Goal: Task Accomplishment & Management: Complete application form

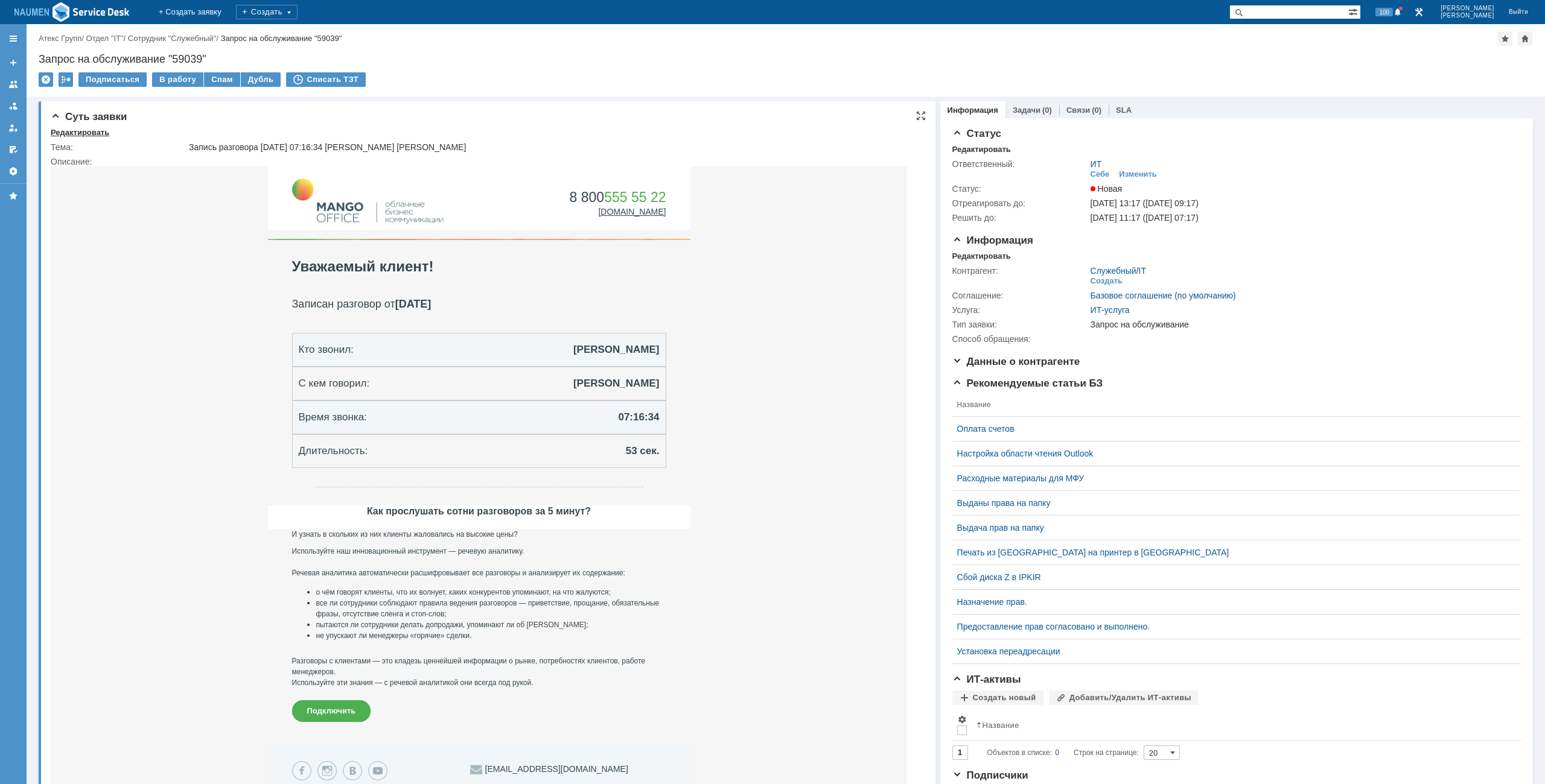
click at [89, 134] on div "Редактировать" at bounding box center [80, 132] width 58 height 10
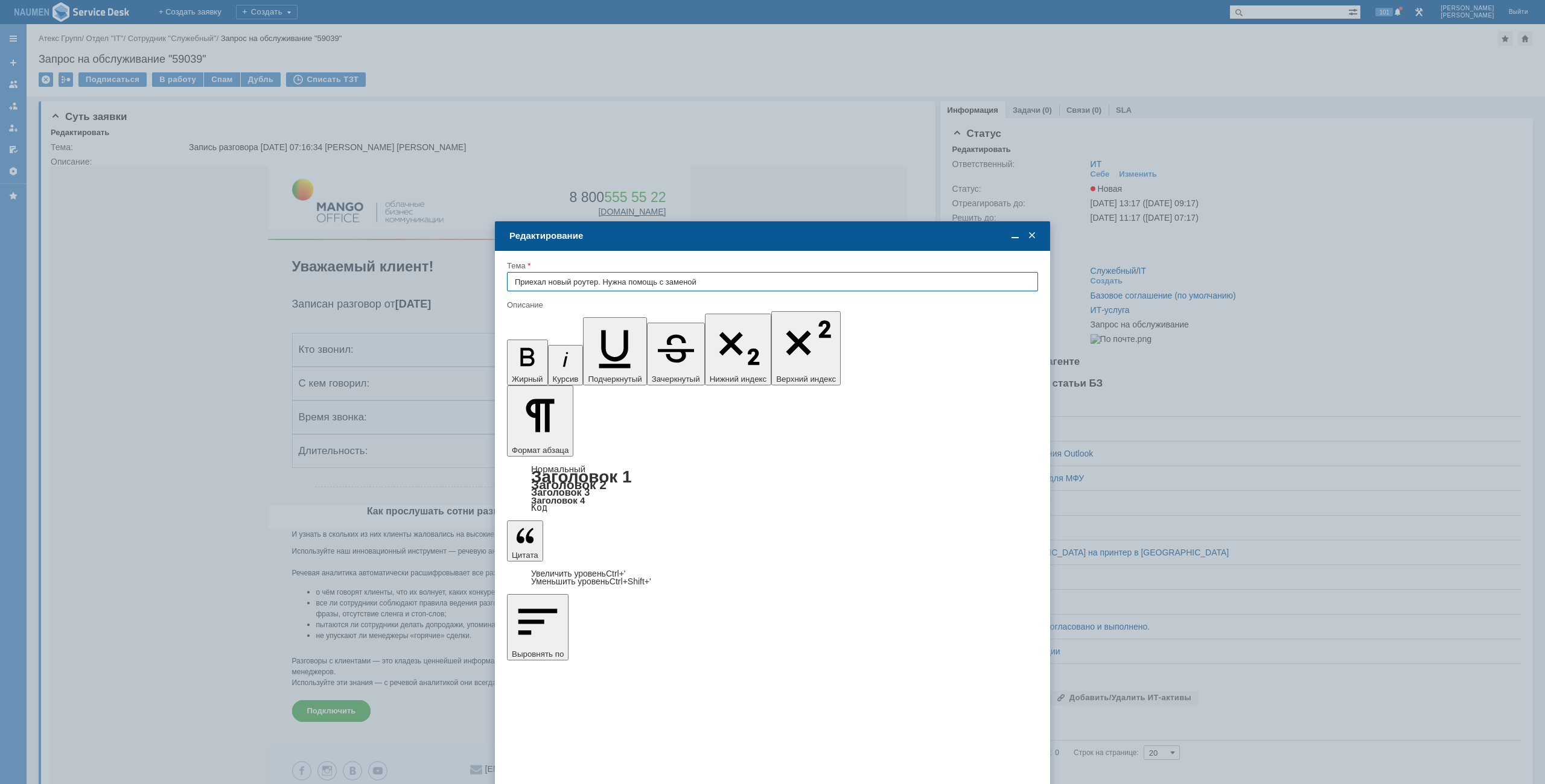
type input "Приехал новый роутер. Нужна помощь с заменой"
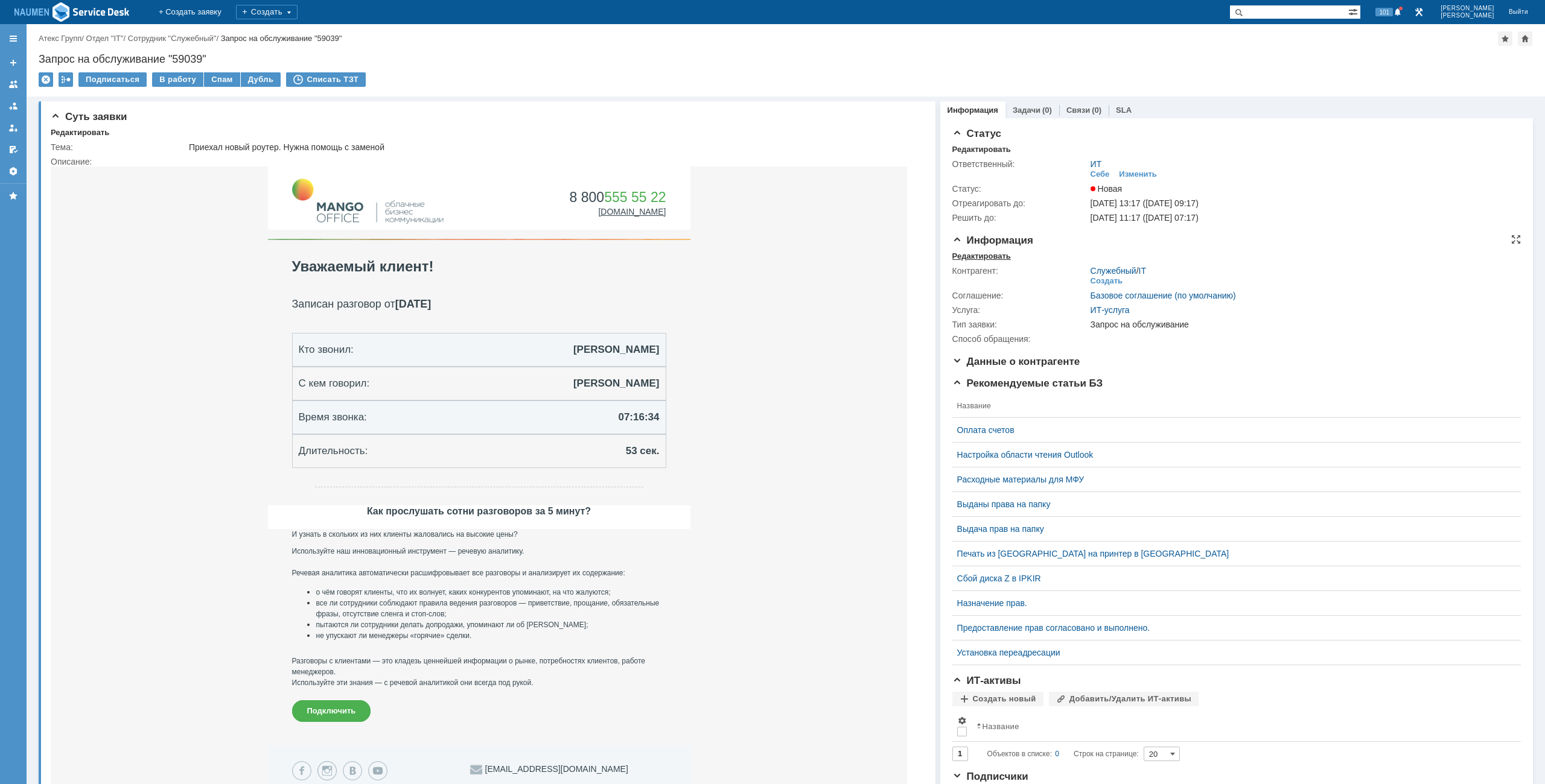
click at [981, 258] on div "Редактировать" at bounding box center [981, 256] width 58 height 10
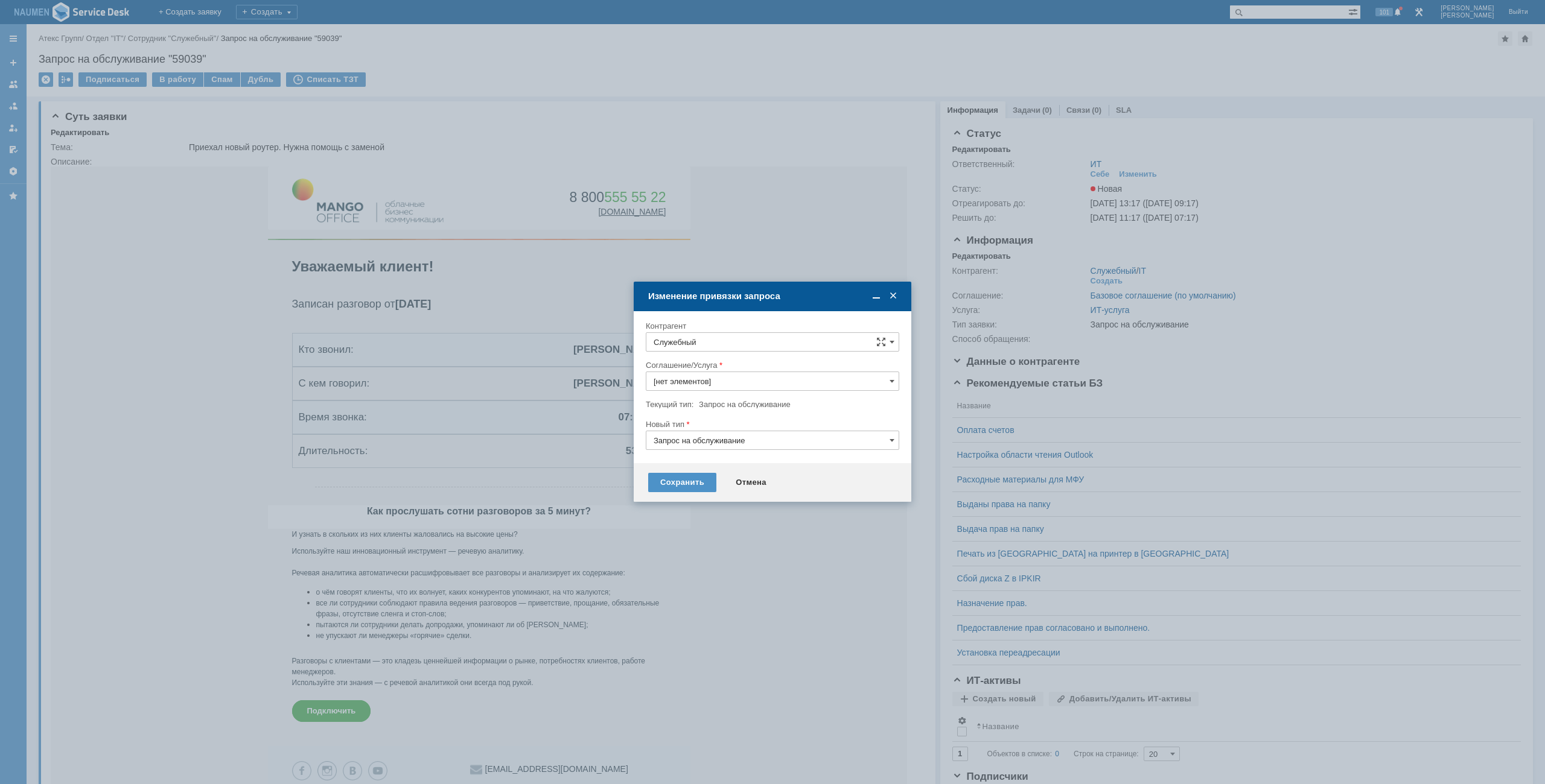
type input "ИТ-услуга"
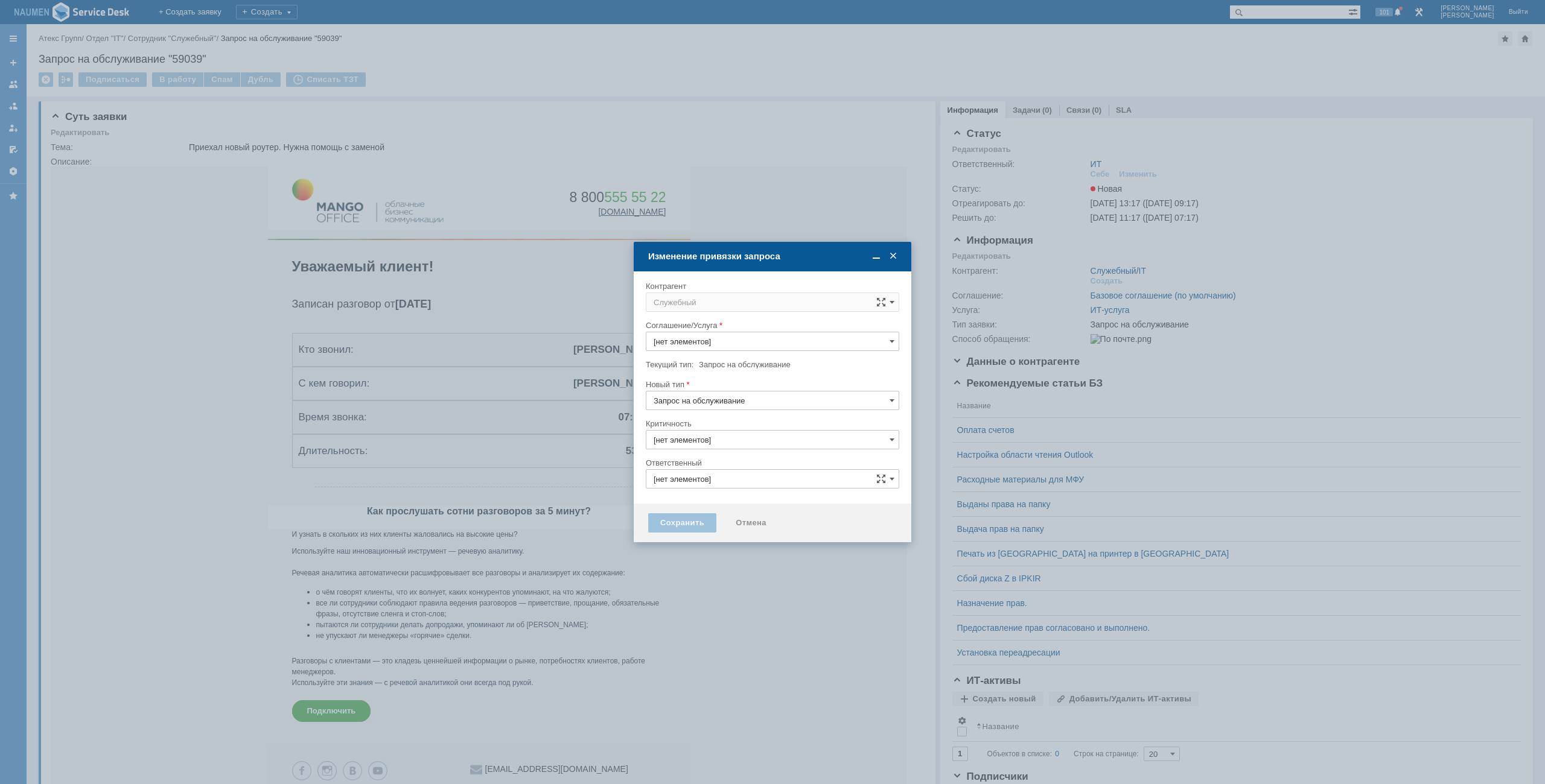
type input "3. Низкая"
type input "ИТ"
type input "[не указано]"
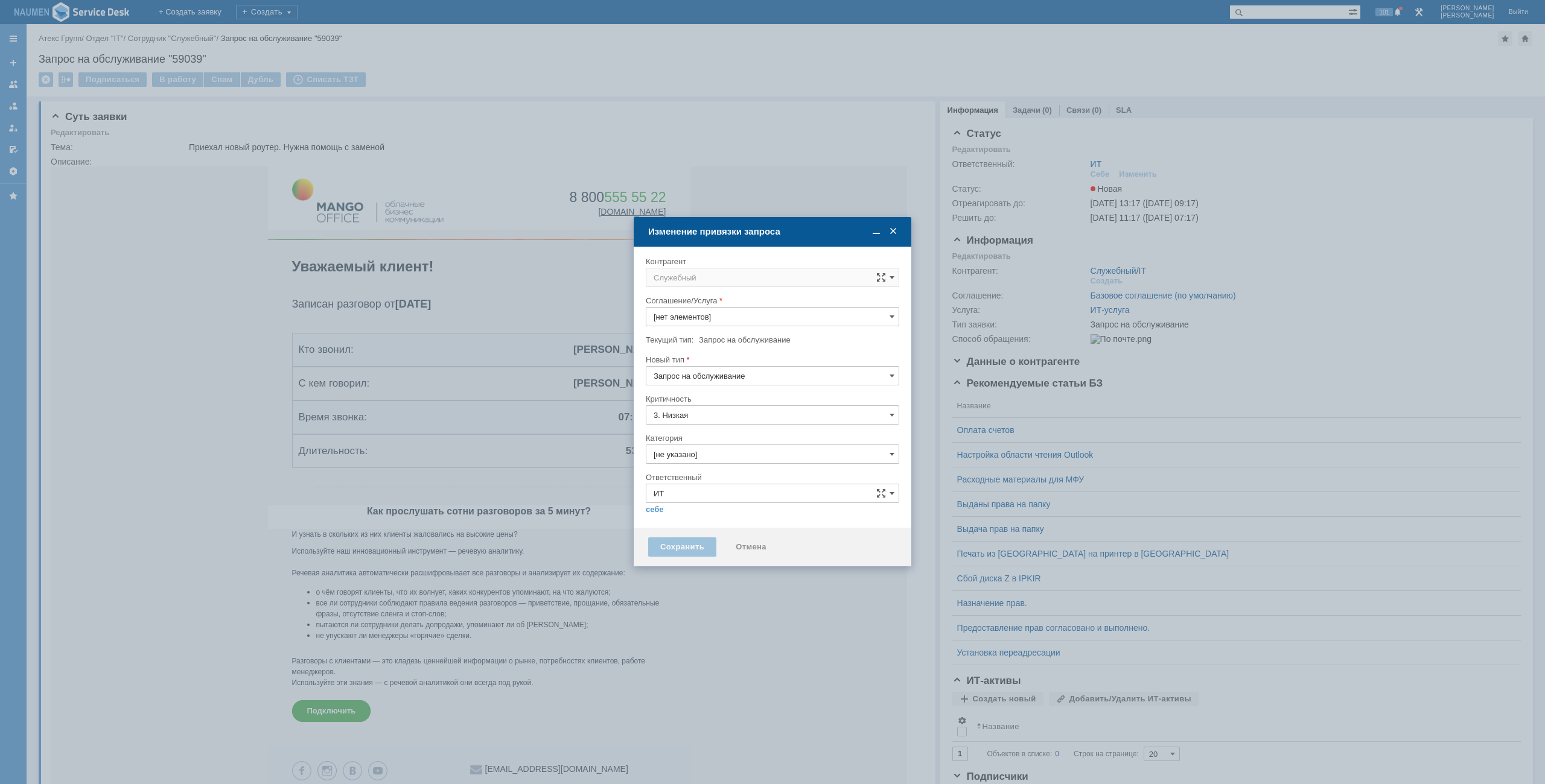
type input "ИТ-услуга"
click at [711, 290] on div at bounding box center [772, 291] width 254 height 9
click at [715, 277] on input "Служебный" at bounding box center [772, 277] width 254 height 19
click at [710, 406] on span "Танишева Мария" at bounding box center [729, 407] width 64 height 9
type input "Танишева Мария"
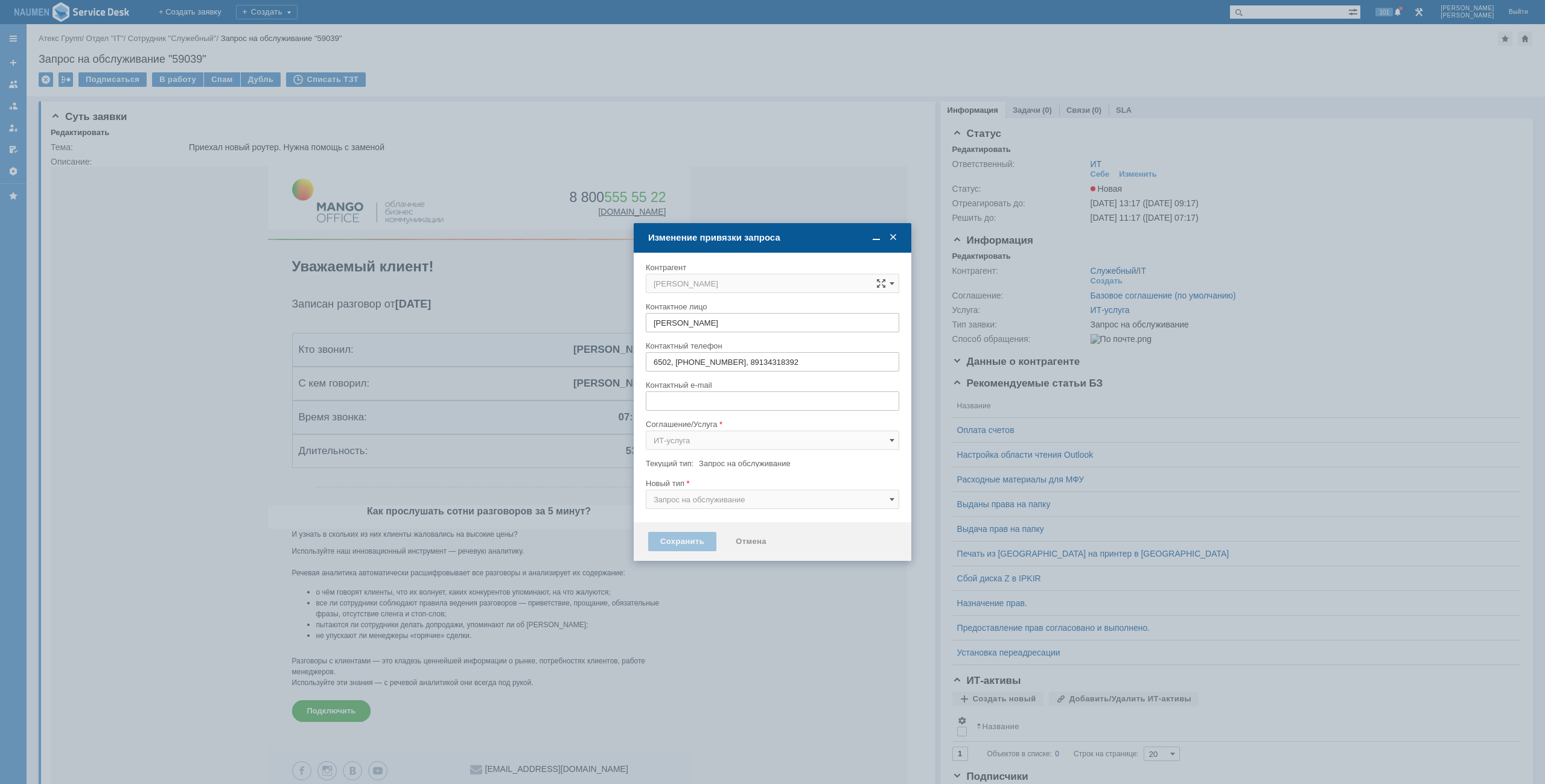
type input "m.davydova@atex-gr.com"
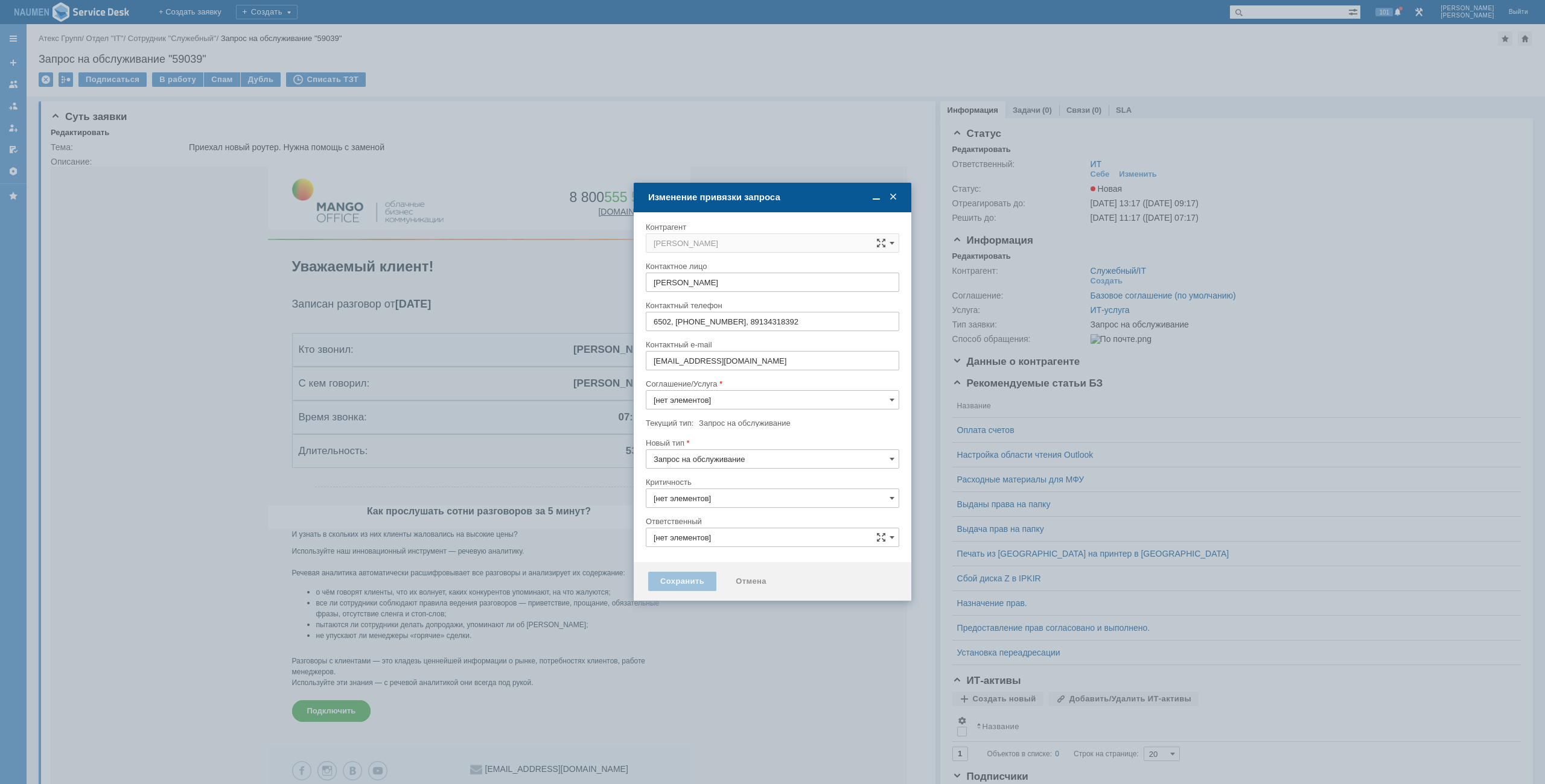
type input "3. Низкая"
type input "ИТ"
type input "ИТ-услуга"
type input "[не указано]"
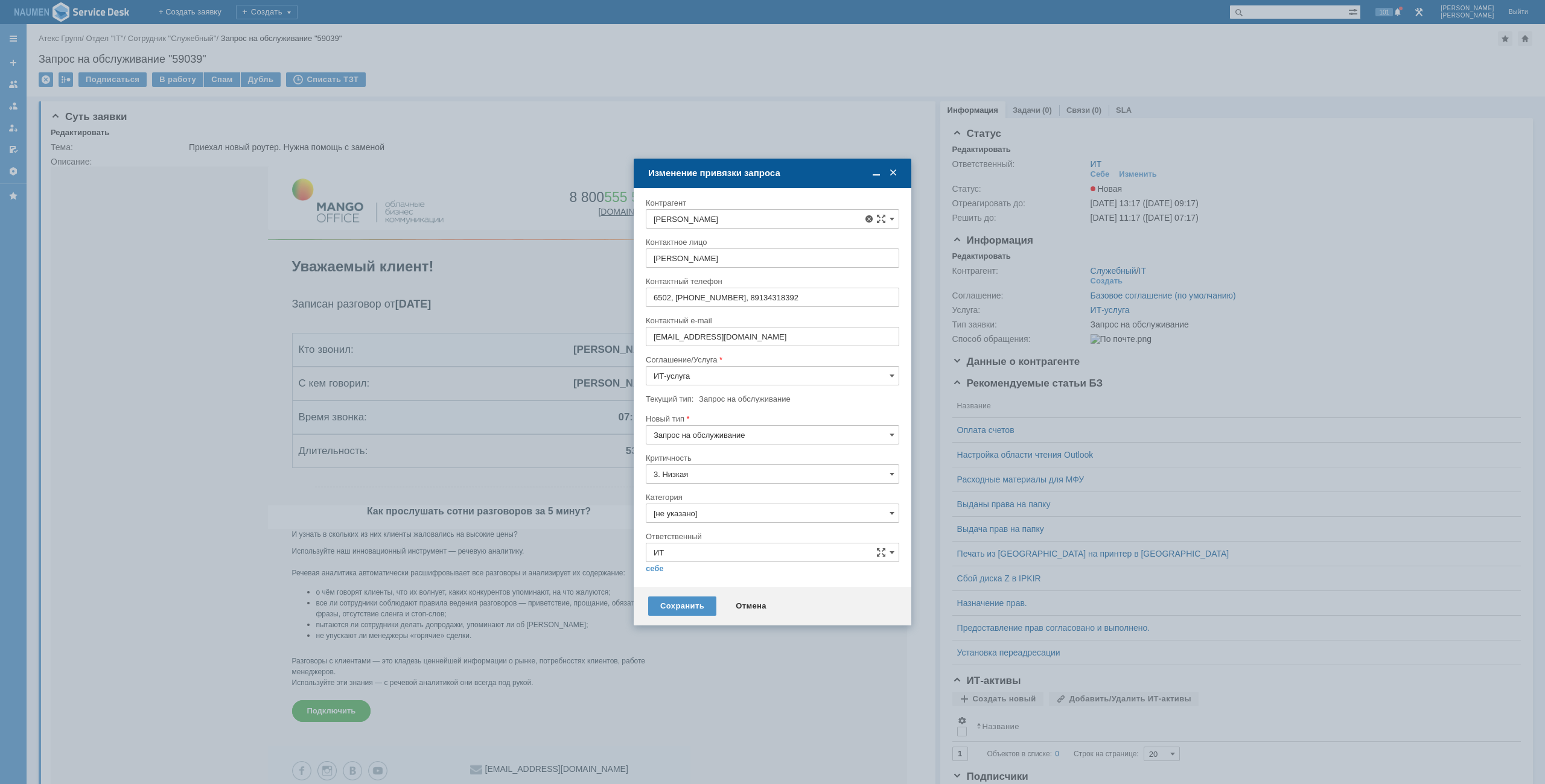
click at [738, 324] on span "Танишев Дмитрий" at bounding box center [729, 328] width 64 height 9
type input "Танишев Дмитрий"
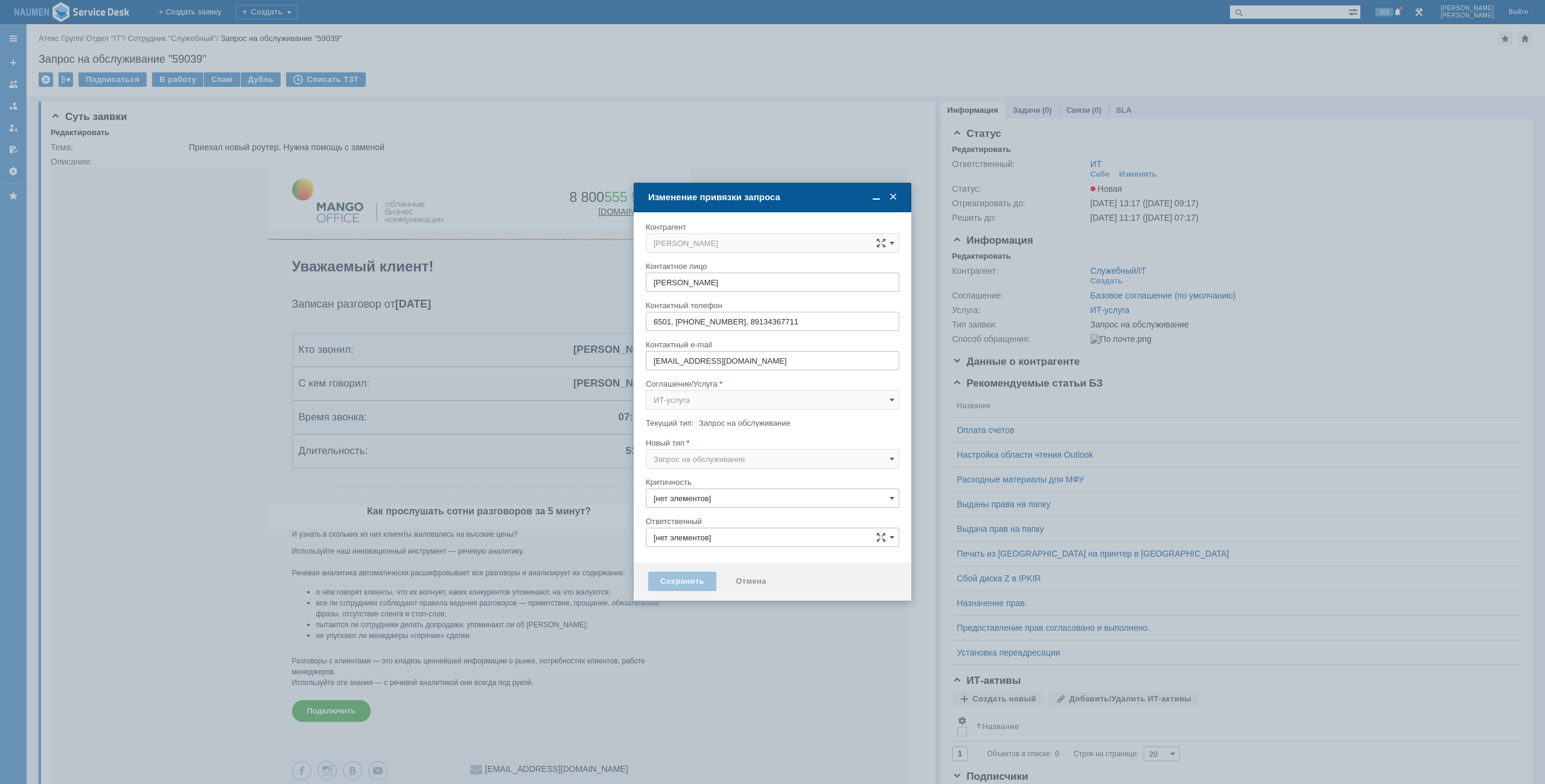
type input "3. Низкая"
type input "ИТ"
type input "[не указано]"
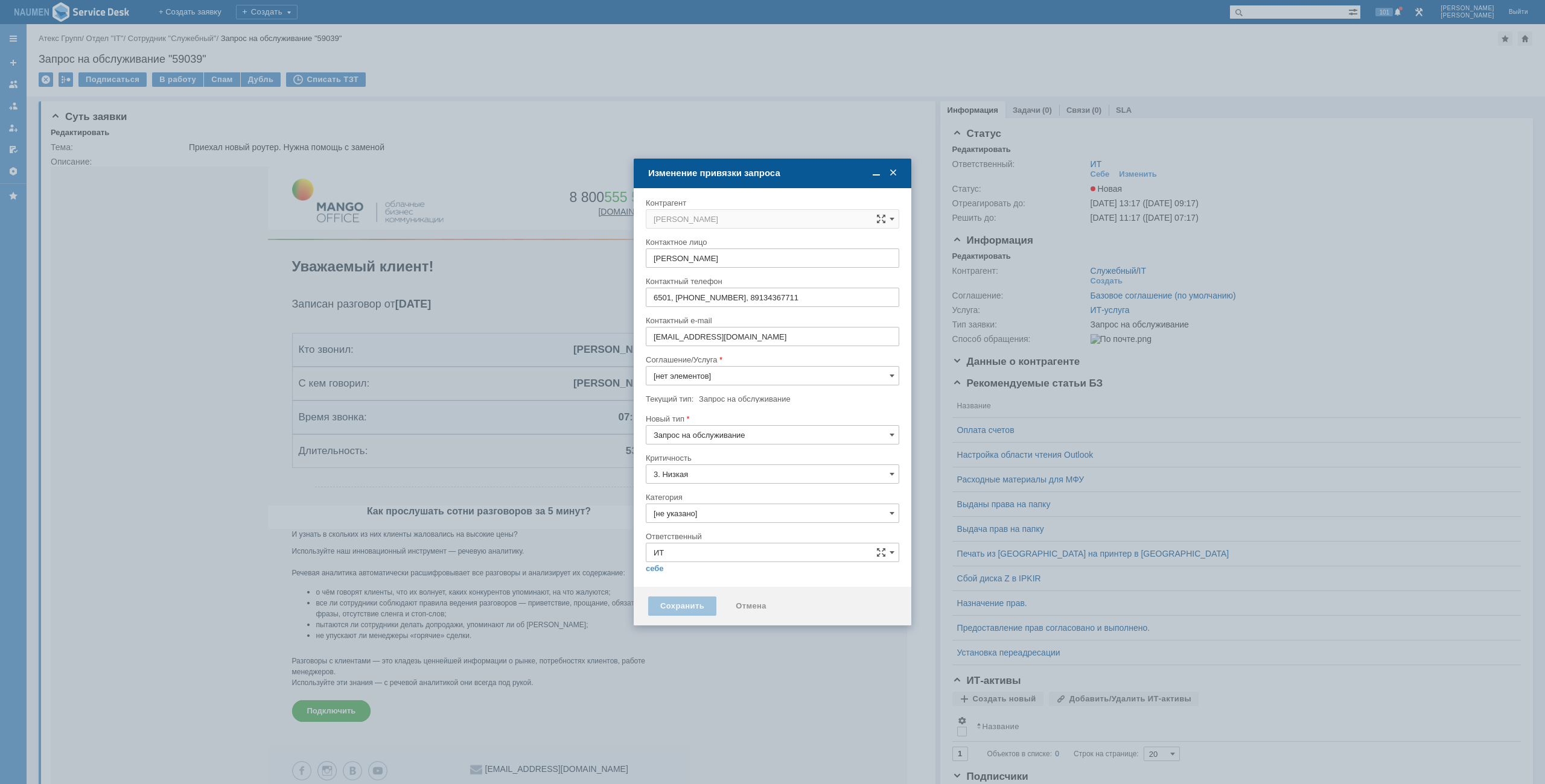
type input "ИТ-услуга"
click at [698, 512] on input "[не указано]" at bounding box center [772, 513] width 254 height 19
click at [673, 597] on span "Интернет" at bounding box center [772, 601] width 238 height 10
type input "Интернет"
click at [662, 568] on link "себе" at bounding box center [655, 569] width 18 height 10
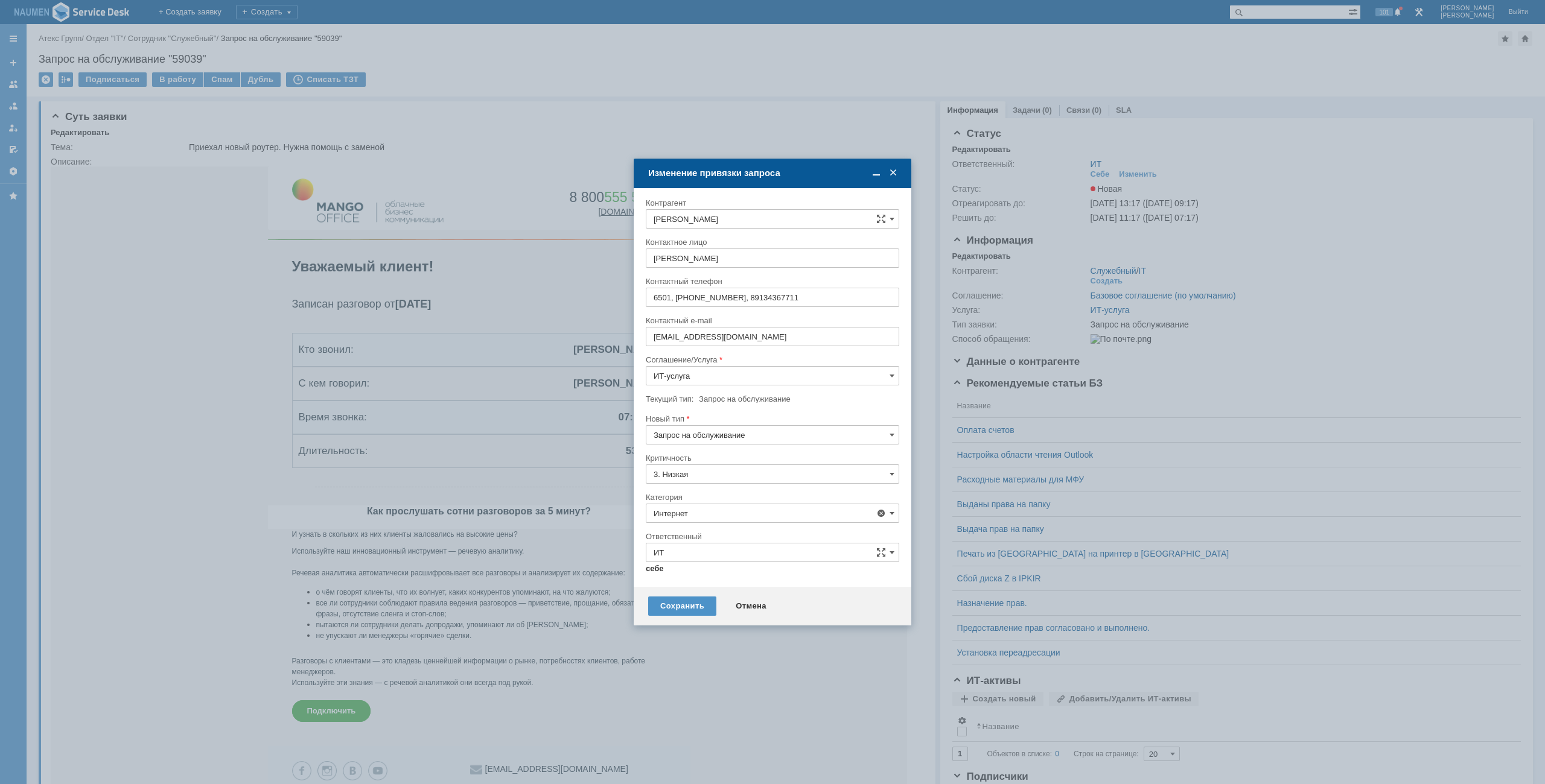
type input "[PERSON_NAME]"
type input "Интернет"
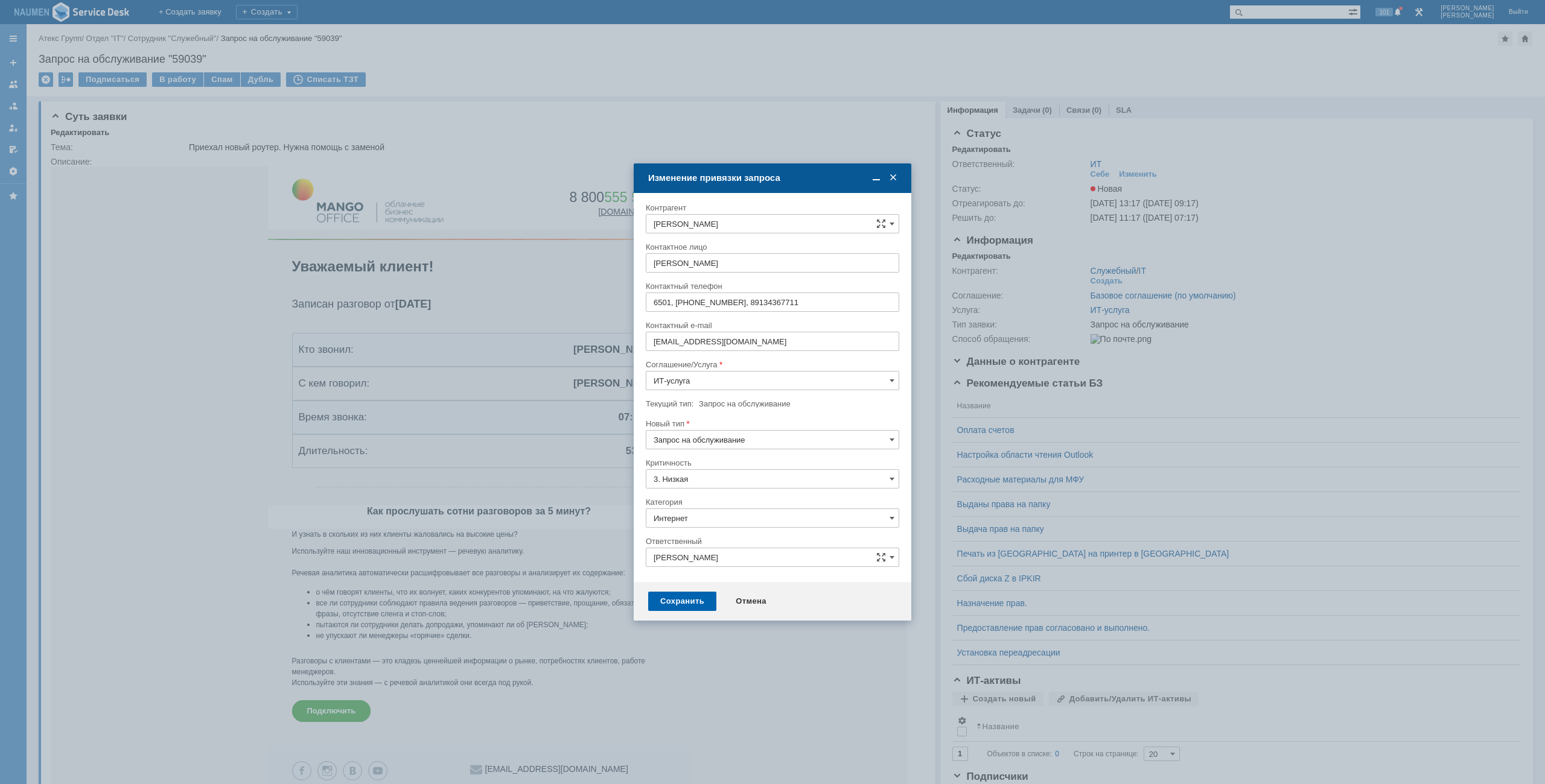
click at [671, 599] on div "Сохранить" at bounding box center [682, 601] width 68 height 19
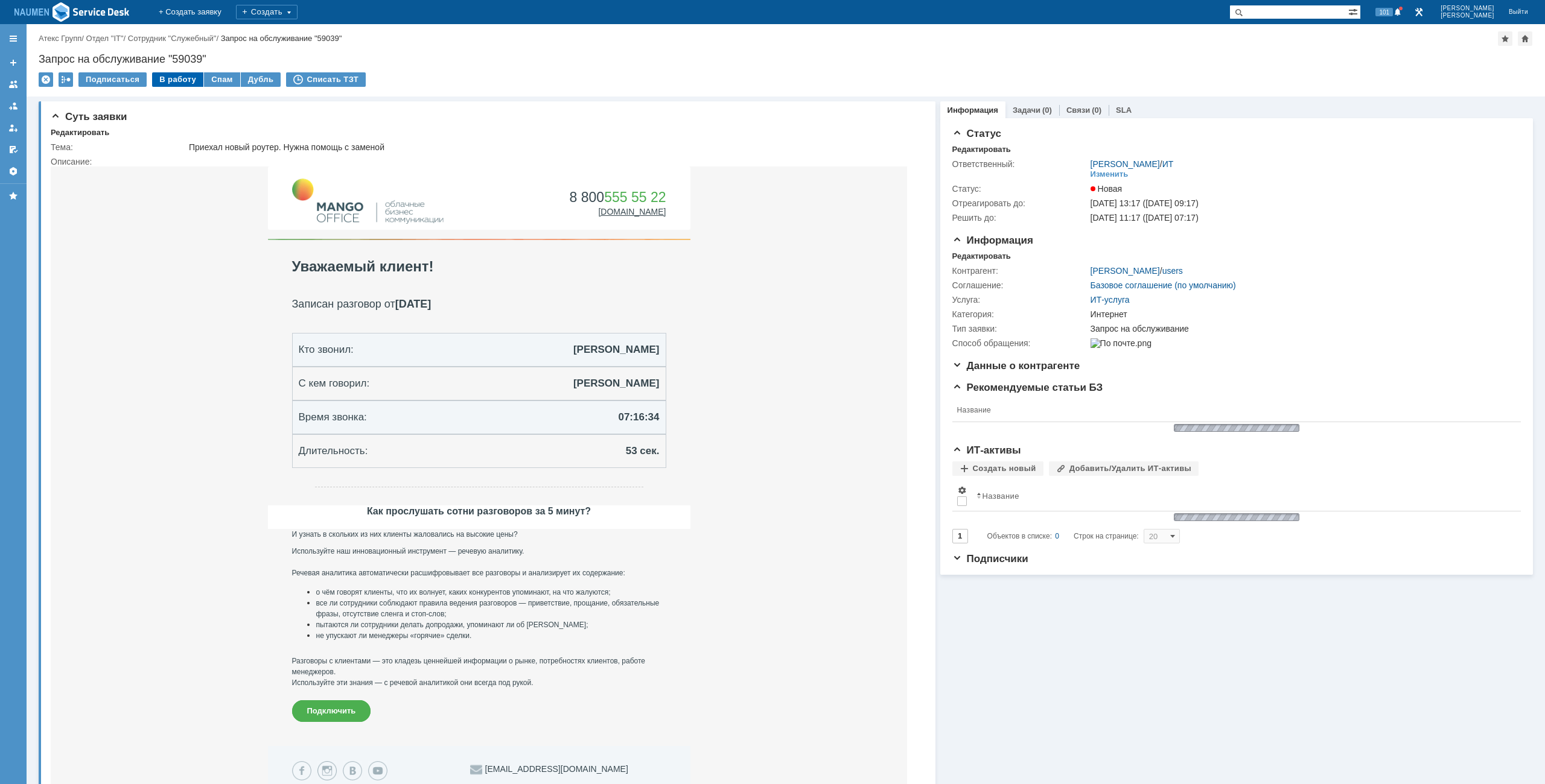
click at [182, 81] on div "В работу" at bounding box center [178, 79] width 51 height 14
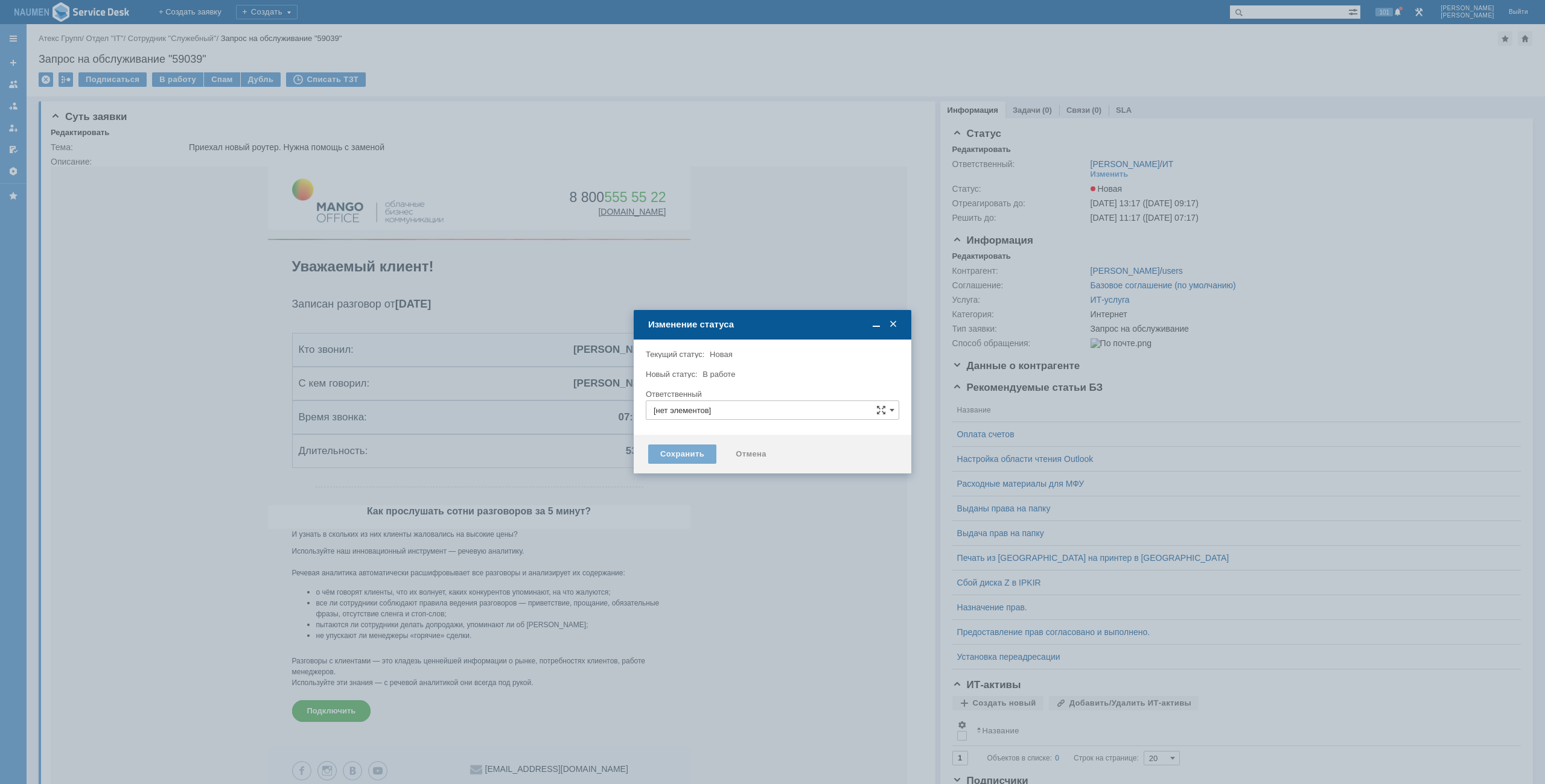
type input "[PERSON_NAME]"
type input "Интернет"
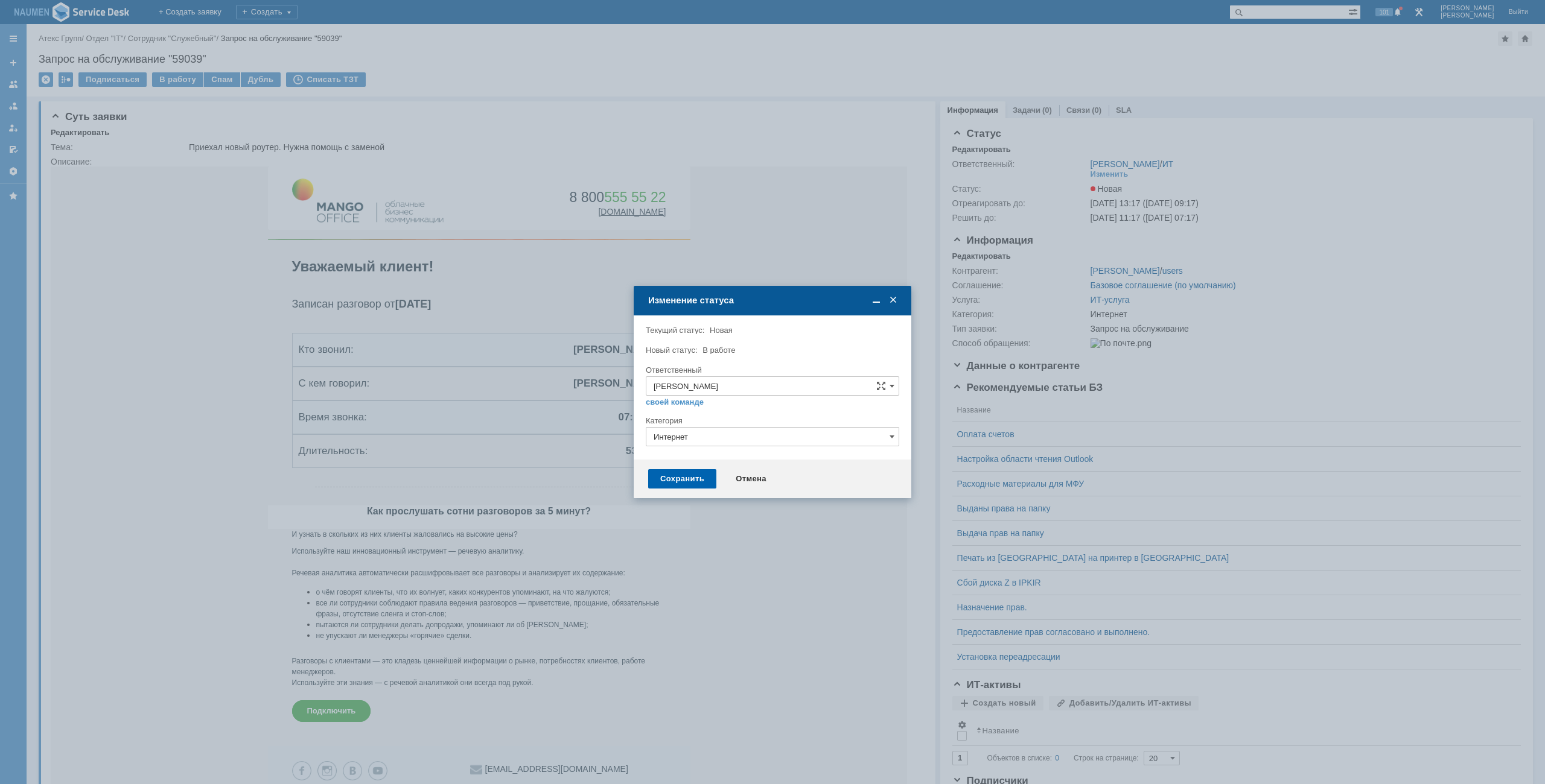
click at [678, 469] on div "Сохранить" at bounding box center [682, 479] width 68 height 19
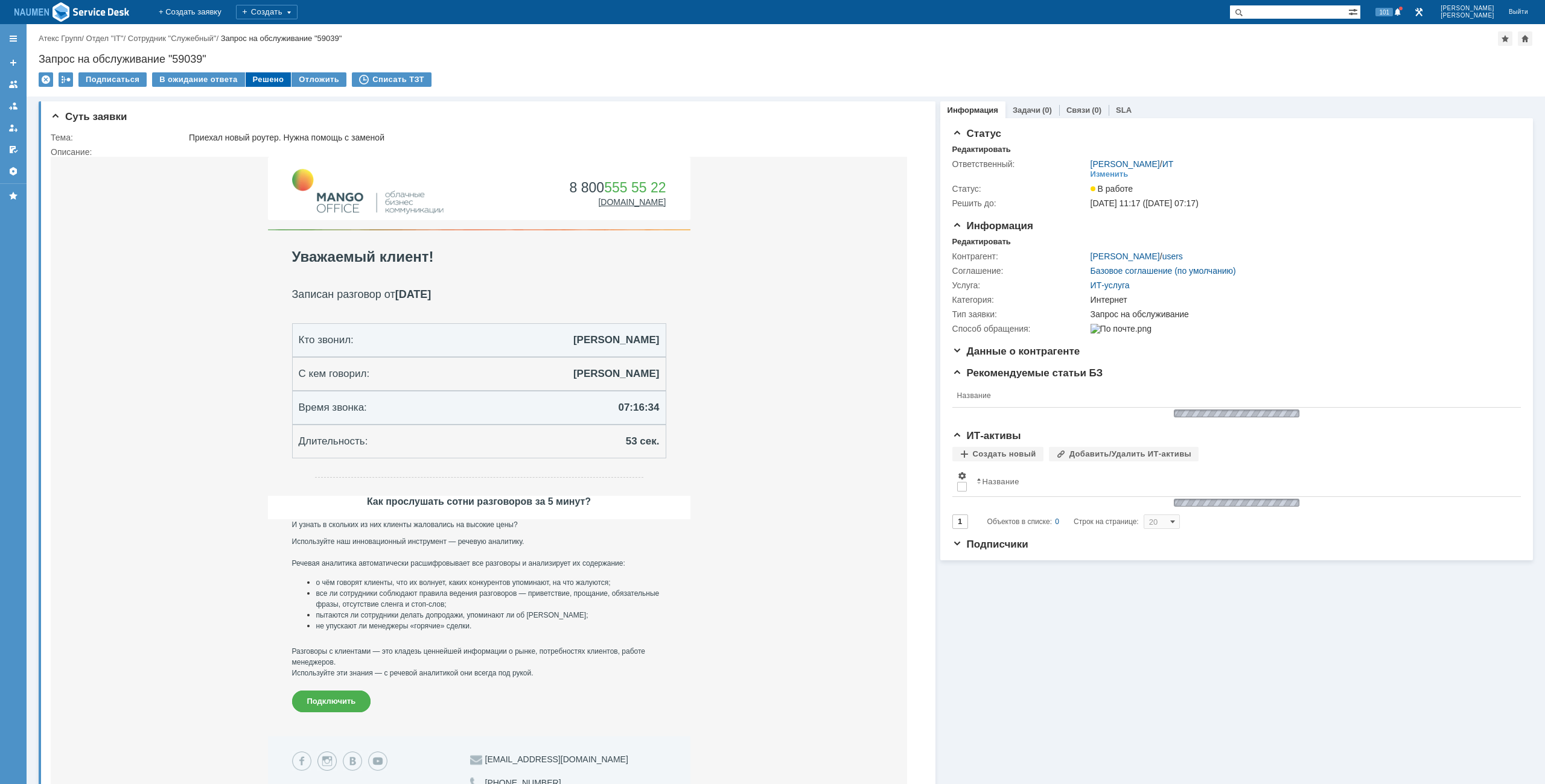
click at [256, 81] on div "Решено" at bounding box center [269, 79] width 46 height 14
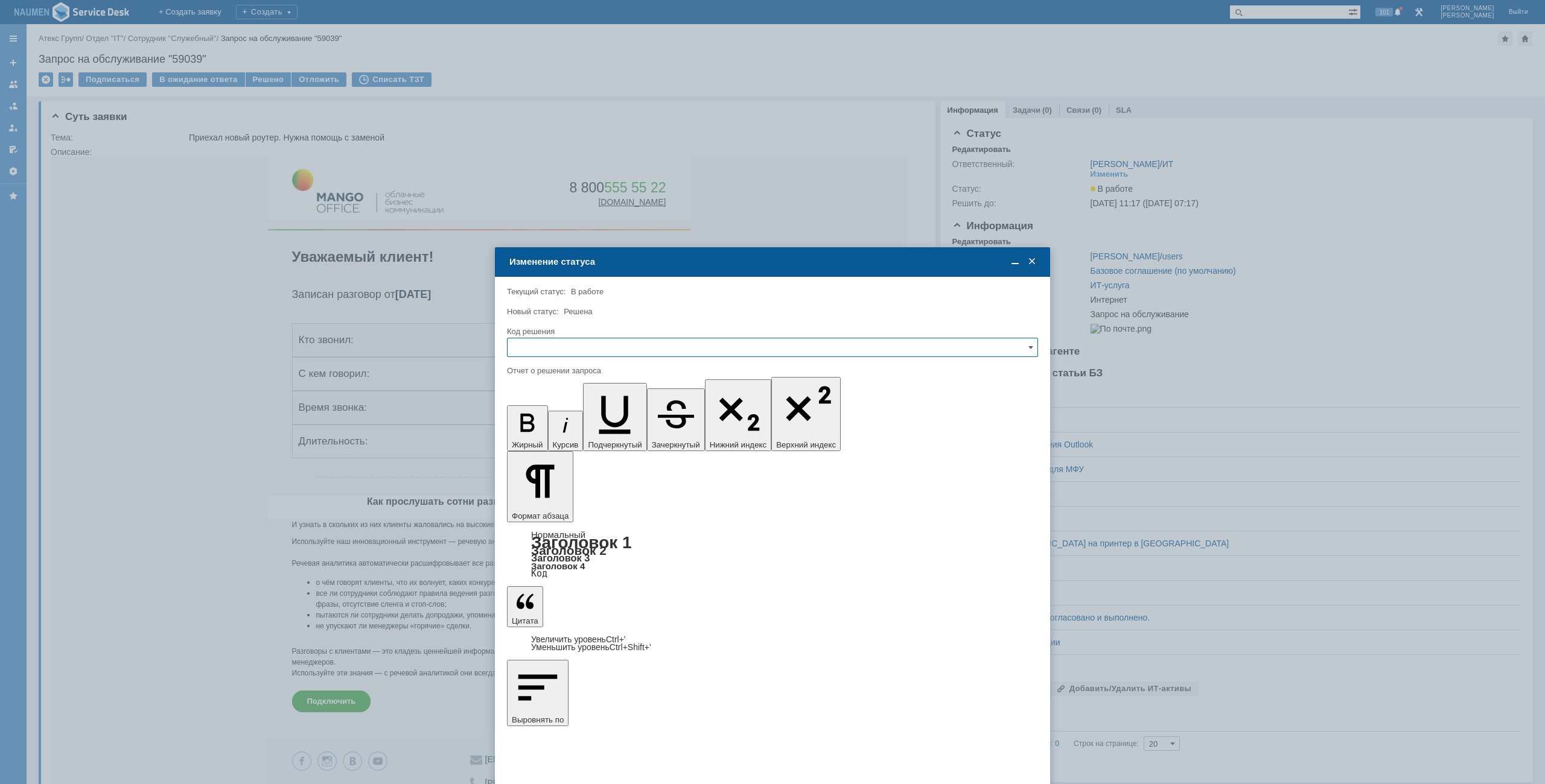
click at [669, 349] on input "text" at bounding box center [772, 347] width 531 height 19
click at [534, 439] on div "Решено" at bounding box center [772, 429] width 530 height 19
type input "Решено"
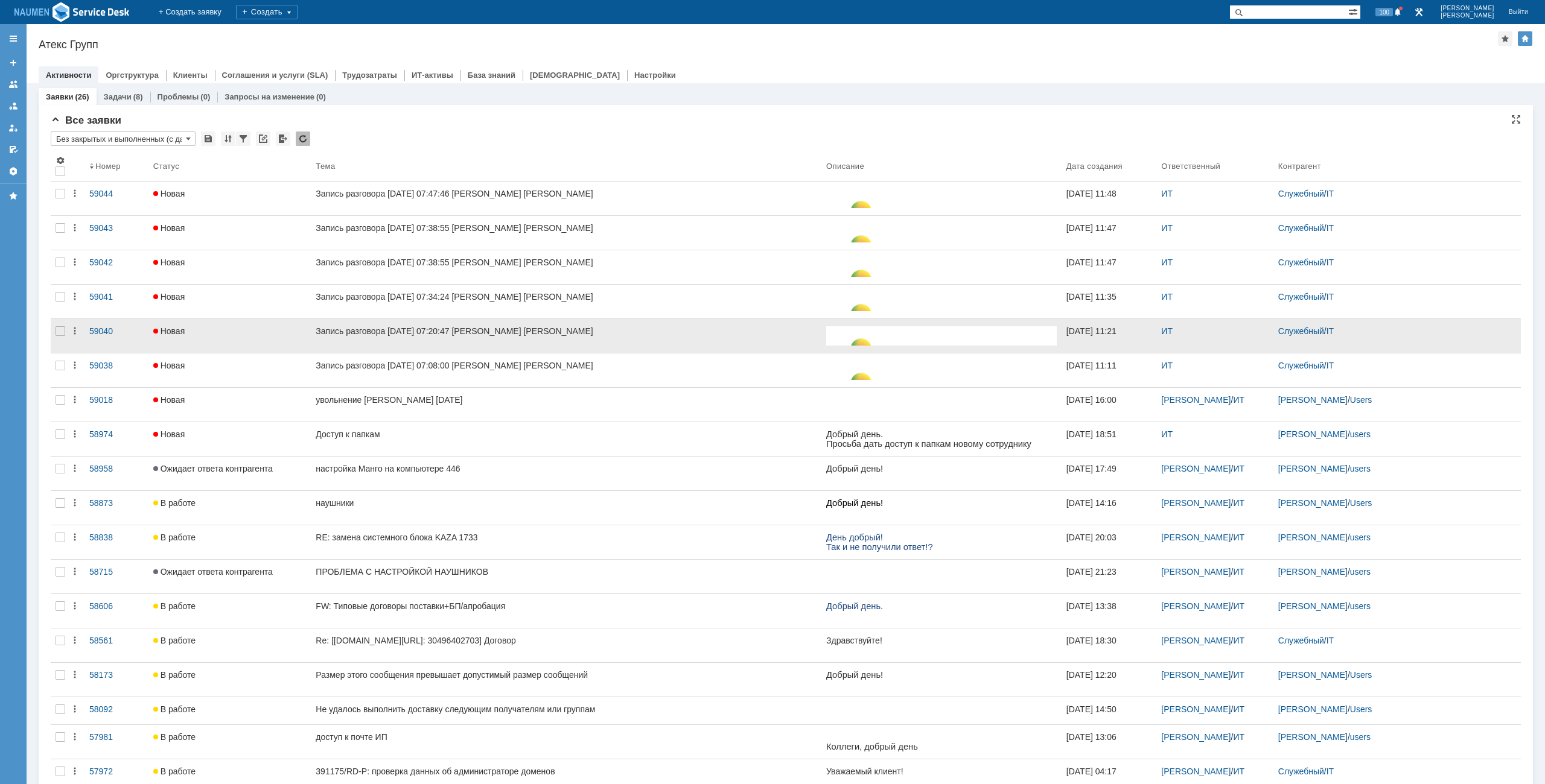
click at [65, 328] on div at bounding box center [60, 335] width 19 height 34
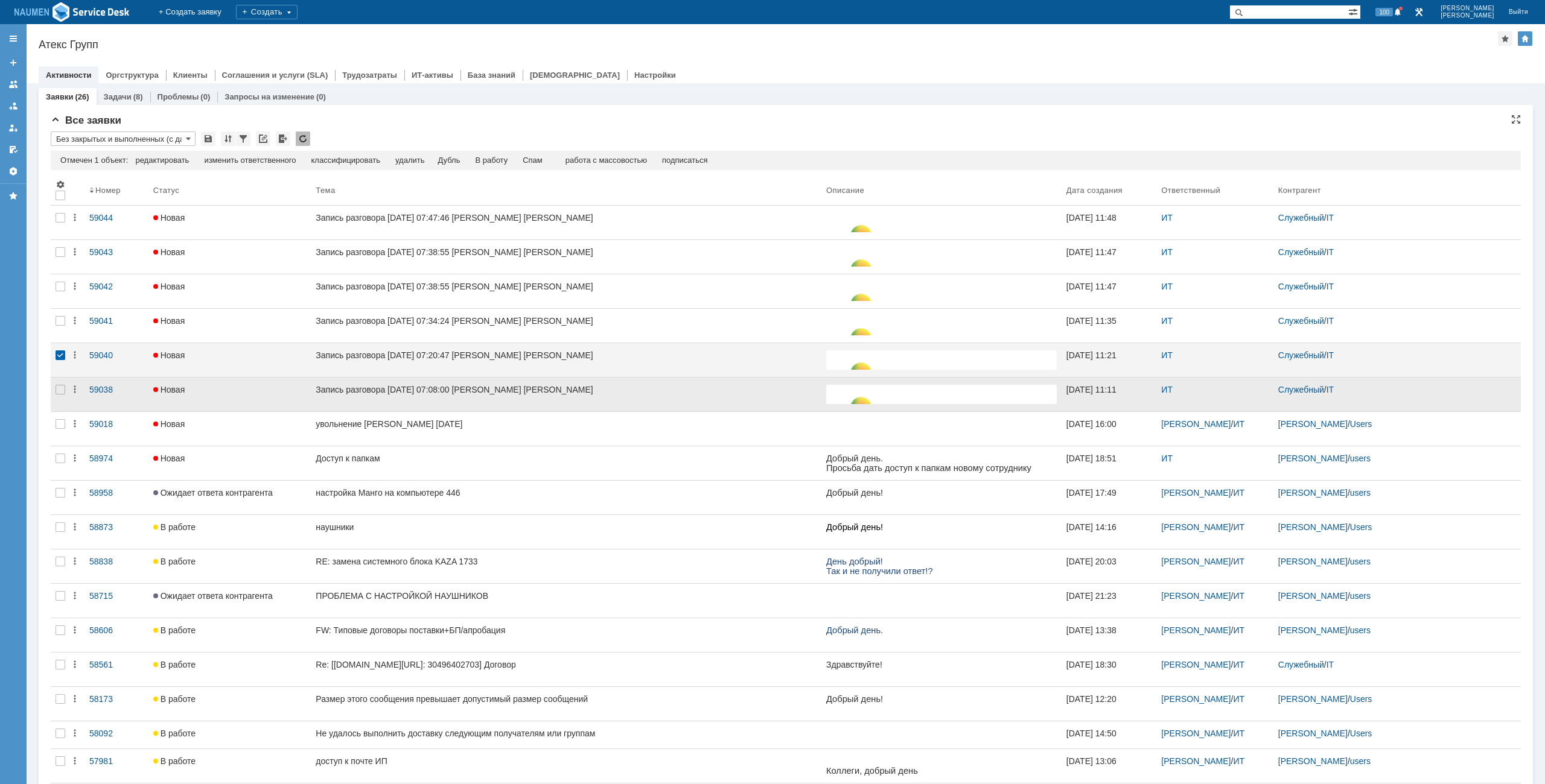
click at [58, 381] on div at bounding box center [60, 395] width 19 height 34
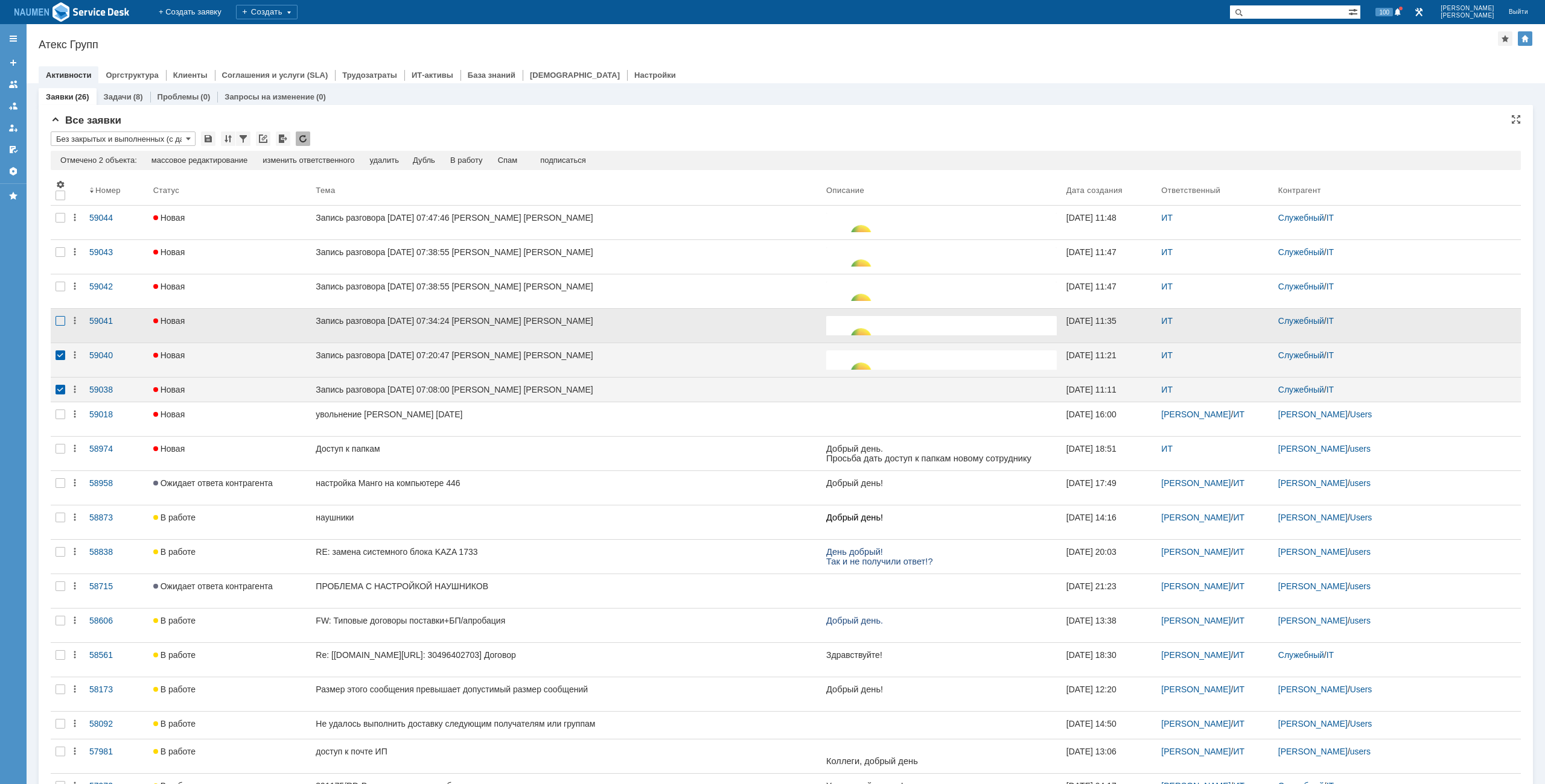
click at [60, 320] on div at bounding box center [60, 320] width 10 height 10
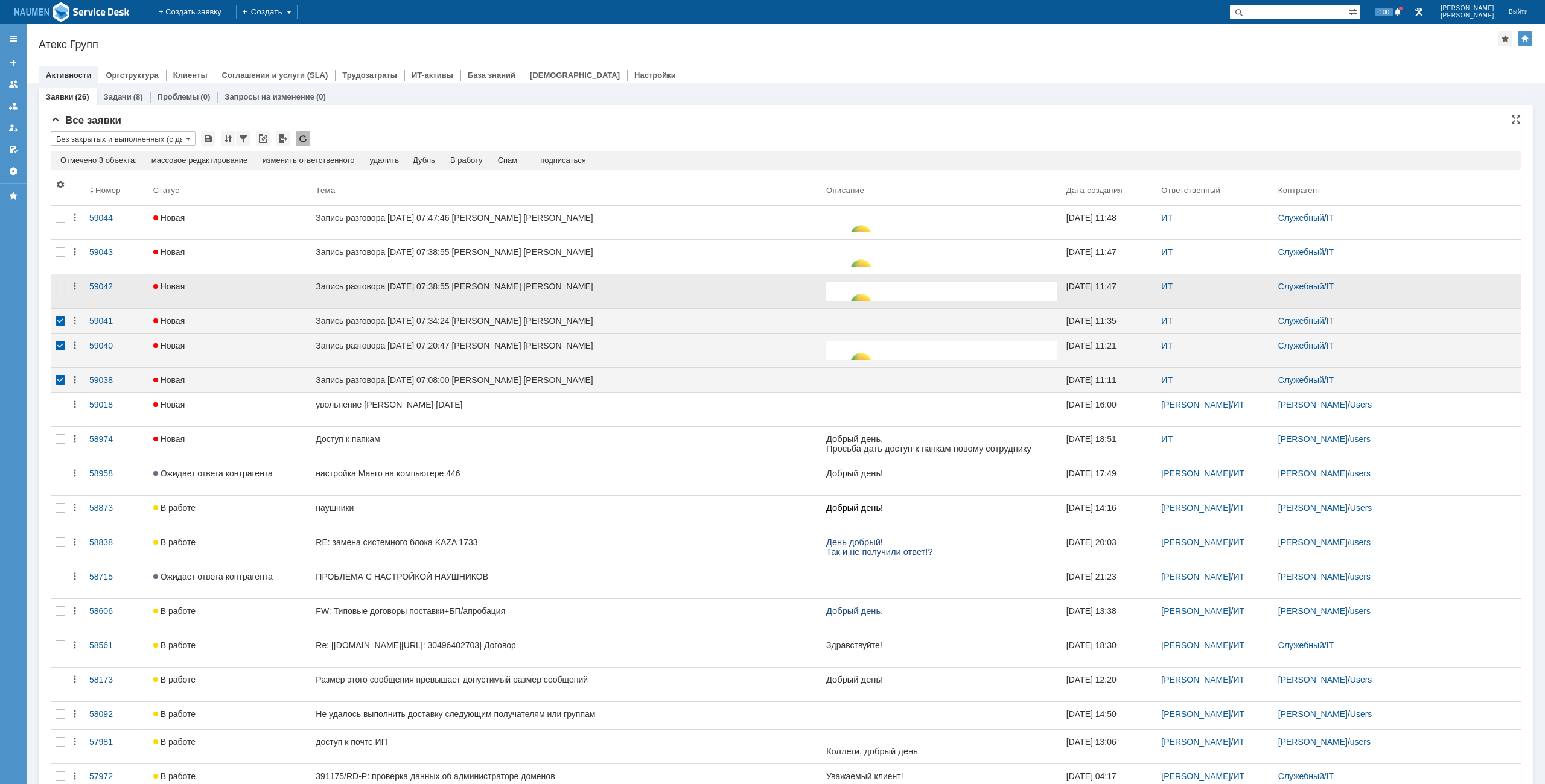
click at [60, 283] on div at bounding box center [60, 286] width 10 height 10
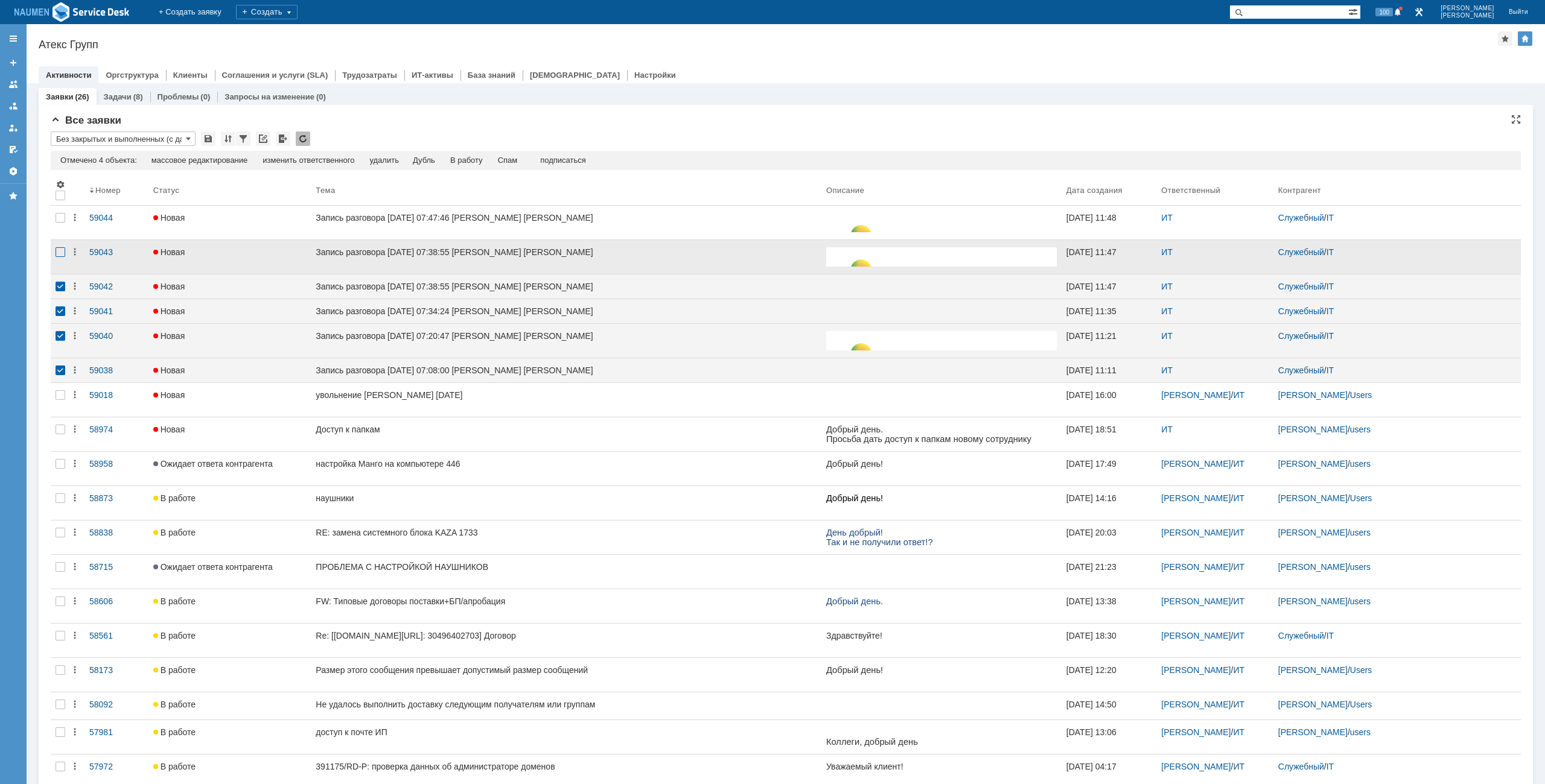
click at [63, 256] on div at bounding box center [60, 252] width 10 height 10
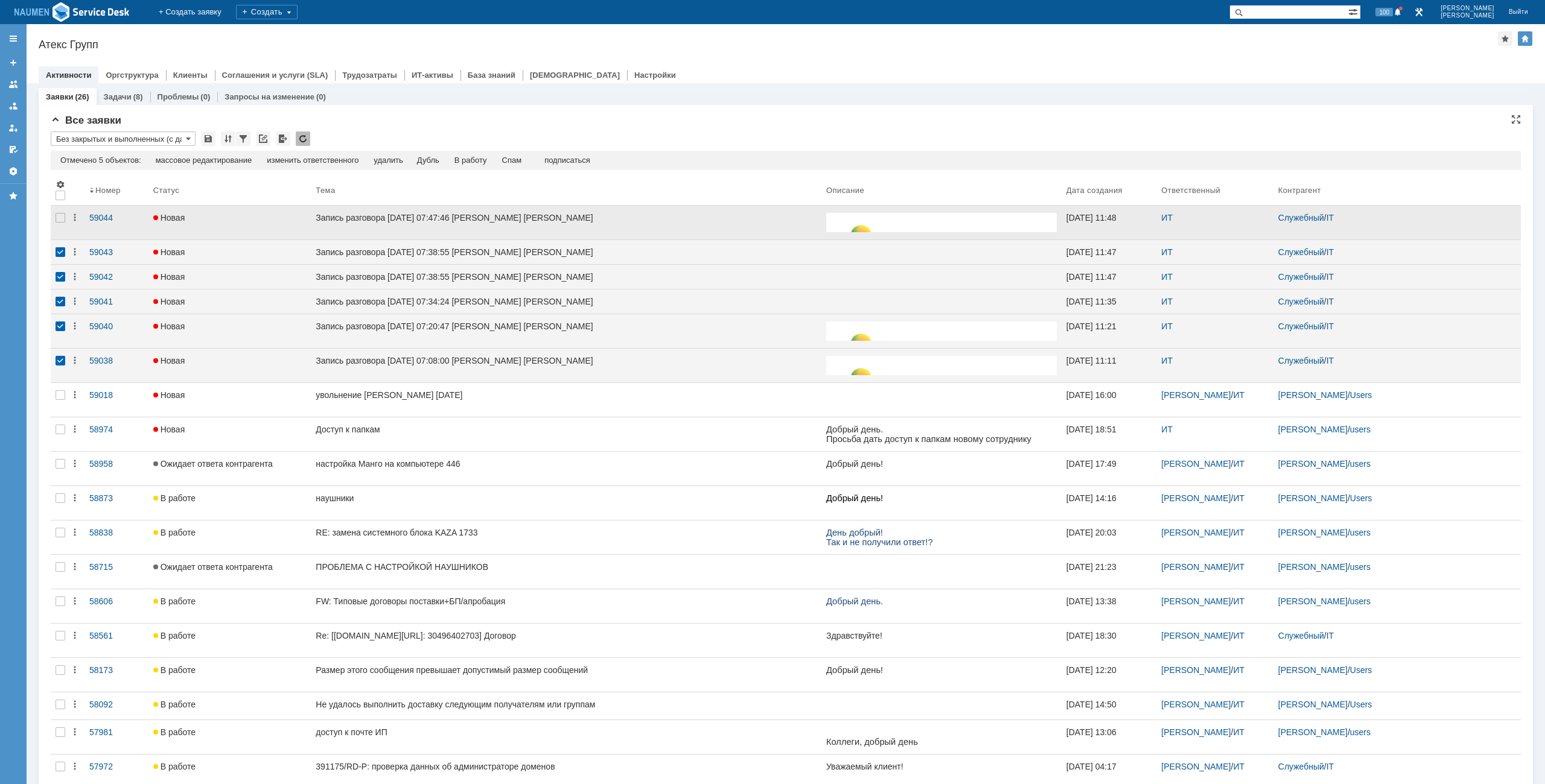
click at [60, 225] on div at bounding box center [60, 222] width 19 height 34
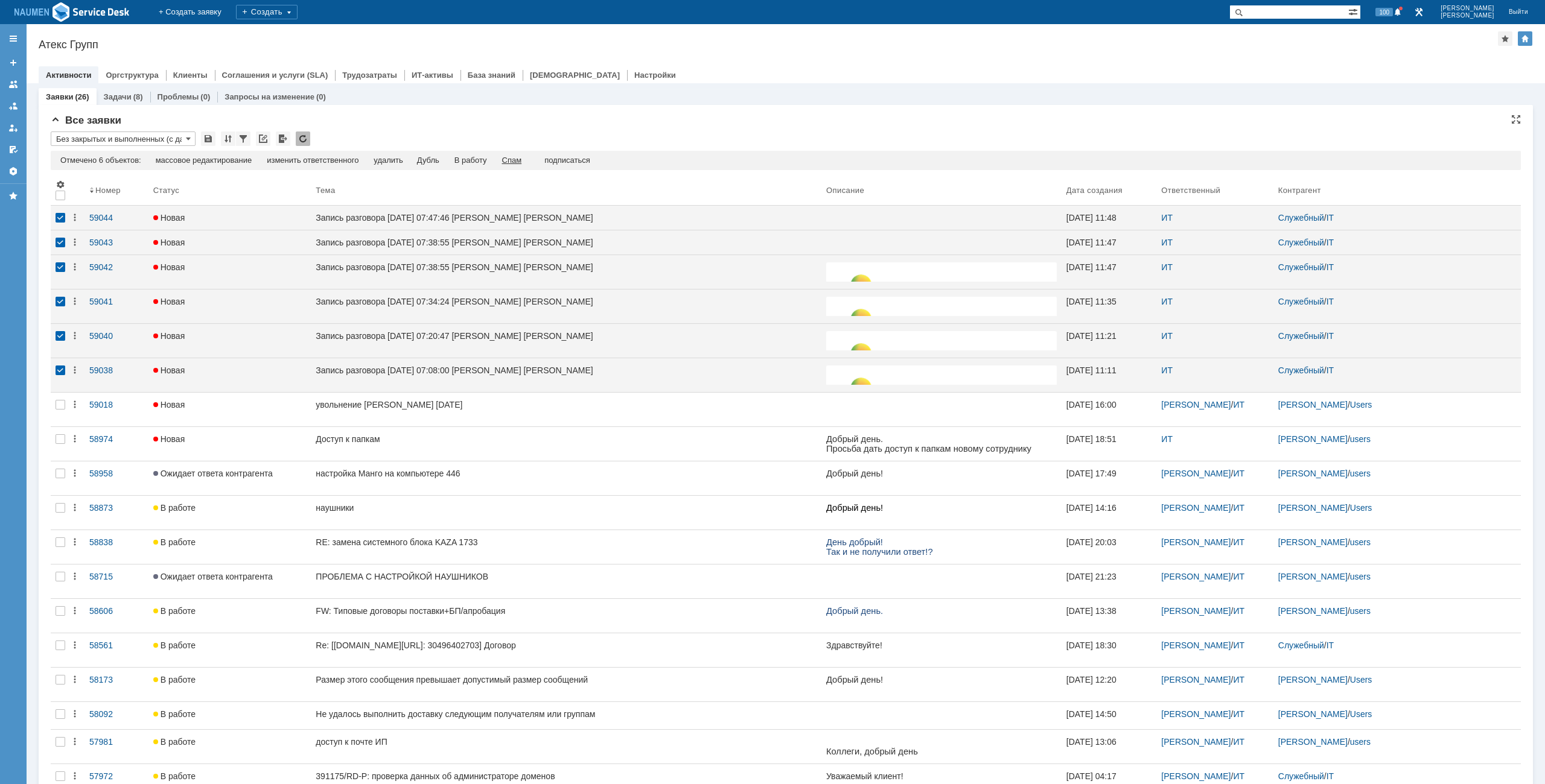
click at [510, 162] on div "Спам" at bounding box center [511, 160] width 20 height 10
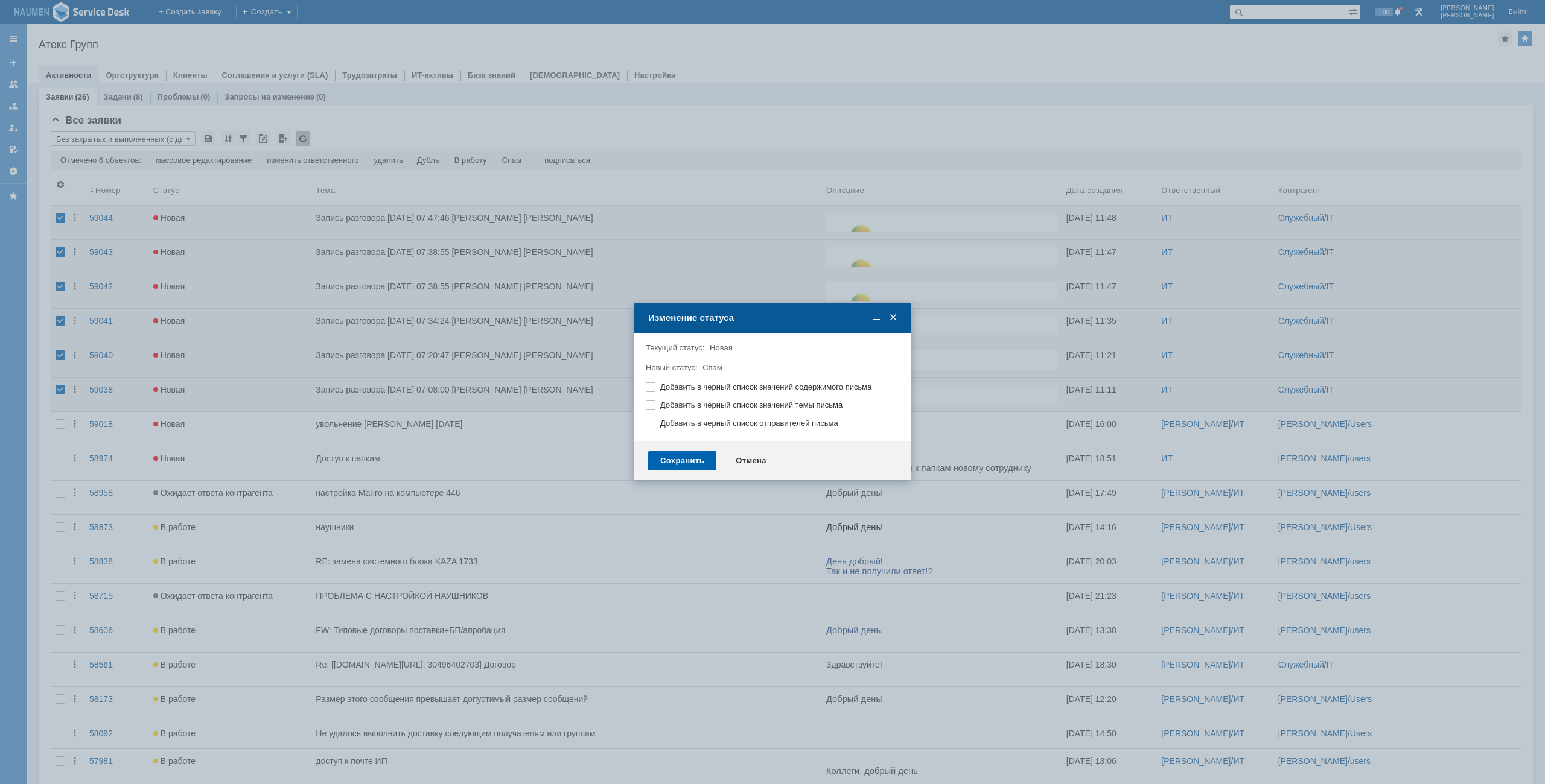
click at [686, 465] on div "Сохранить" at bounding box center [682, 461] width 68 height 19
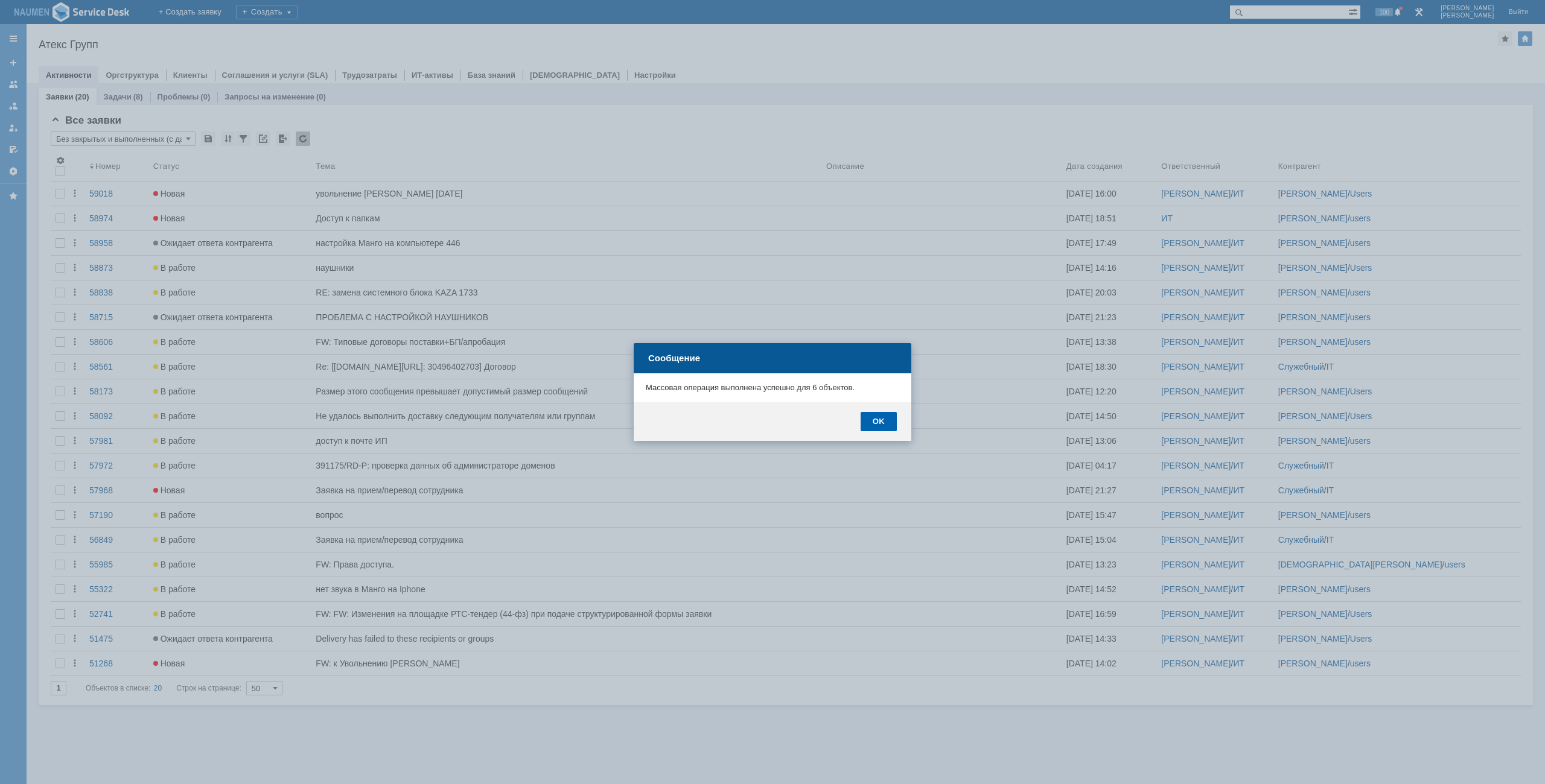
click at [886, 429] on div "OK" at bounding box center [878, 422] width 36 height 19
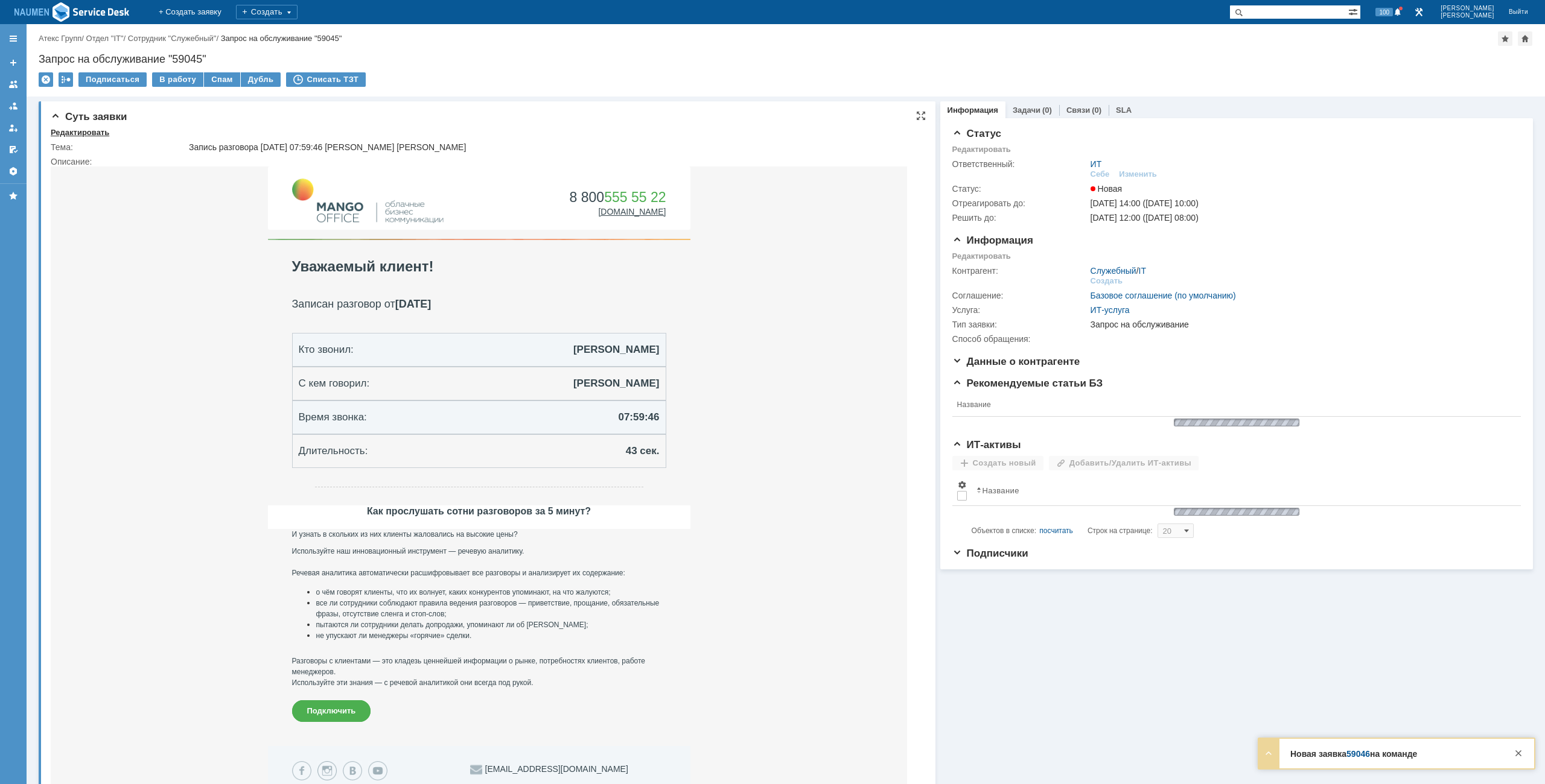
click at [98, 136] on div "Редактировать" at bounding box center [80, 132] width 58 height 10
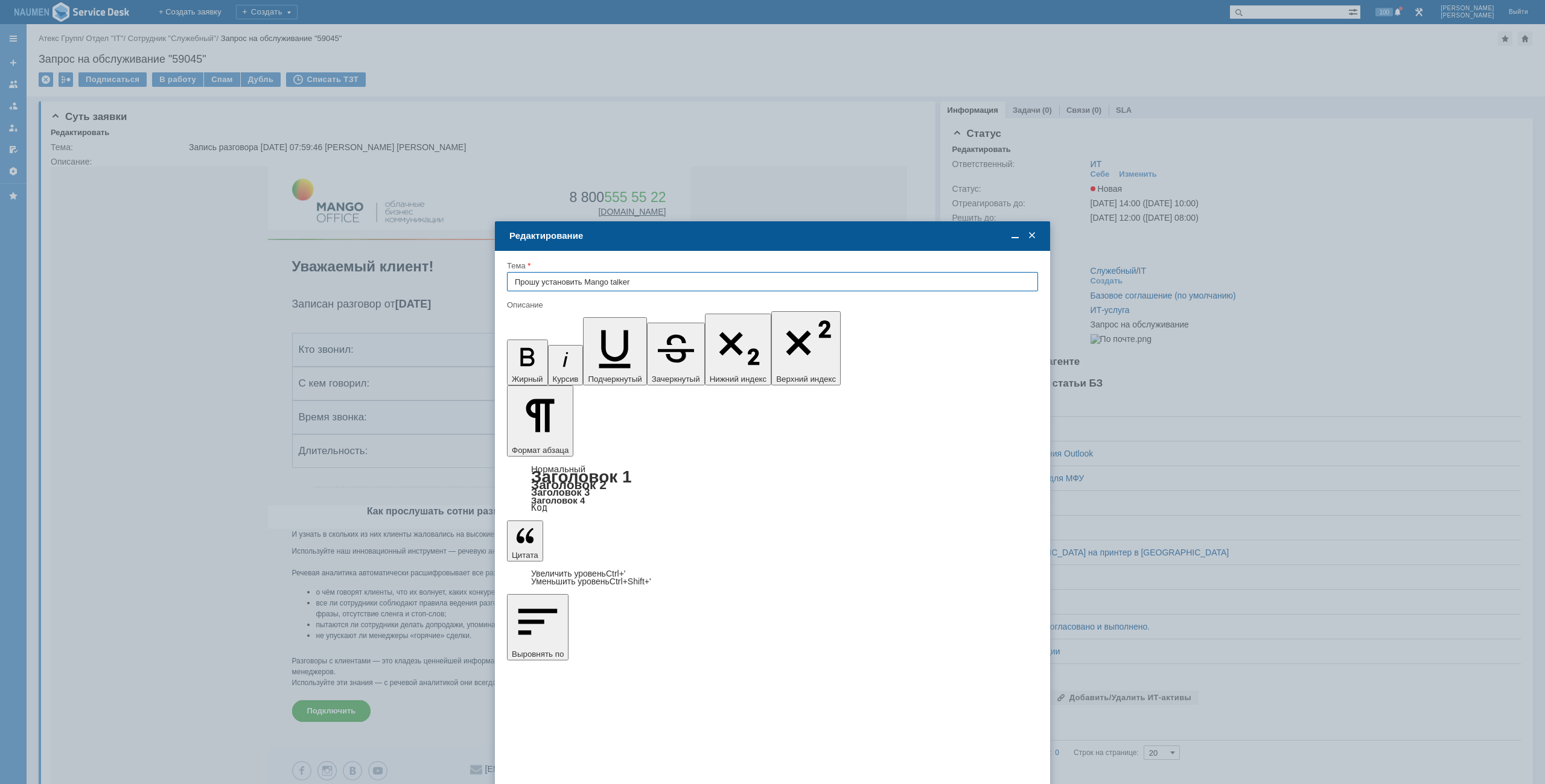
type input "Прошу установить Mango talker"
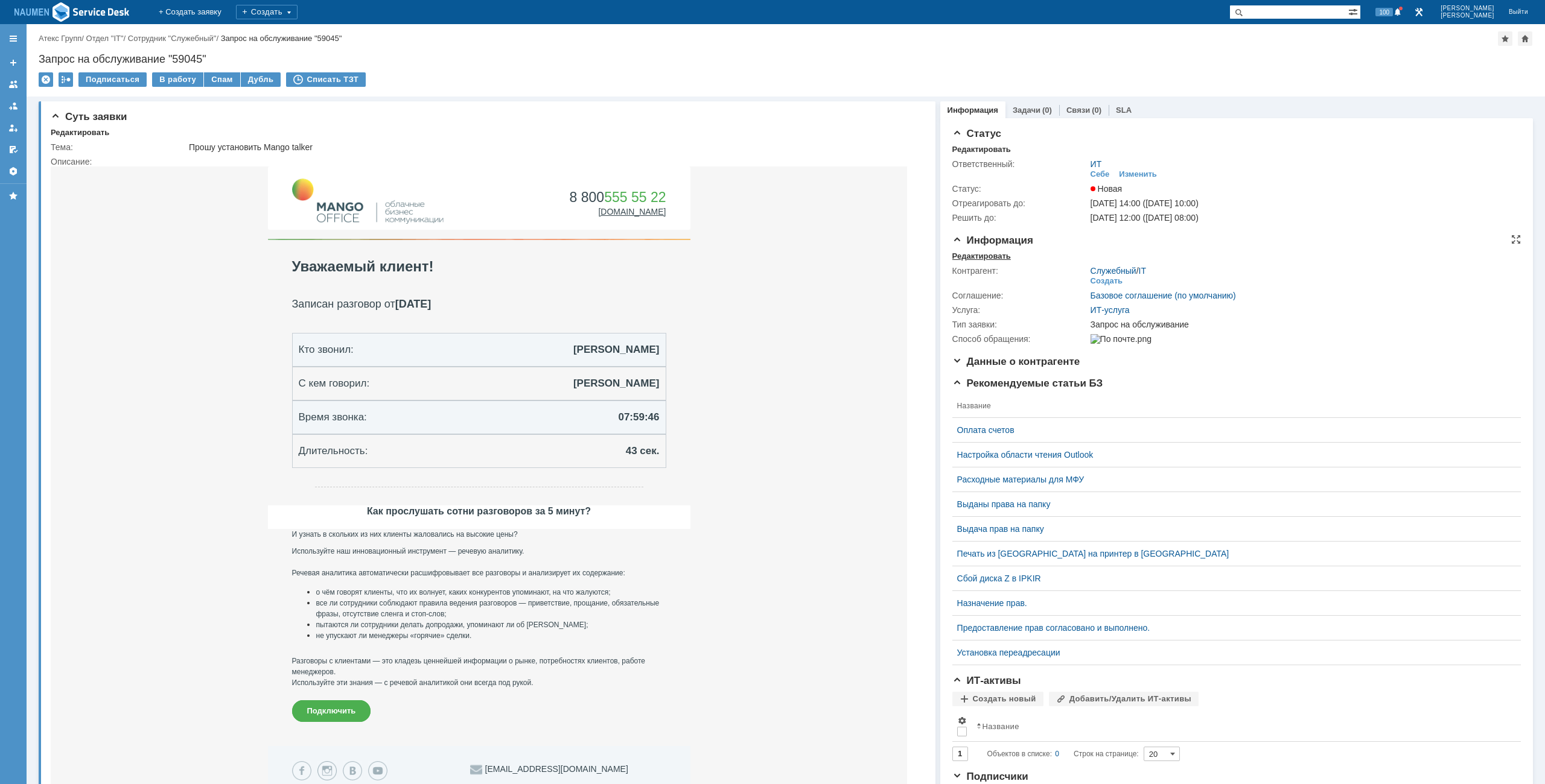
click at [992, 252] on div "Редактировать" at bounding box center [981, 256] width 58 height 10
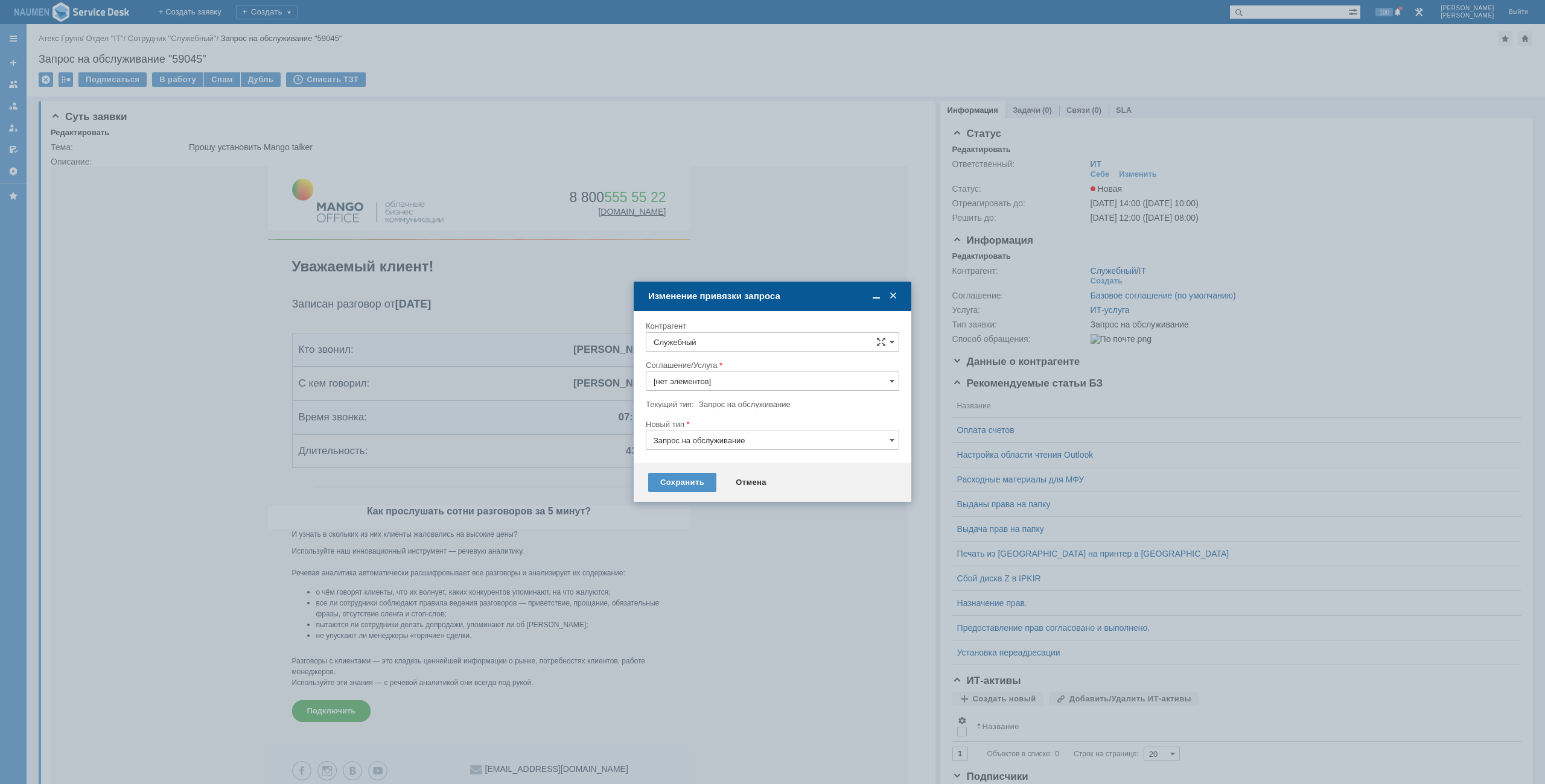
type input "ИТ-услуга"
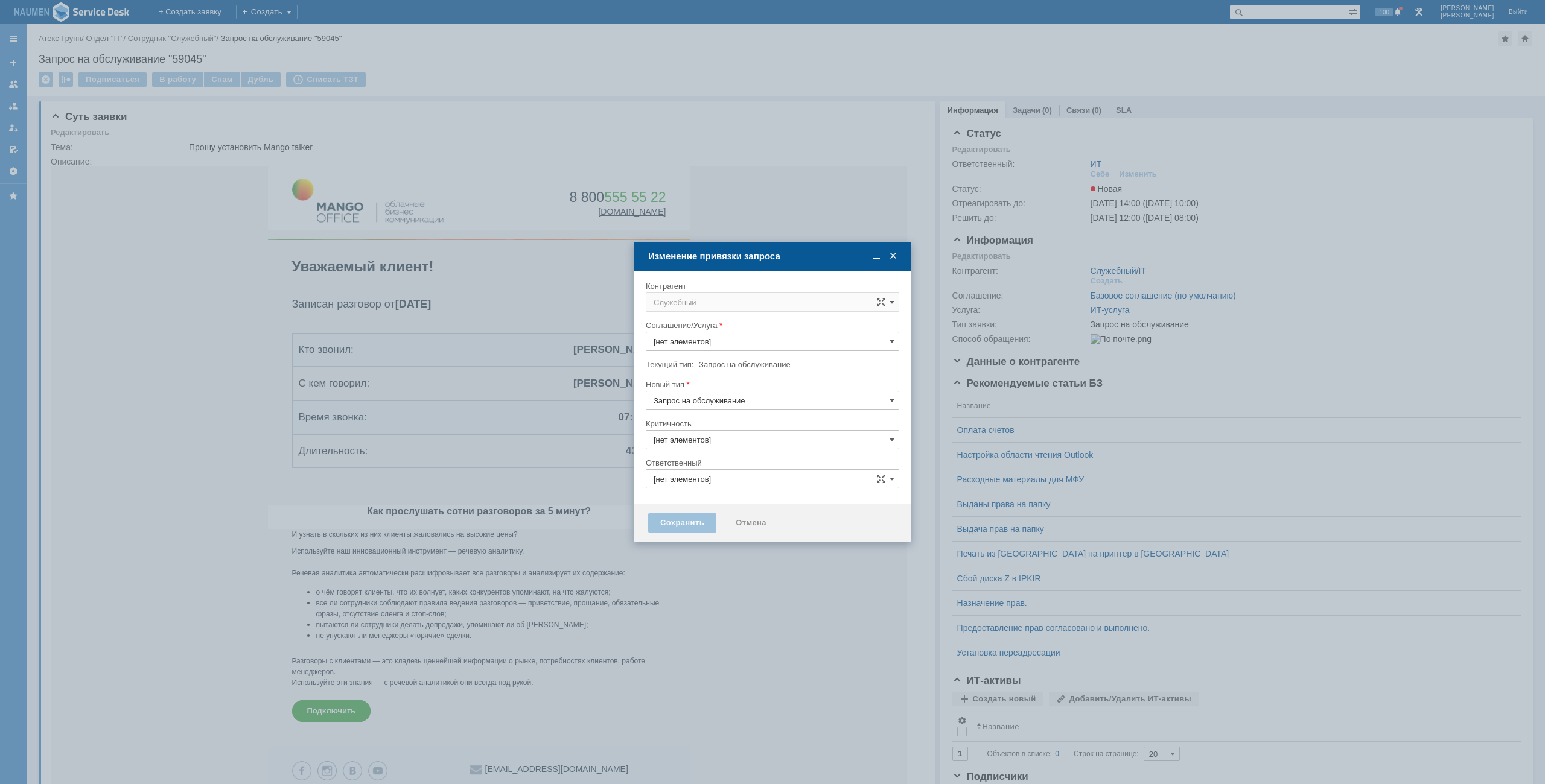
type input "3. Низкая"
type input "ИТ"
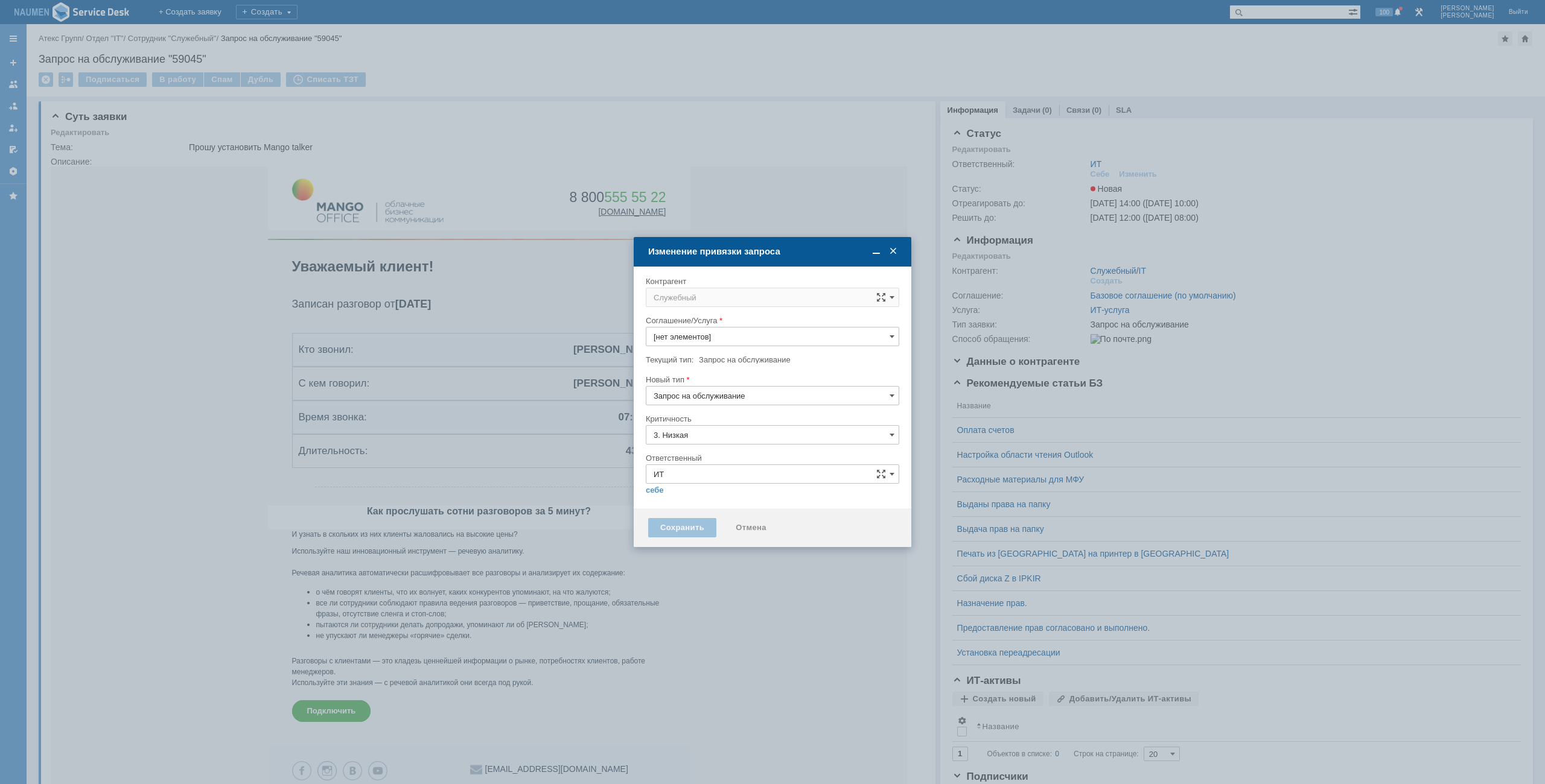
type input "ИТ-услуга"
type input "[не указано]"
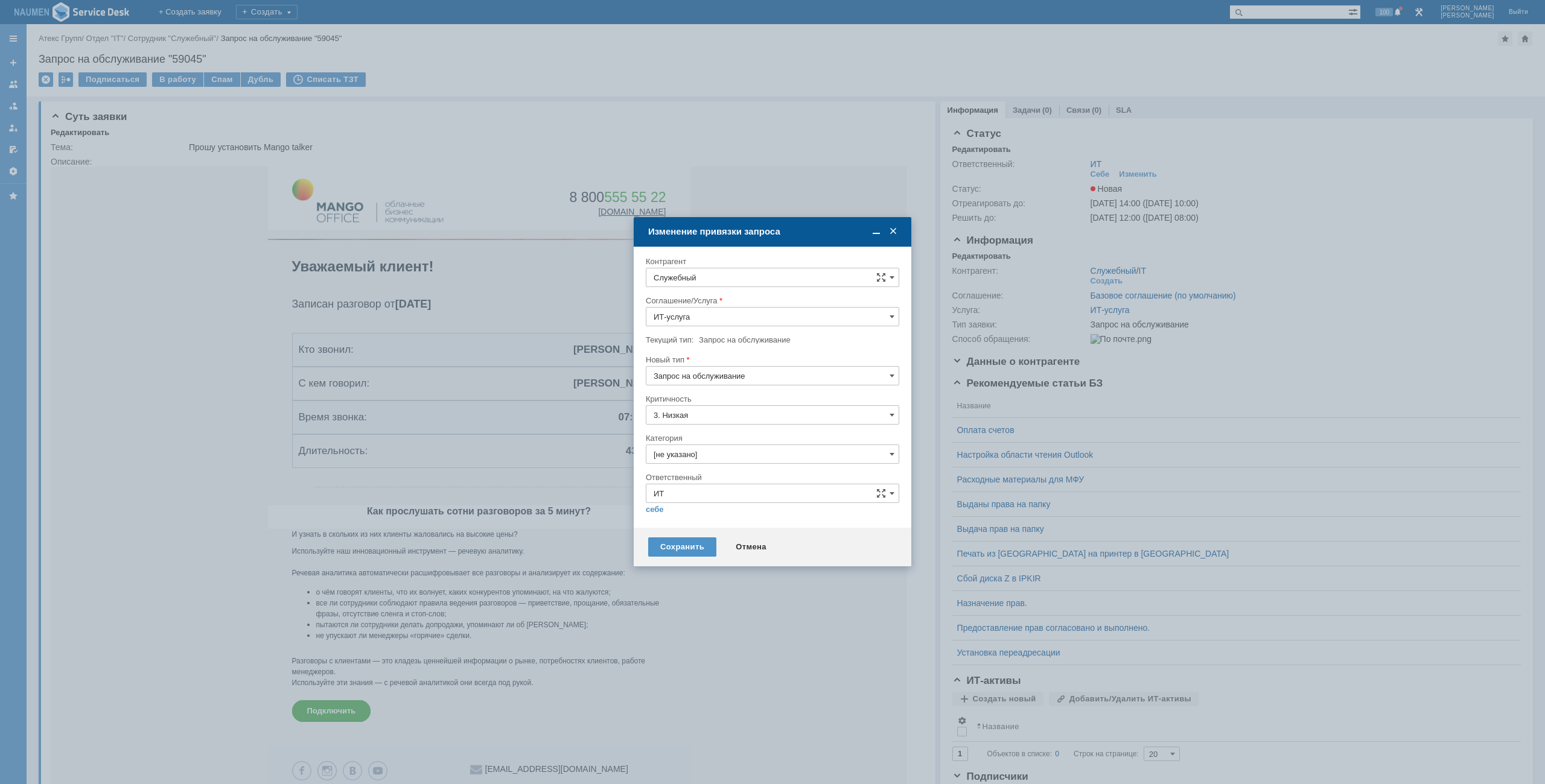
click at [743, 275] on input "Служебный" at bounding box center [772, 277] width 254 height 19
click at [721, 384] on span "Безносов Владимир" at bounding box center [729, 387] width 64 height 9
type input "Безносов Владимир"
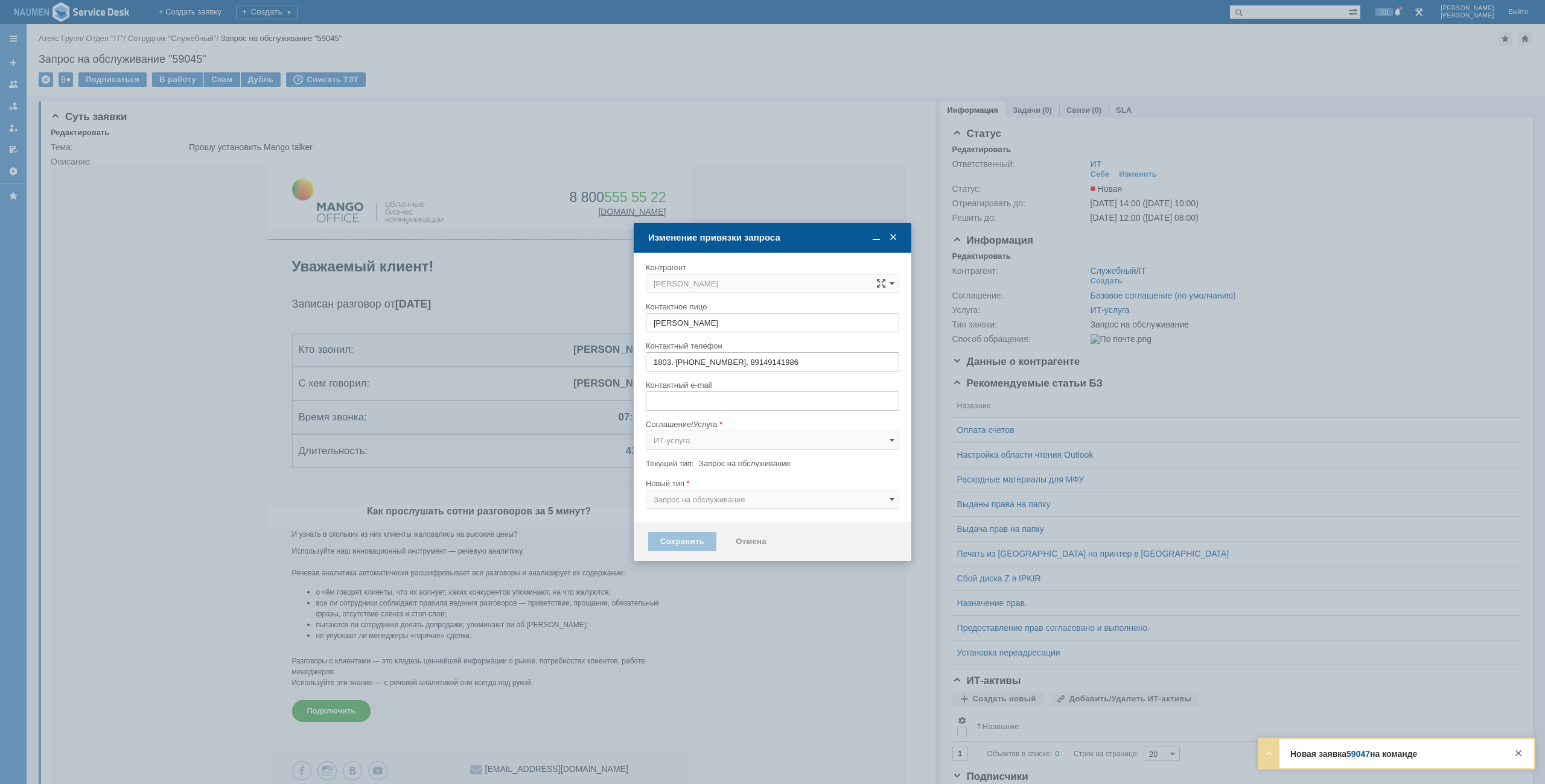
type input "v.beznosov@atex-gr.com"
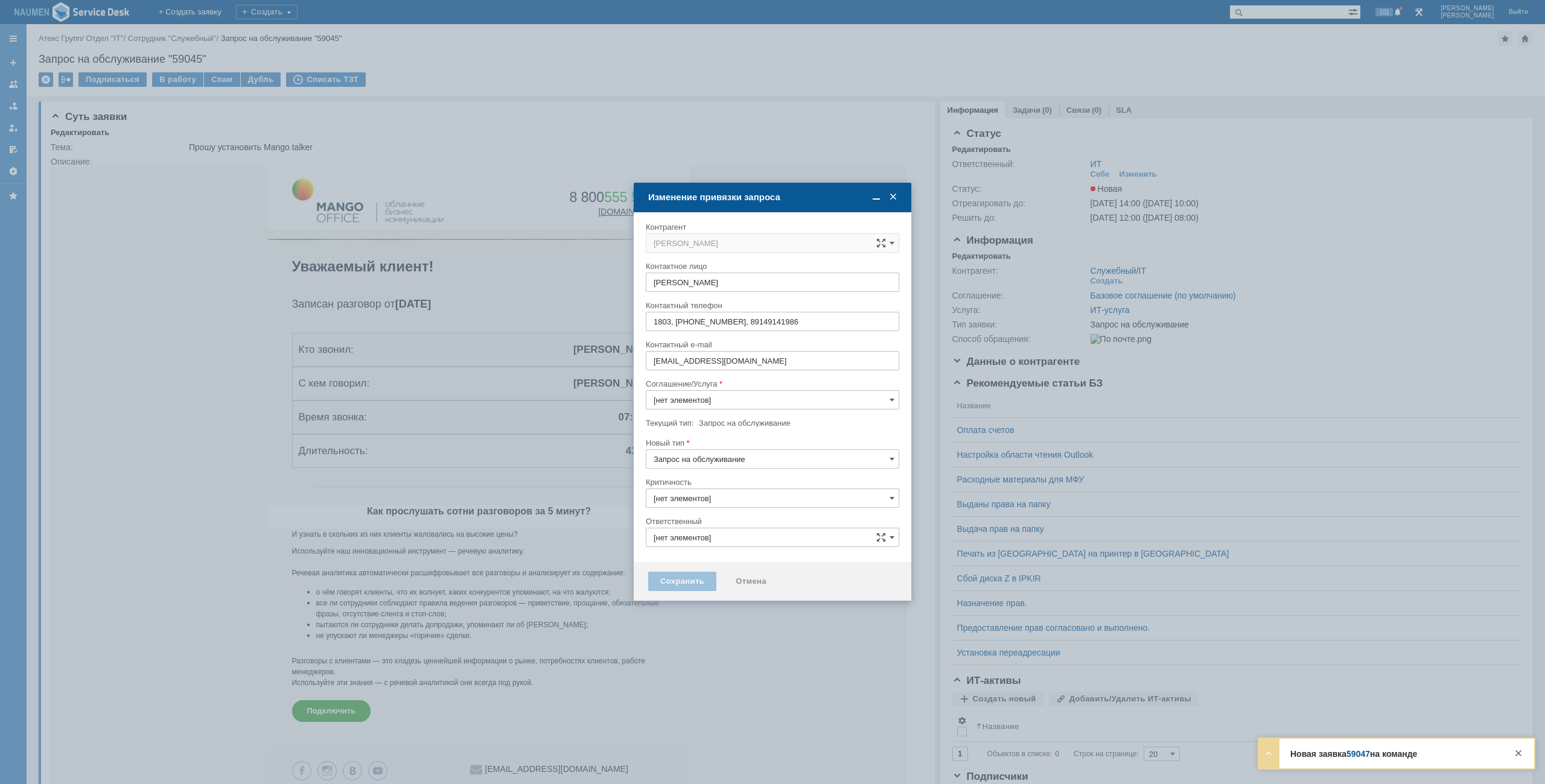
type input "3. Низкая"
type input "ИТ"
type input "ИТ-услуга"
type input "[не указано]"
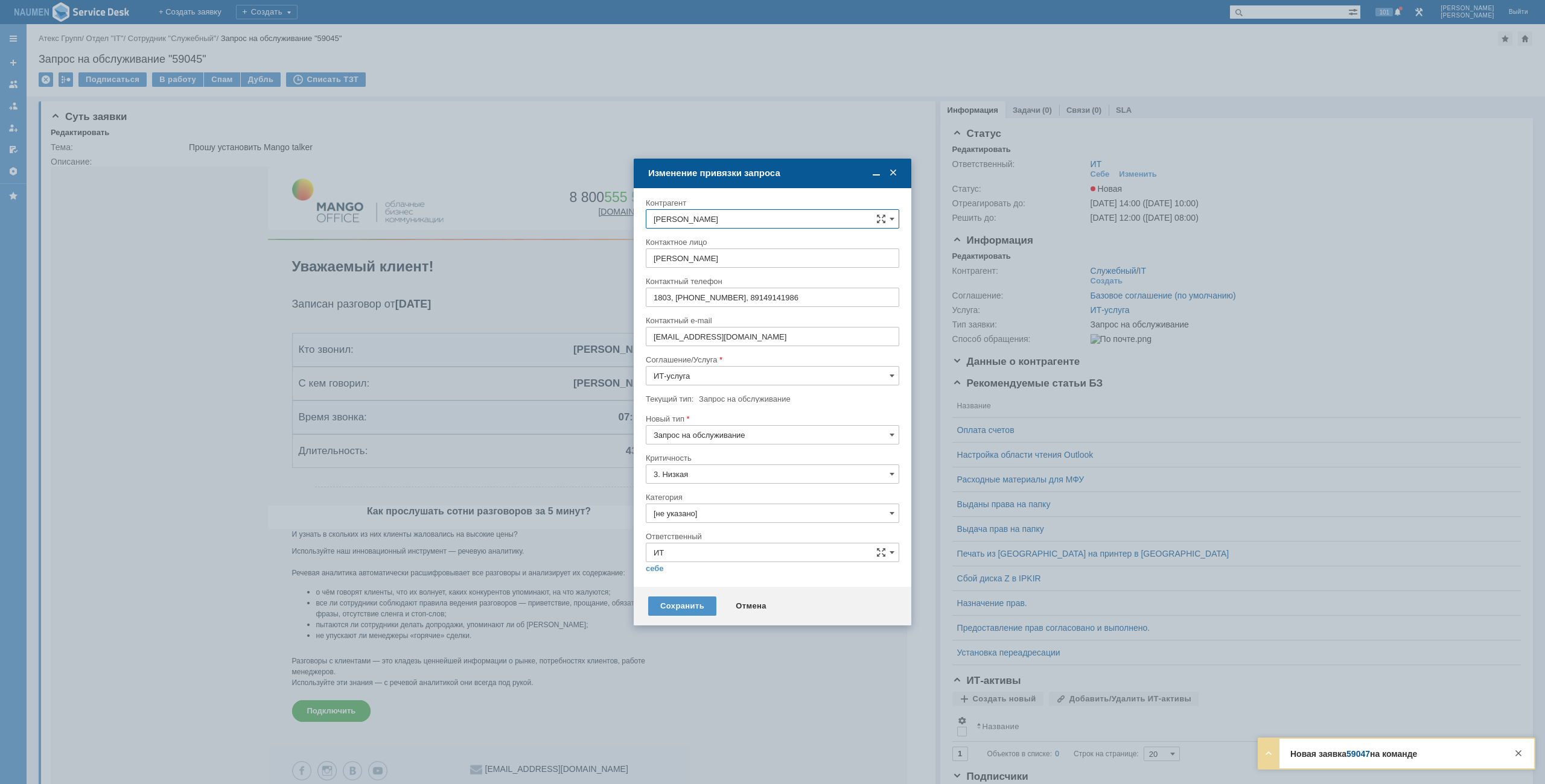
click at [678, 516] on input "[не указано]" at bounding box center [772, 513] width 254 height 19
click at [847, 495] on div "Категория" at bounding box center [771, 497] width 251 height 8
type input "[не указано]"
click at [705, 516] on input "[не указано]" at bounding box center [772, 513] width 254 height 19
click at [847, 504] on input "mango" at bounding box center [772, 513] width 254 height 19
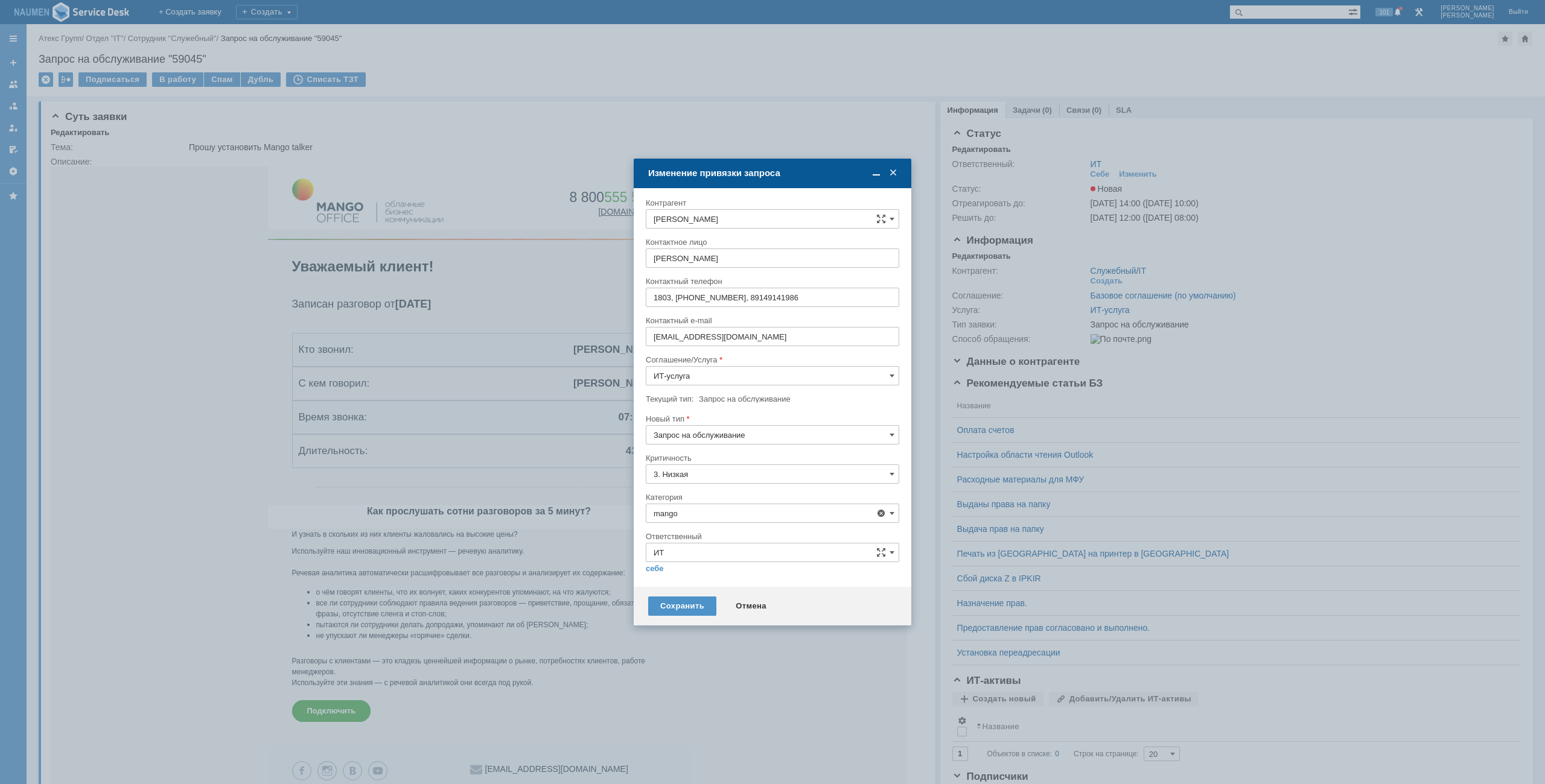
click at [718, 597] on div "Настройка Mango Talker" at bounding box center [773, 601] width 253 height 19
click at [718, 597] on div "Сохранить Отмена" at bounding box center [772, 607] width 277 height 39
type input "Настройка Mango Talker"
click at [654, 565] on link "себе" at bounding box center [655, 569] width 18 height 10
type input "[PERSON_NAME]"
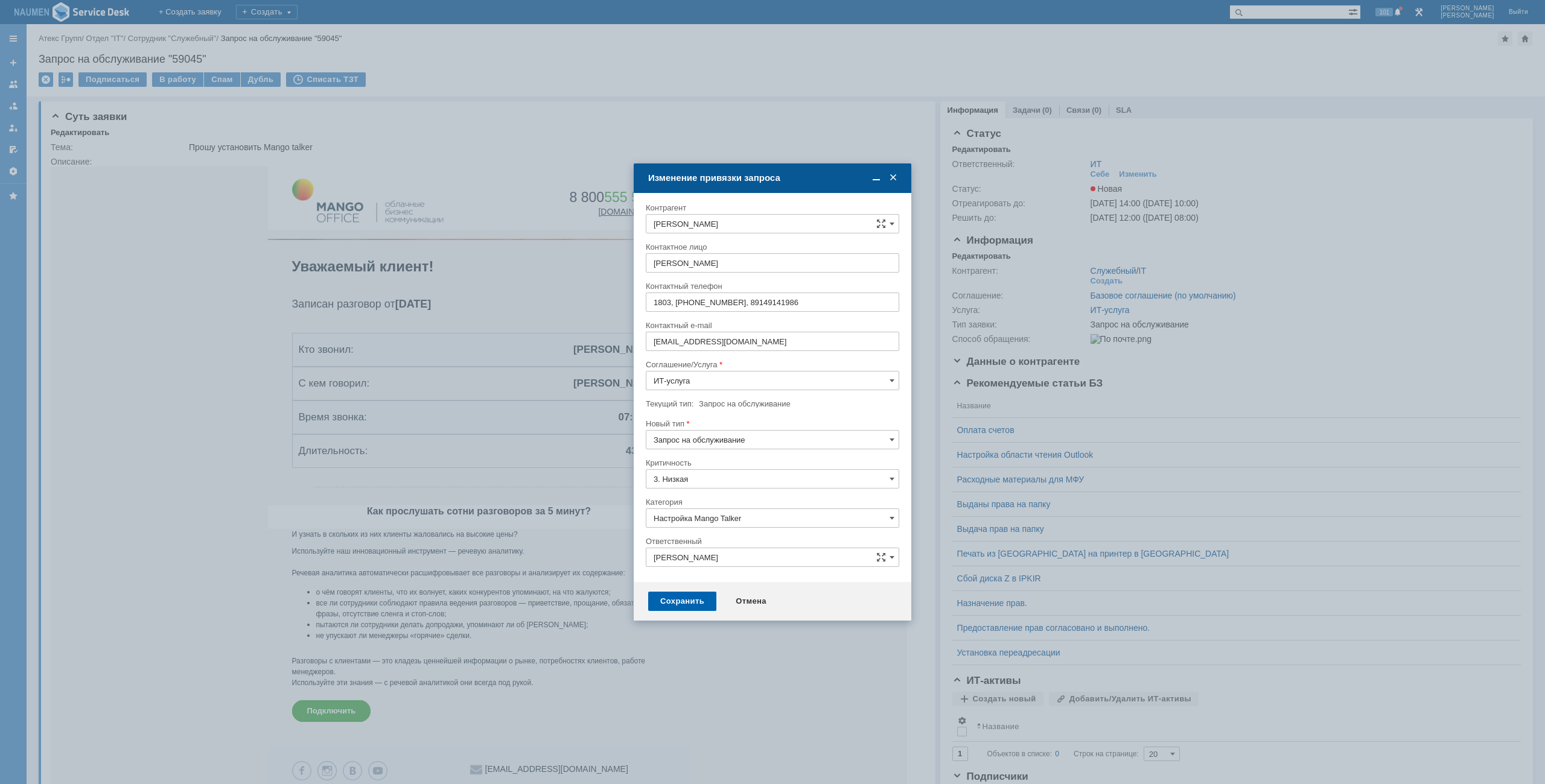
click at [679, 599] on div "Сохранить" at bounding box center [682, 601] width 68 height 19
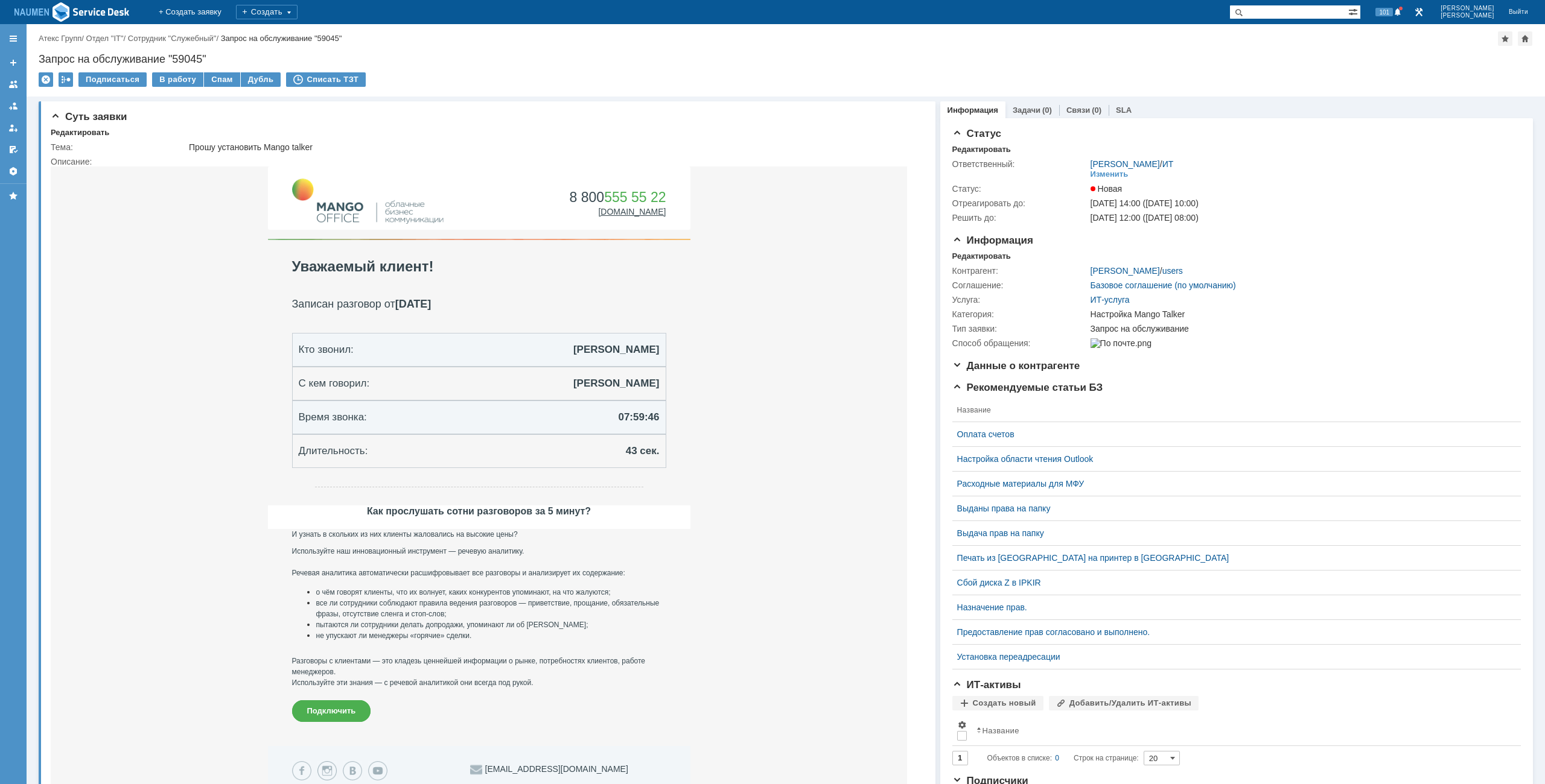
click at [517, 96] on div "Подписаться В работу Спам Дубль Списать ТЗТ" at bounding box center [785, 85] width 1494 height 26
click at [171, 81] on div "В работу" at bounding box center [178, 79] width 51 height 14
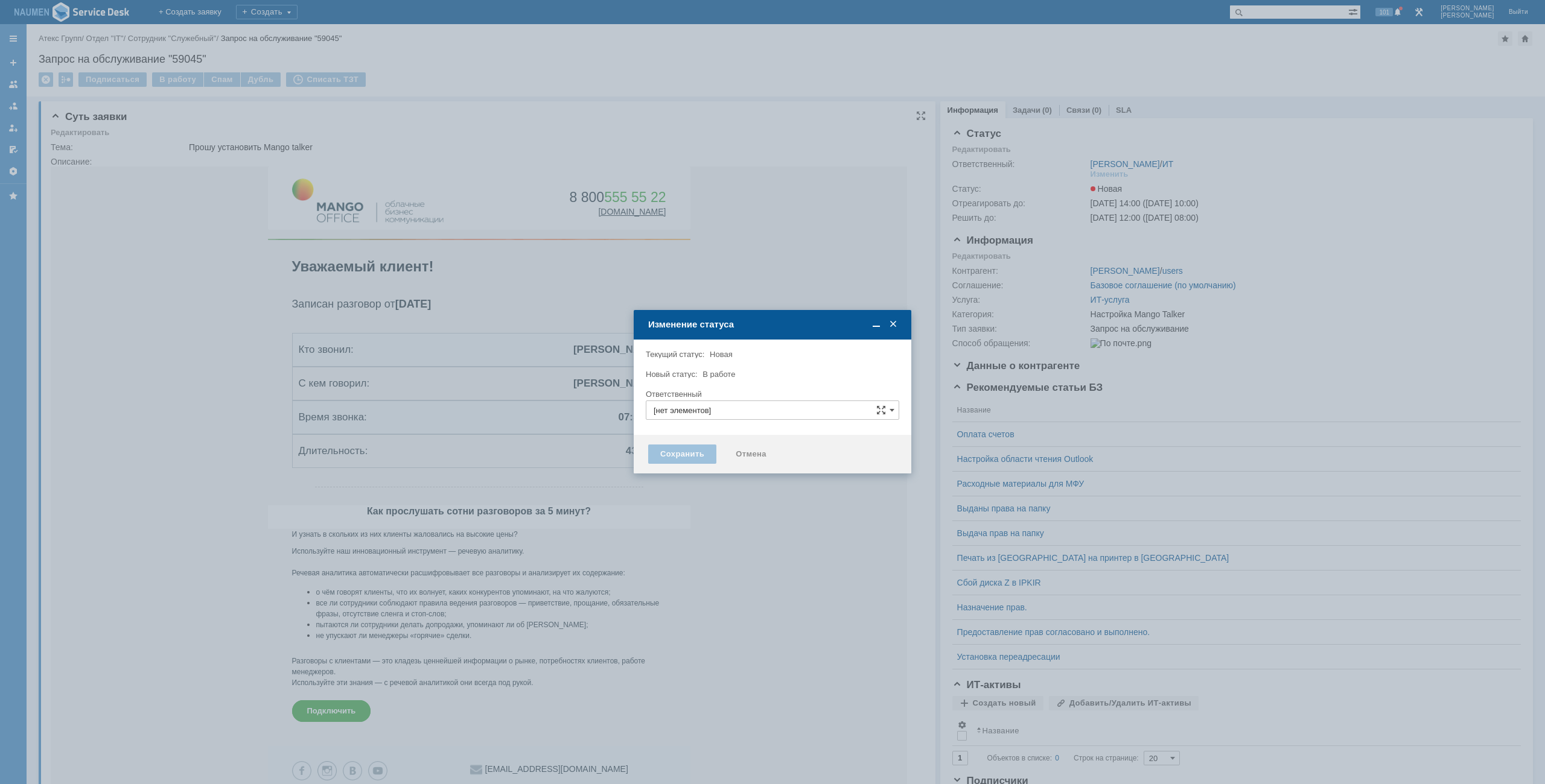
type input "Настройка Mango Talker"
type input "[PERSON_NAME]"
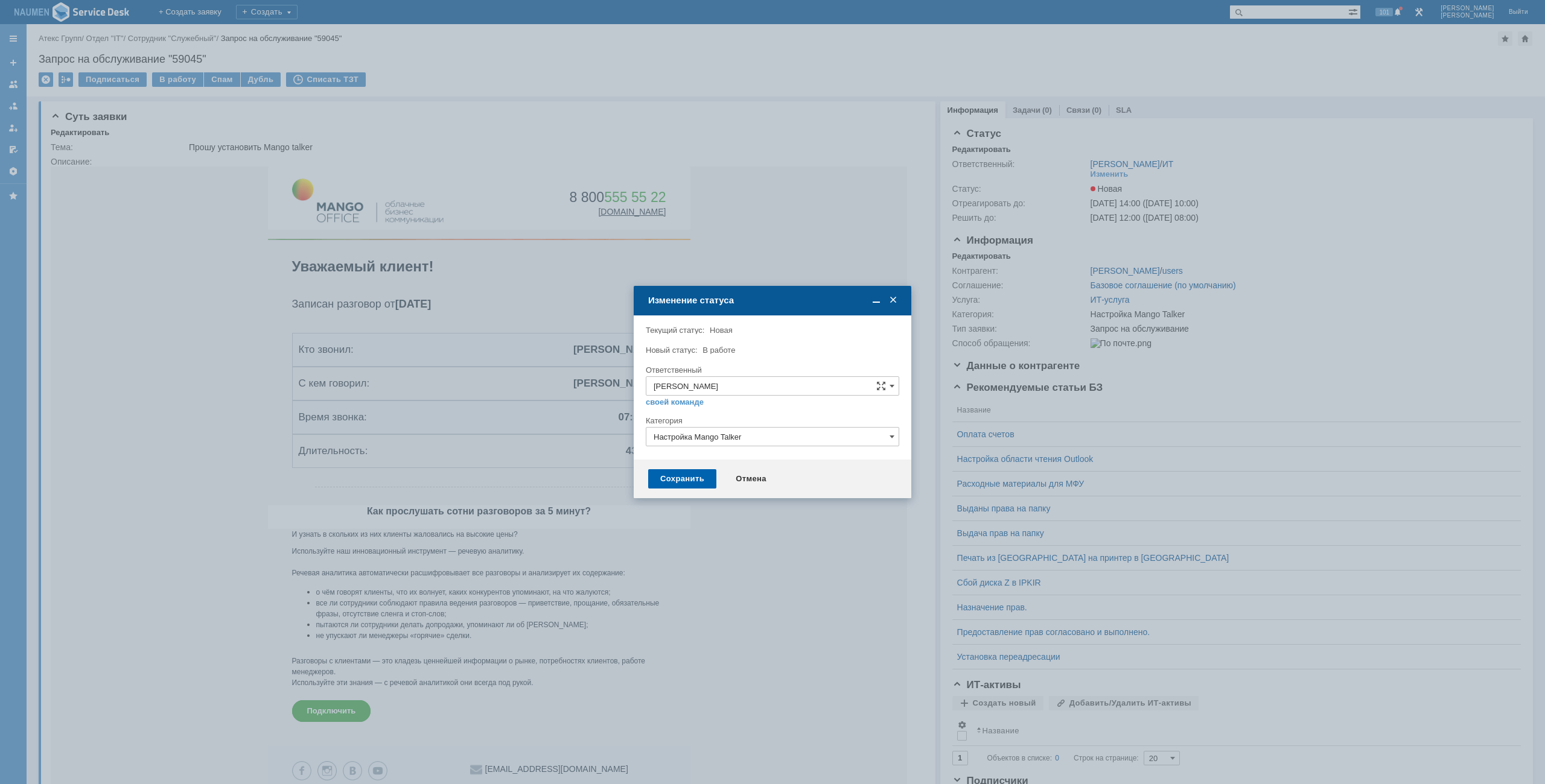
click at [682, 479] on div "Сохранить" at bounding box center [682, 479] width 68 height 19
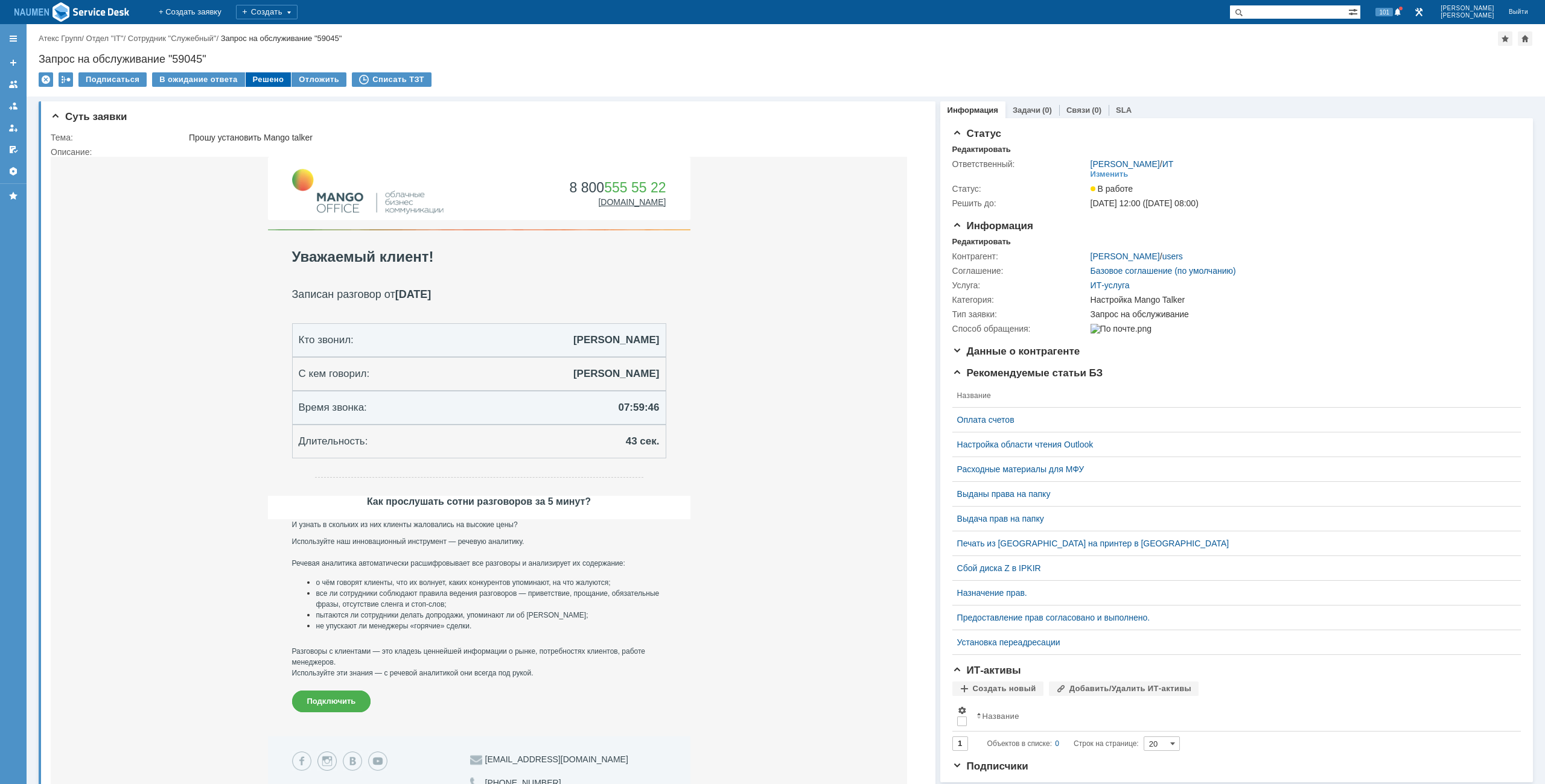
click at [261, 73] on div "Решено" at bounding box center [269, 79] width 46 height 14
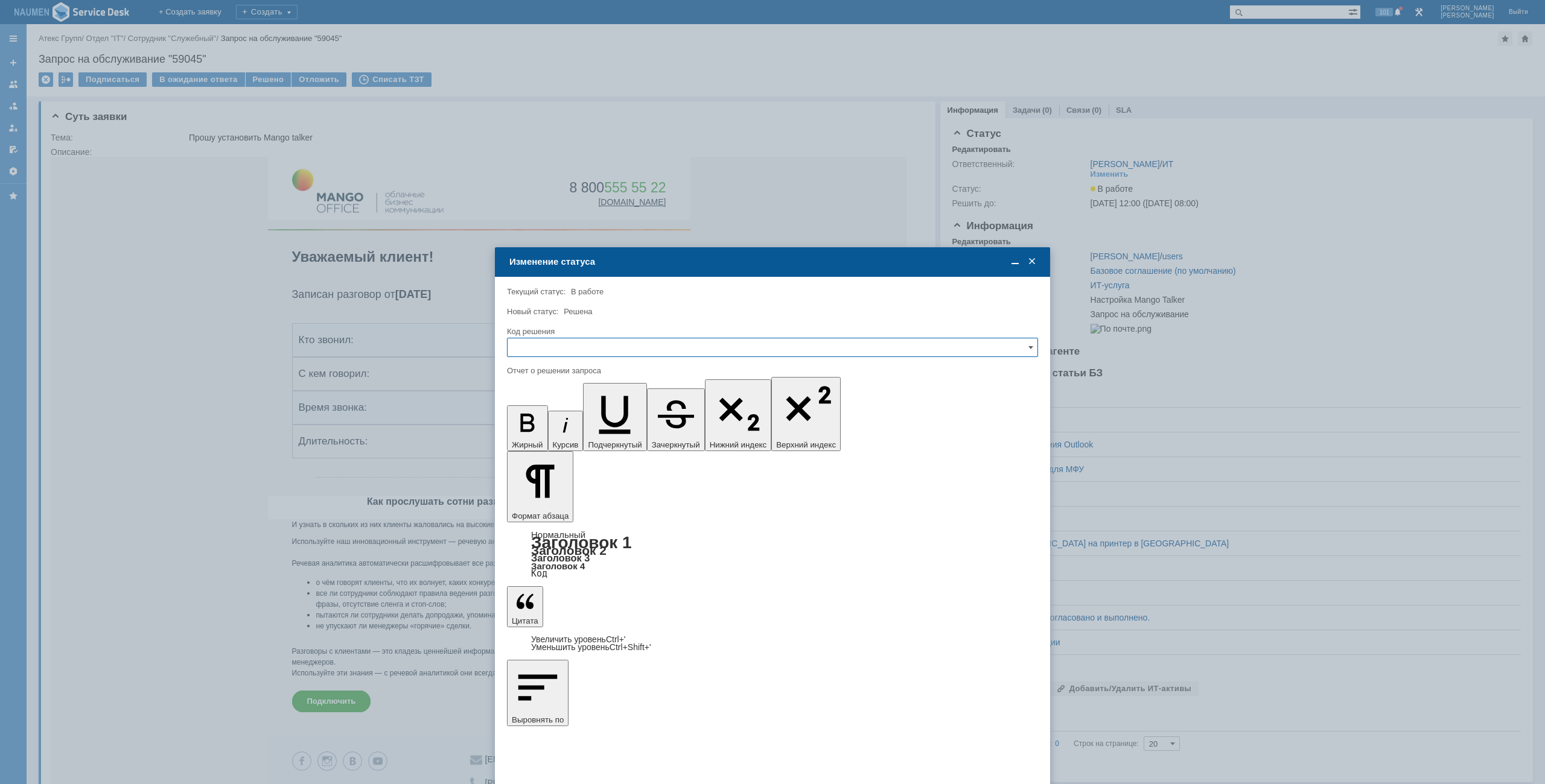
click at [669, 346] on input "text" at bounding box center [772, 347] width 531 height 19
click at [566, 436] on div "Решено" at bounding box center [772, 429] width 530 height 19
type input "Решено"
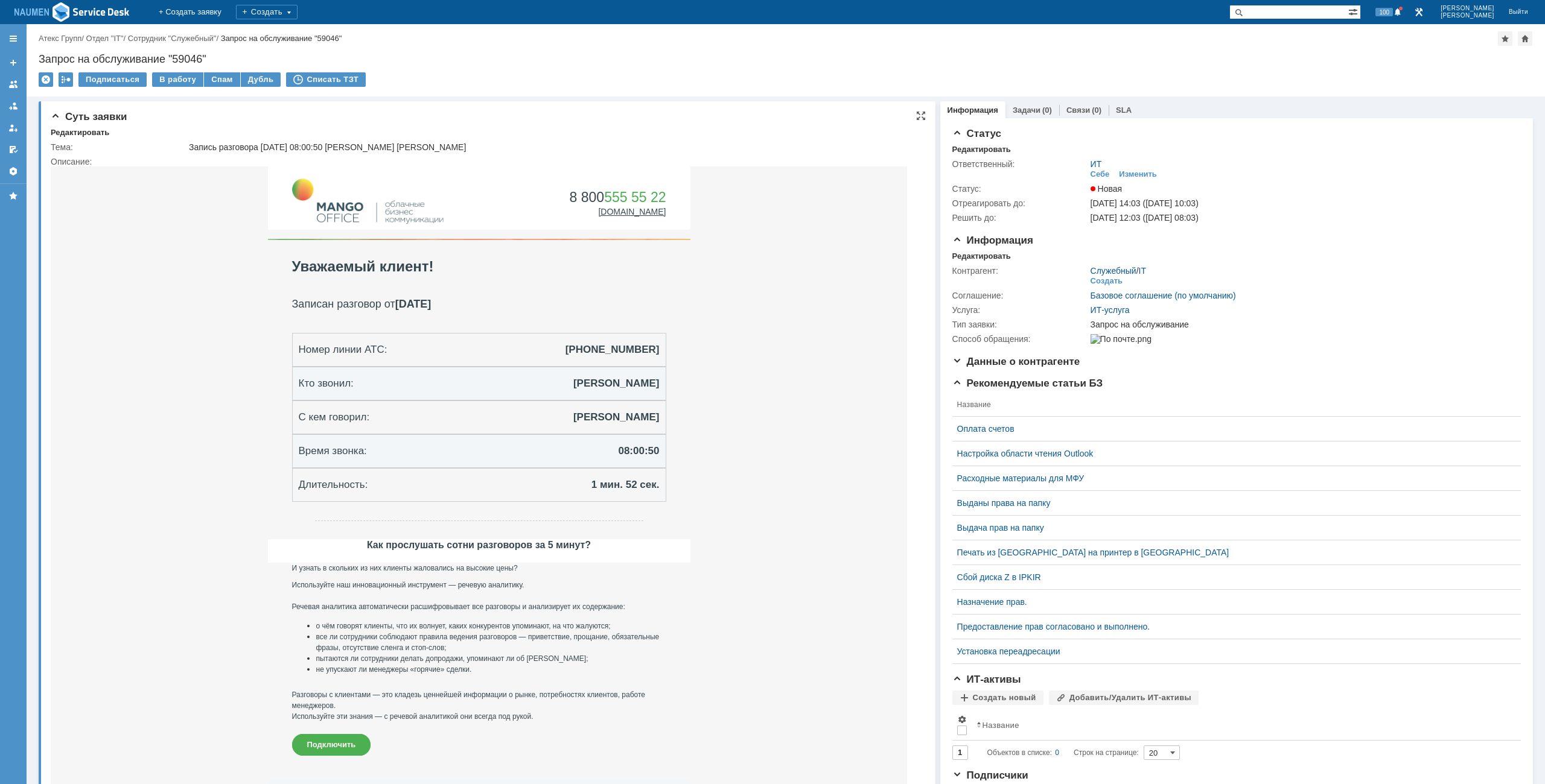
click at [82, 123] on div "Суть заявки Редактировать Тема: Запись разговора [DATE] 08:00:50 [PERSON_NAME] …" at bounding box center [487, 531] width 897 height 861
click at [83, 130] on div "Редактировать" at bounding box center [80, 132] width 58 height 10
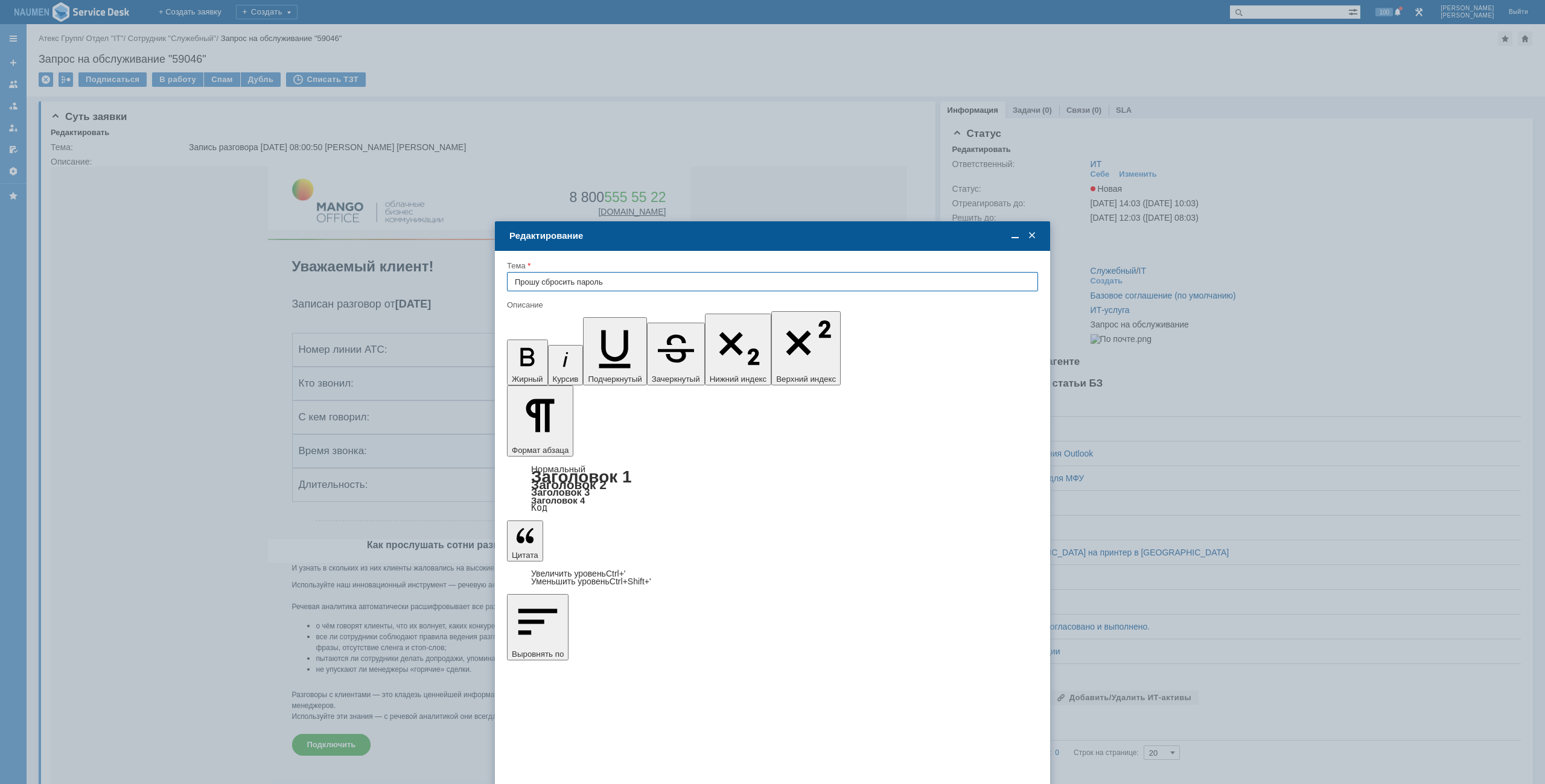
type input "Прошу сбросить пароль"
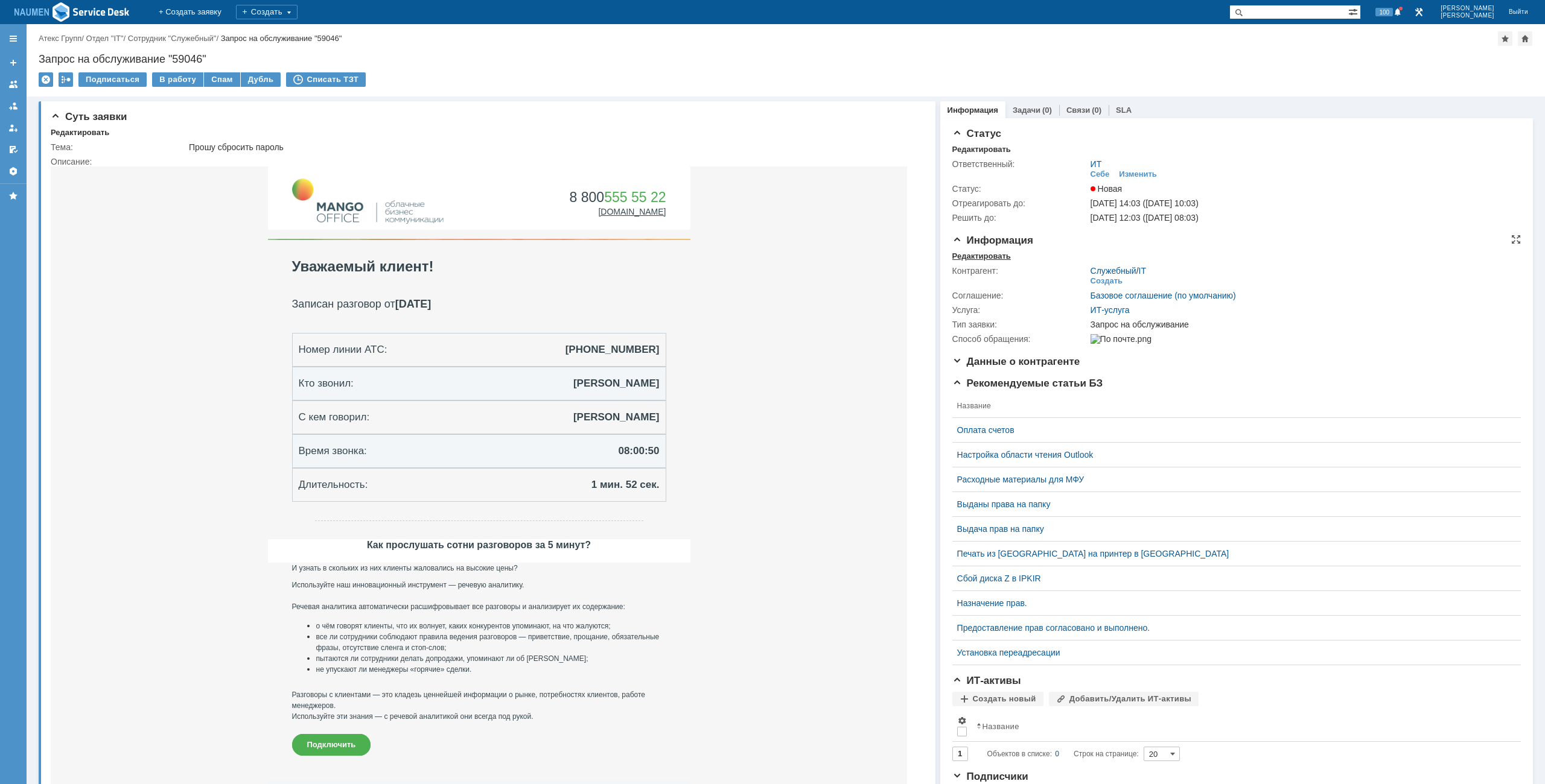
click at [981, 253] on div "Редактировать" at bounding box center [981, 256] width 58 height 10
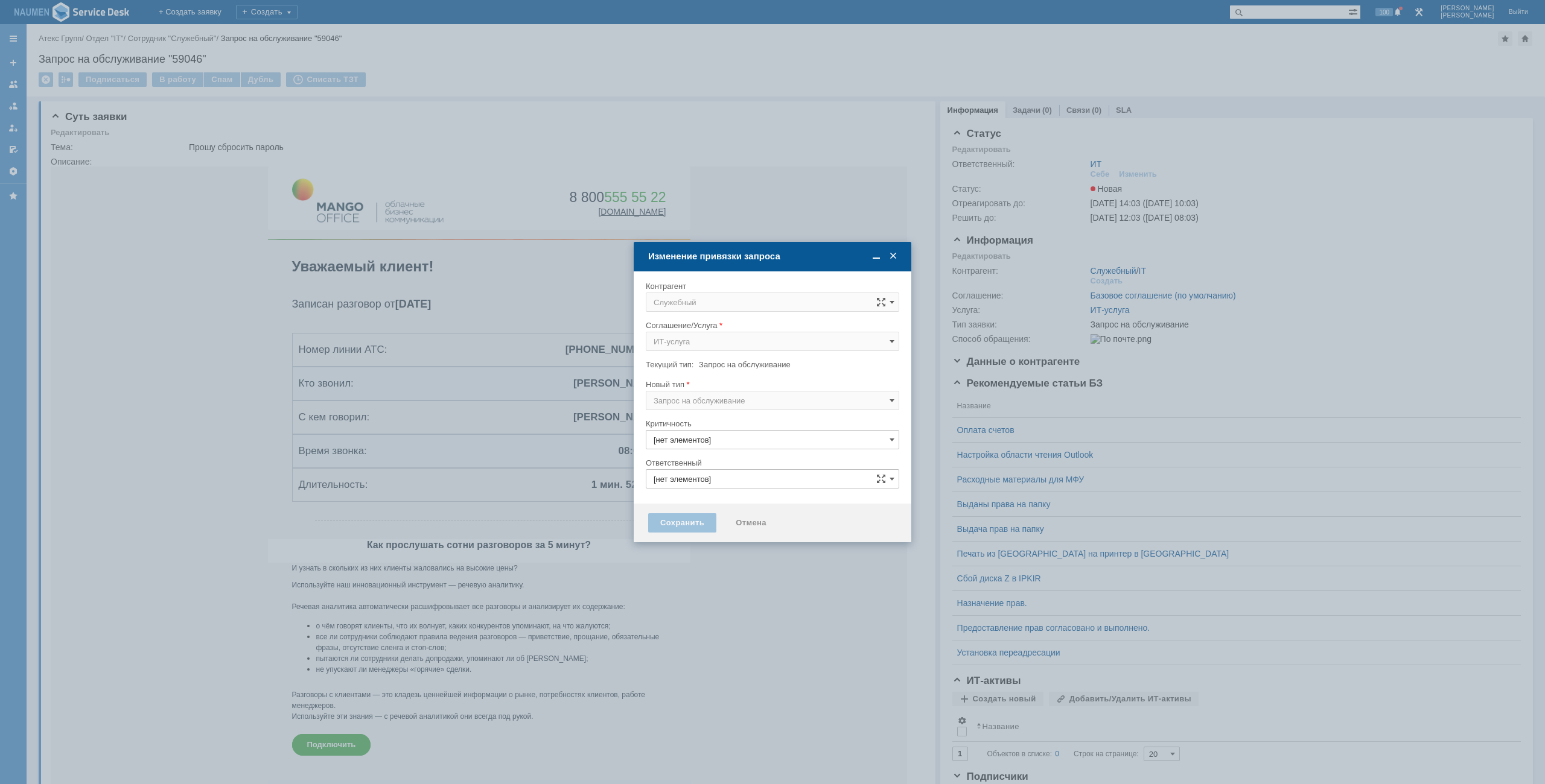
type input "3. Низкая"
type input "ИТ"
type input "[не указано]"
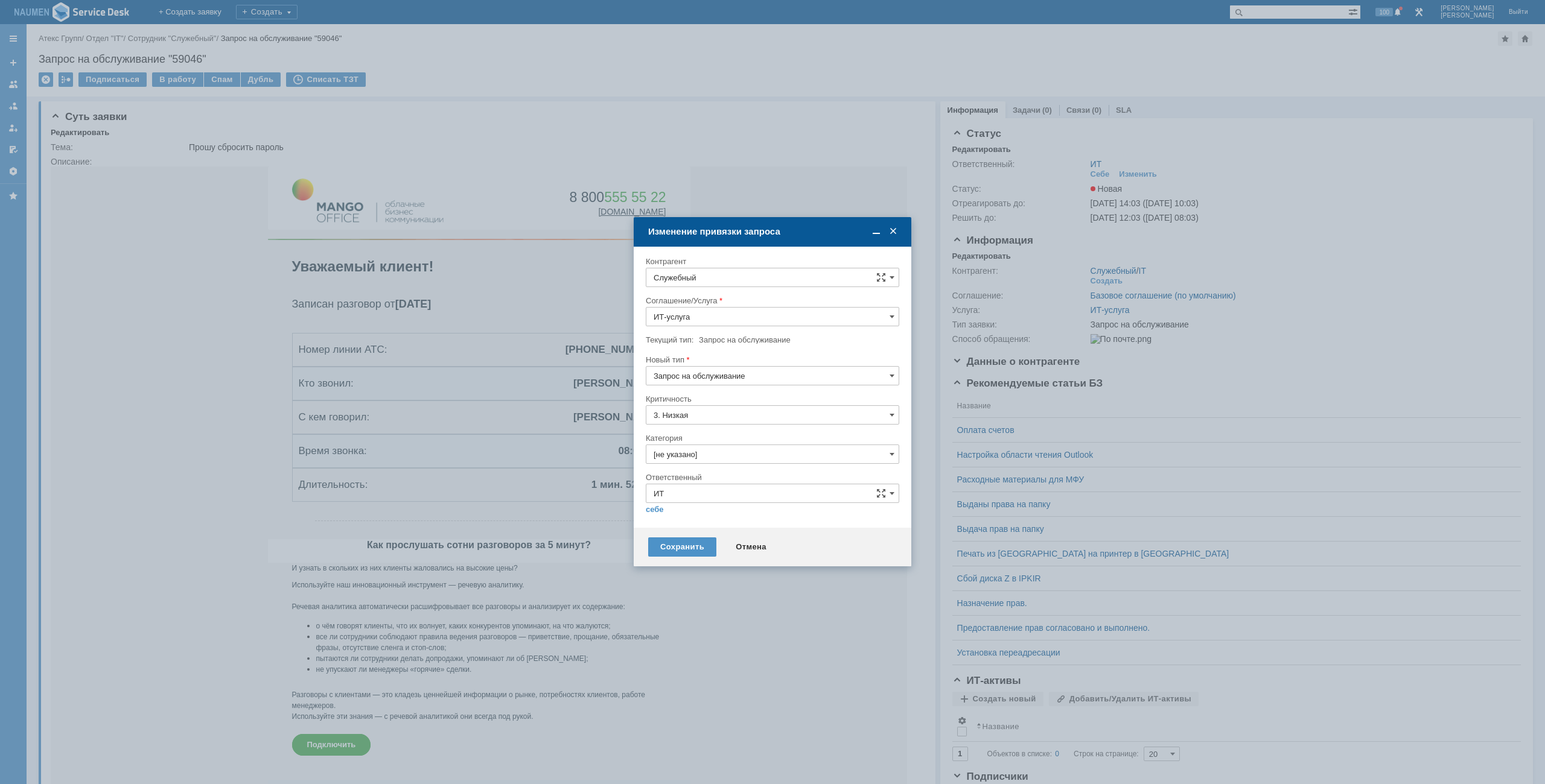
click at [749, 275] on input "Служебный" at bounding box center [772, 277] width 254 height 19
click at [761, 388] on span "[PERSON_NAME]" at bounding box center [729, 387] width 64 height 9
type input "[PERSON_NAME]"
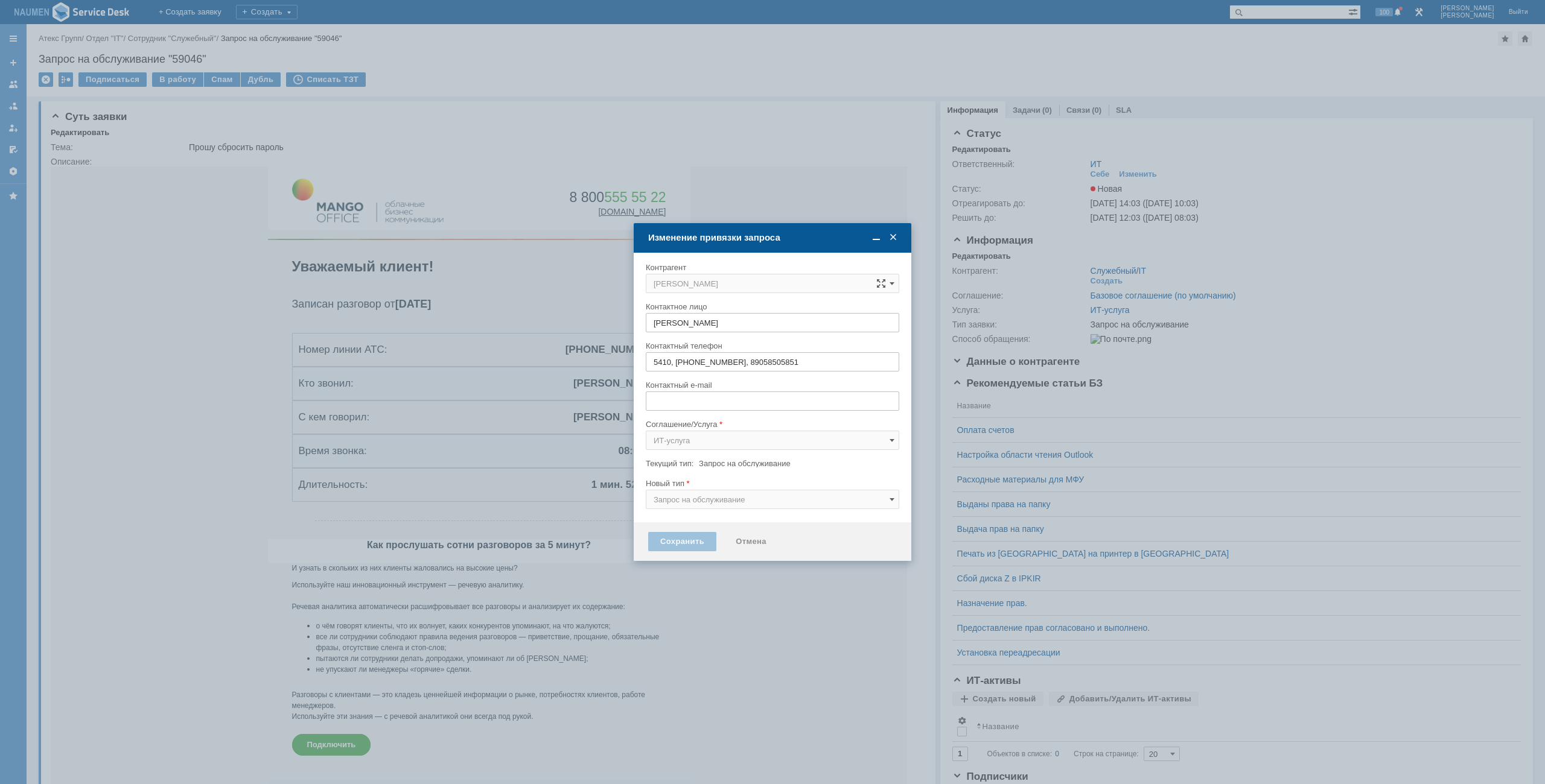
type input "[EMAIL_ADDRESS][DOMAIN_NAME]"
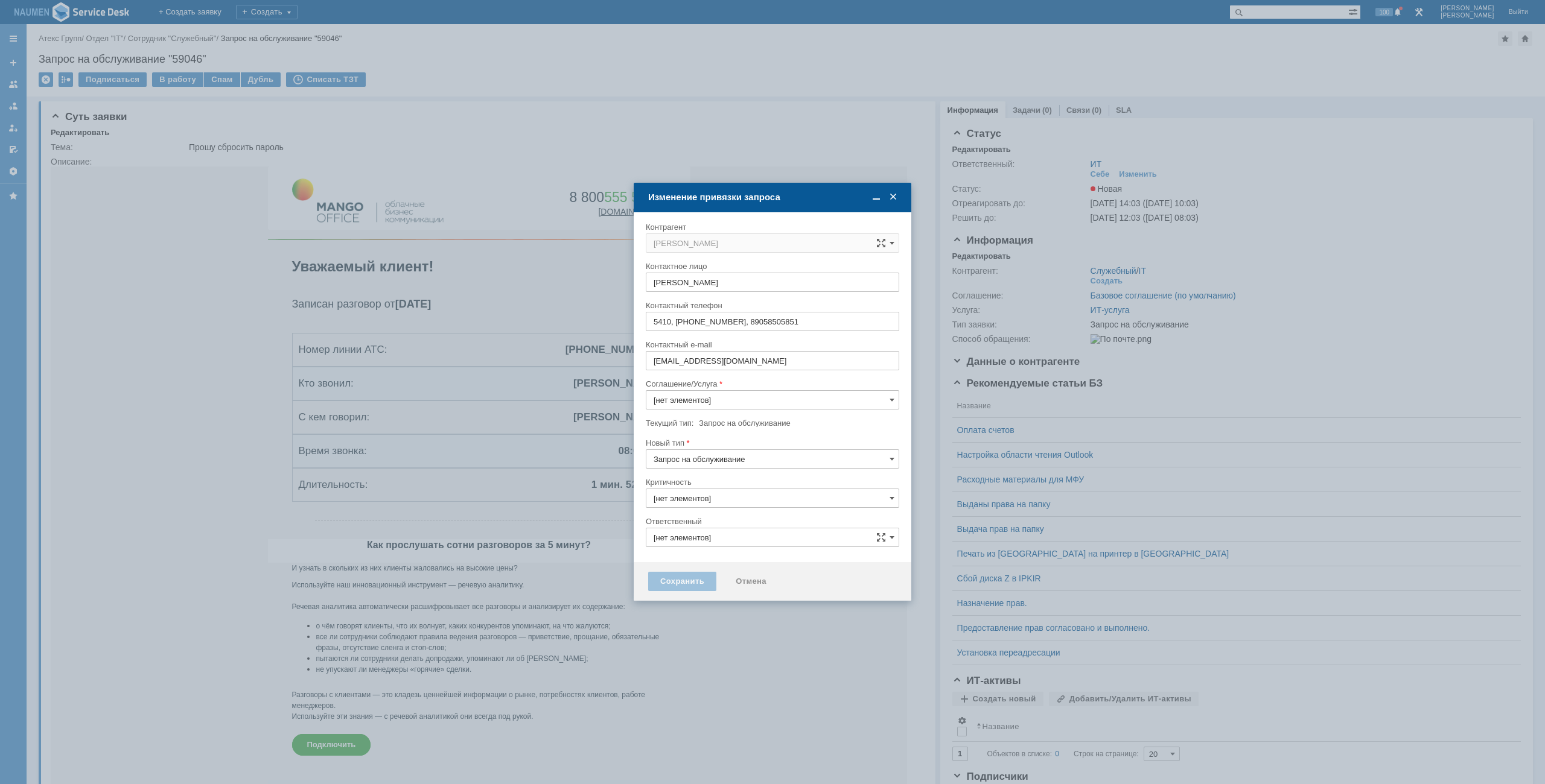
type input "3. Низкая"
type input "ИТ"
type input "[не указано]"
type input "ИТ-услуга"
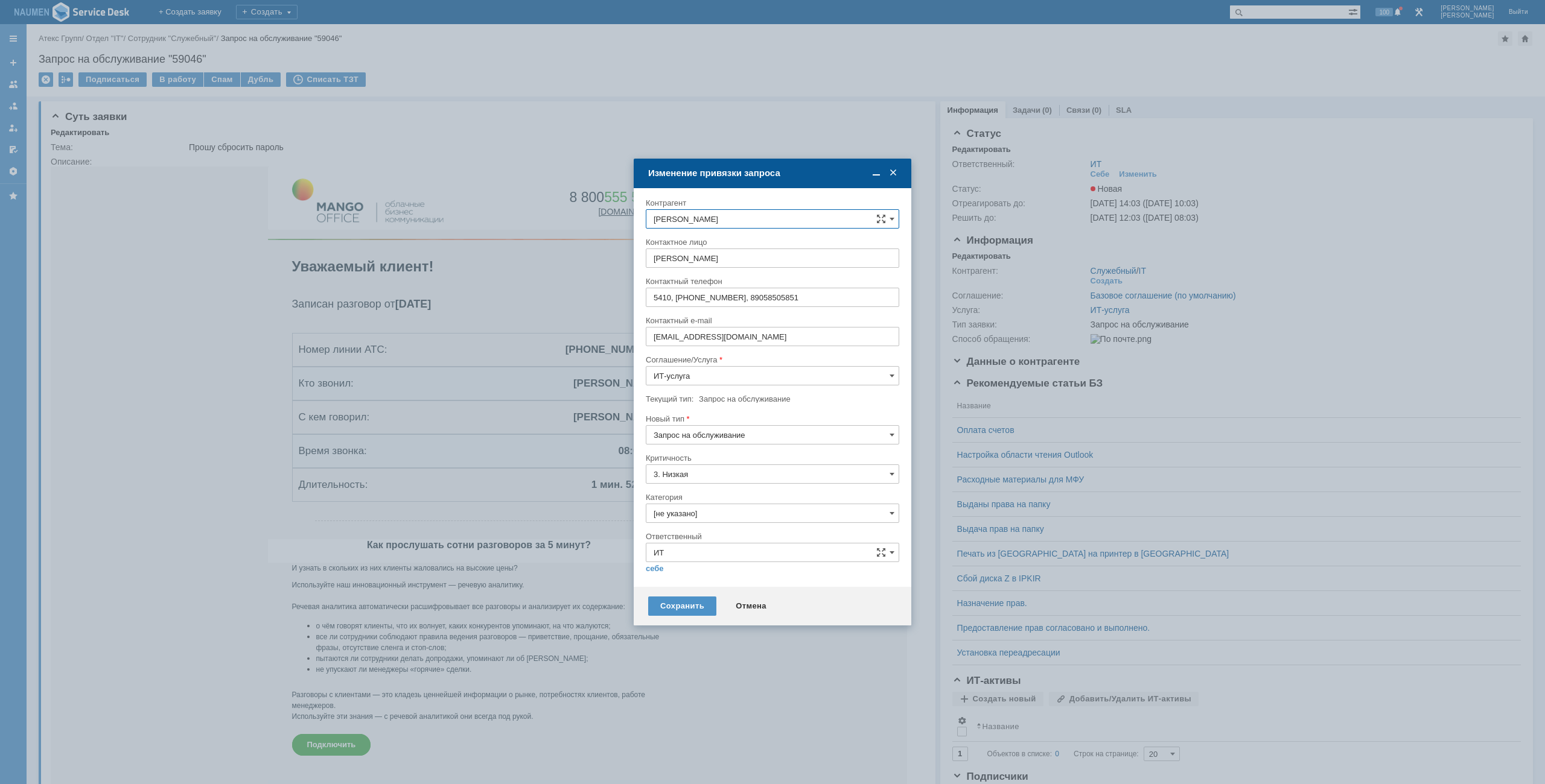
click at [730, 441] on input "Запрос на обслуживание" at bounding box center [772, 435] width 254 height 19
click at [728, 440] on input "Запрос на обслуживание" at bounding box center [772, 435] width 254 height 19
click at [850, 410] on div at bounding box center [772, 410] width 254 height 9
type input "Запрос на обслуживание"
click at [705, 519] on input "[не указано]" at bounding box center [772, 513] width 254 height 19
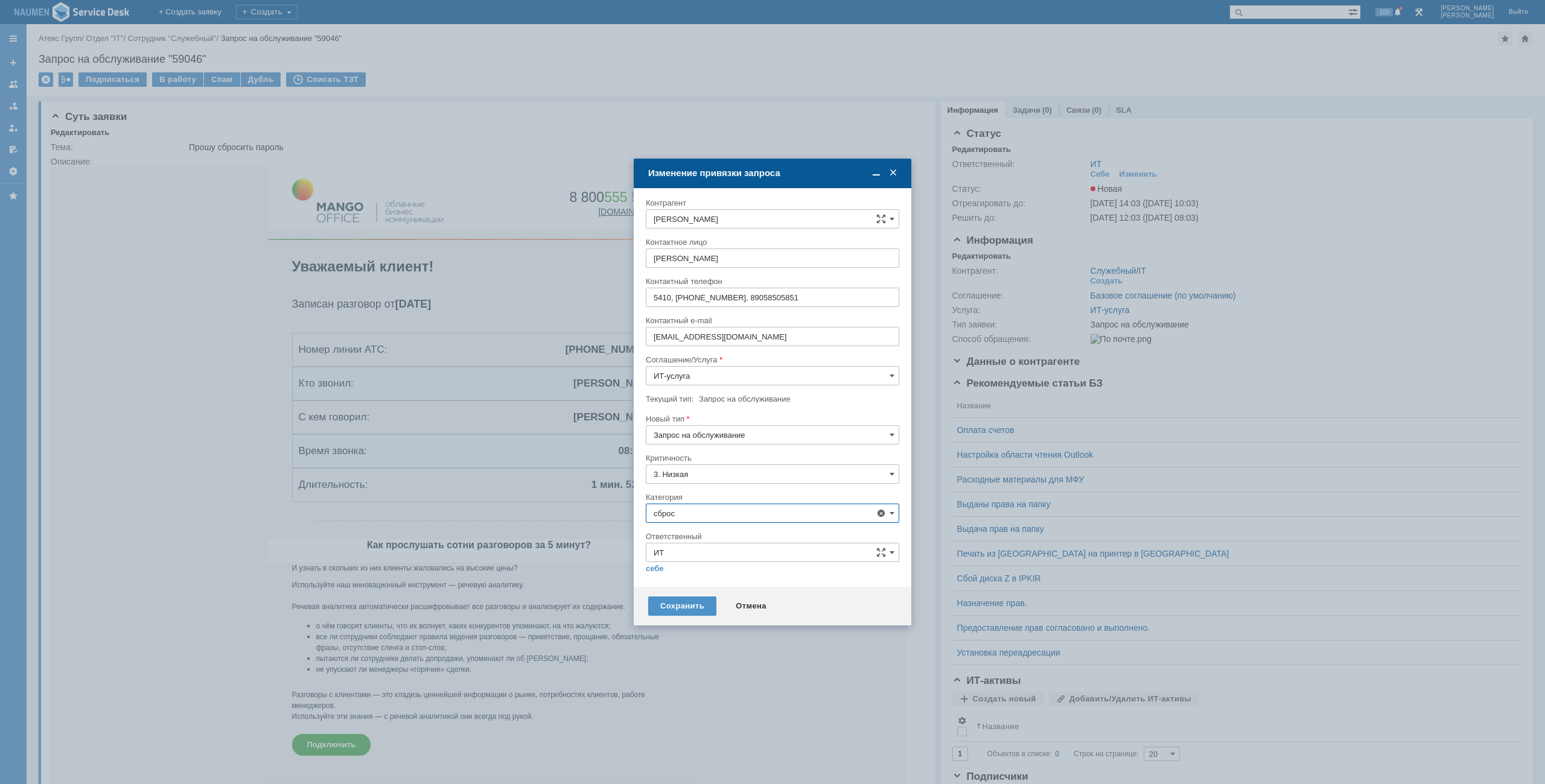
click at [714, 579] on span "Сброс пароля" at bounding box center [772, 581] width 238 height 10
type input "Сброс пароля"
click at [657, 569] on link "себе" at bounding box center [655, 569] width 18 height 10
type input "[PERSON_NAME]"
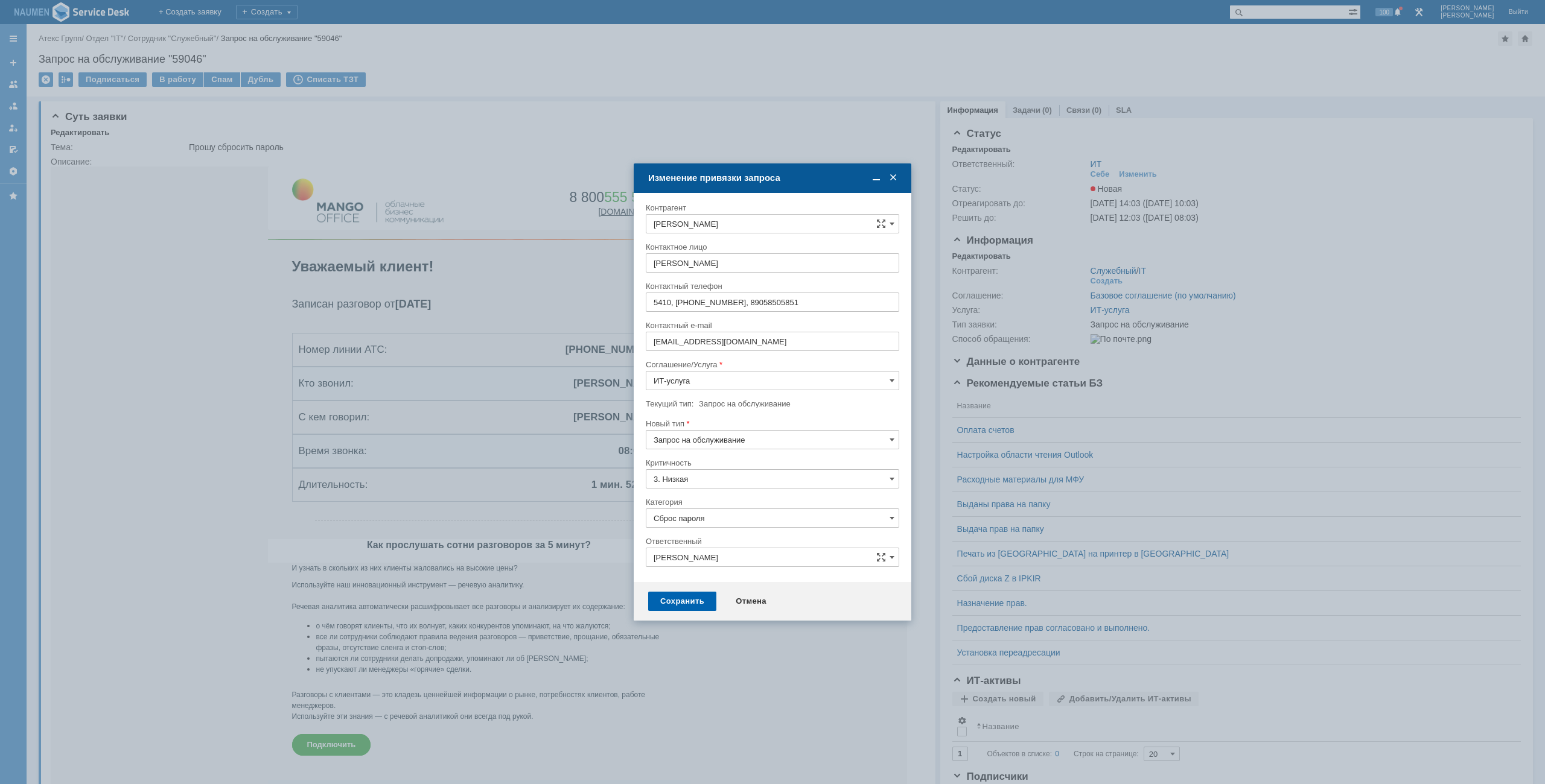
click at [701, 602] on div "Сохранить" at bounding box center [682, 601] width 68 height 19
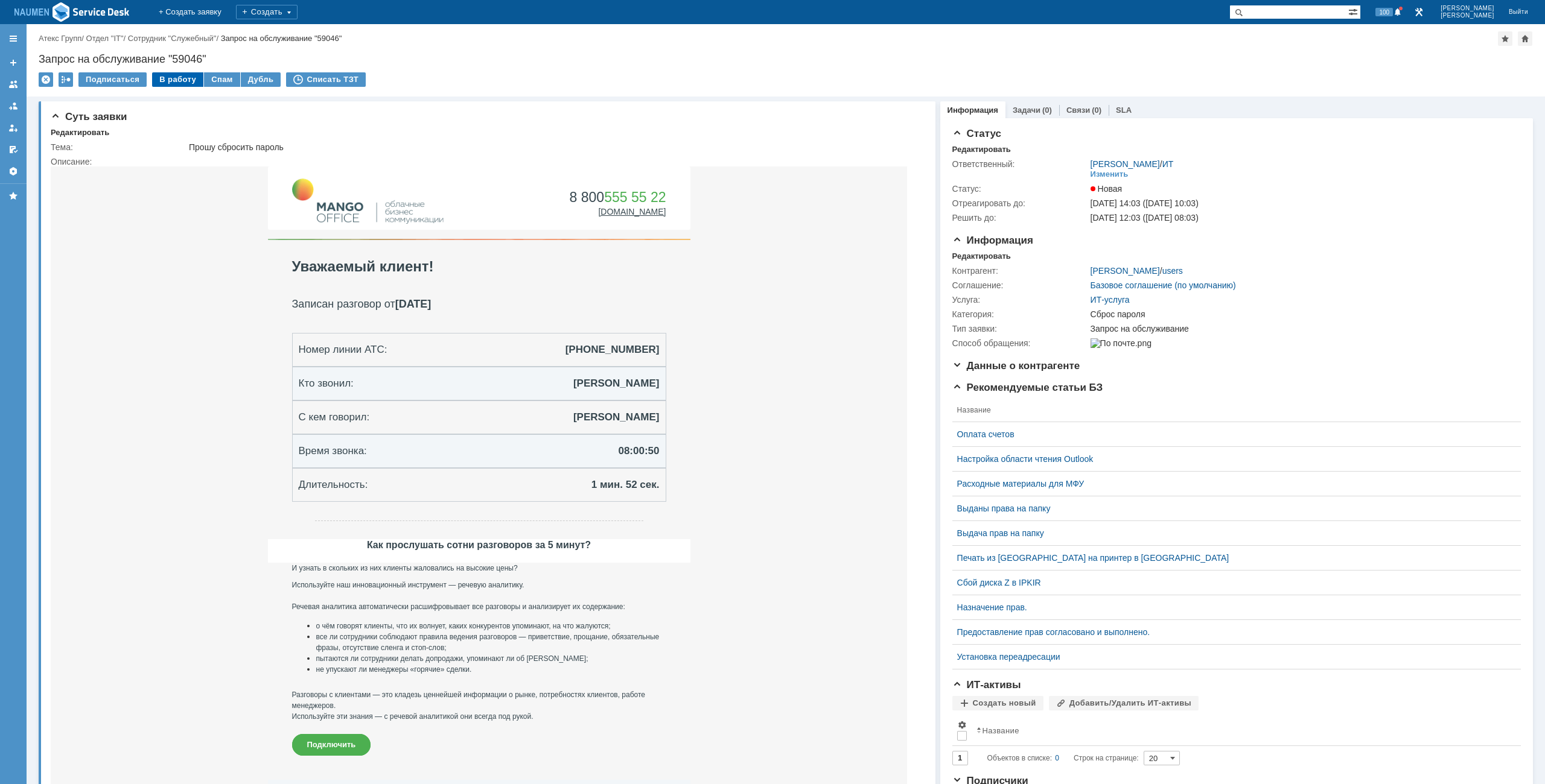
click at [179, 83] on div "В работу" at bounding box center [178, 79] width 51 height 14
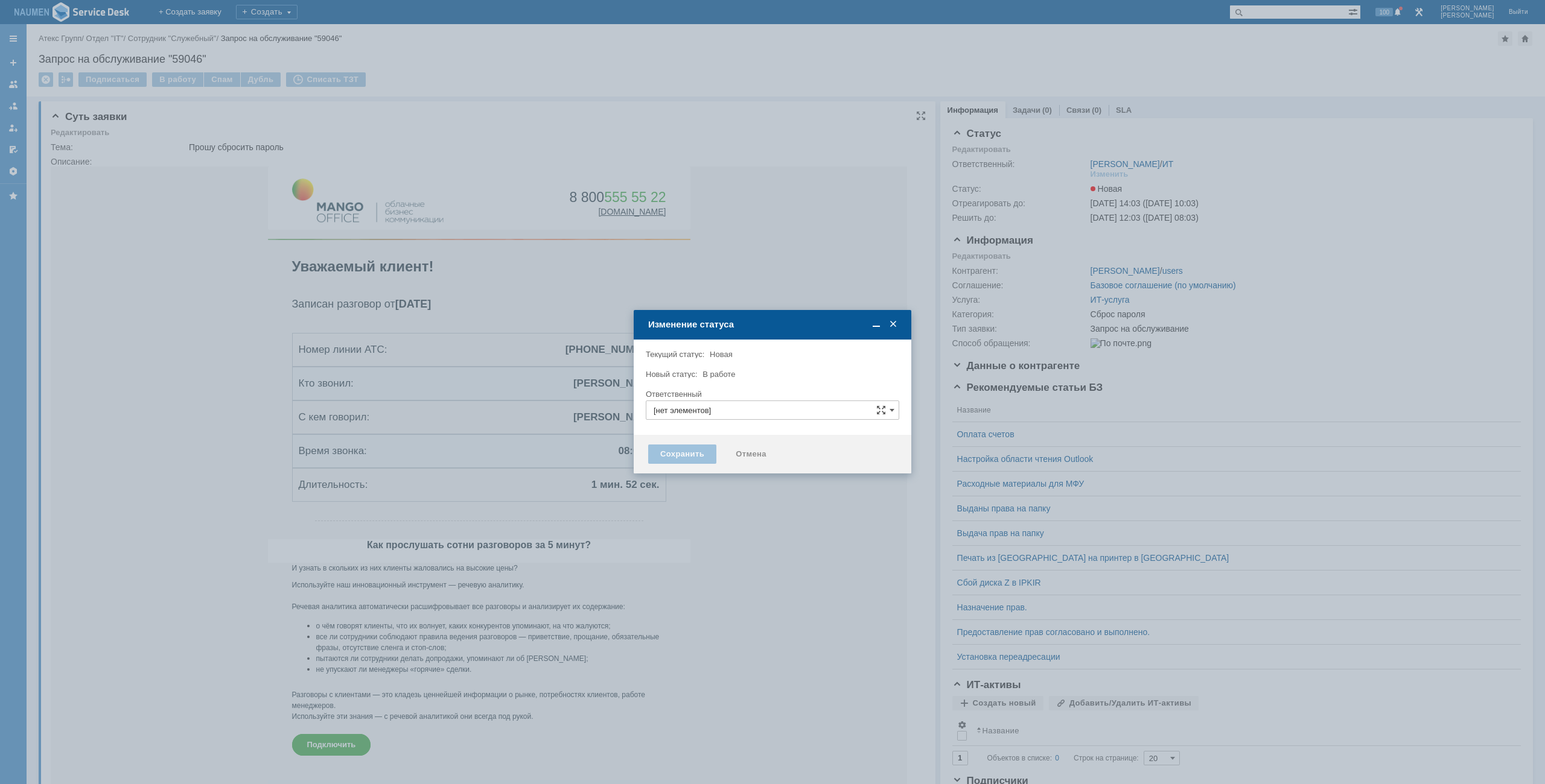
type input "Сброс пароля"
type input "[PERSON_NAME]"
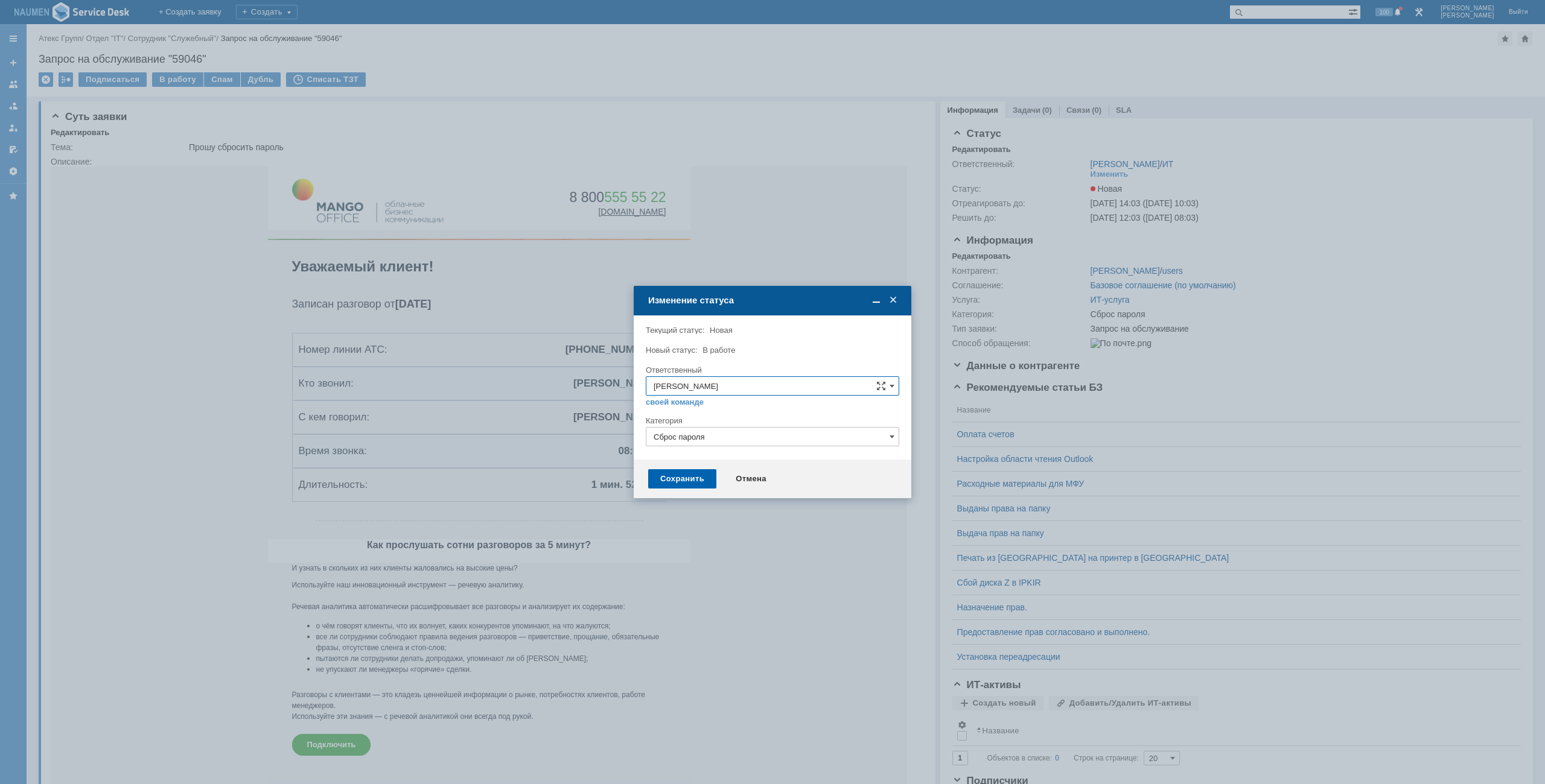
click at [701, 477] on div "Сохранить" at bounding box center [682, 479] width 68 height 19
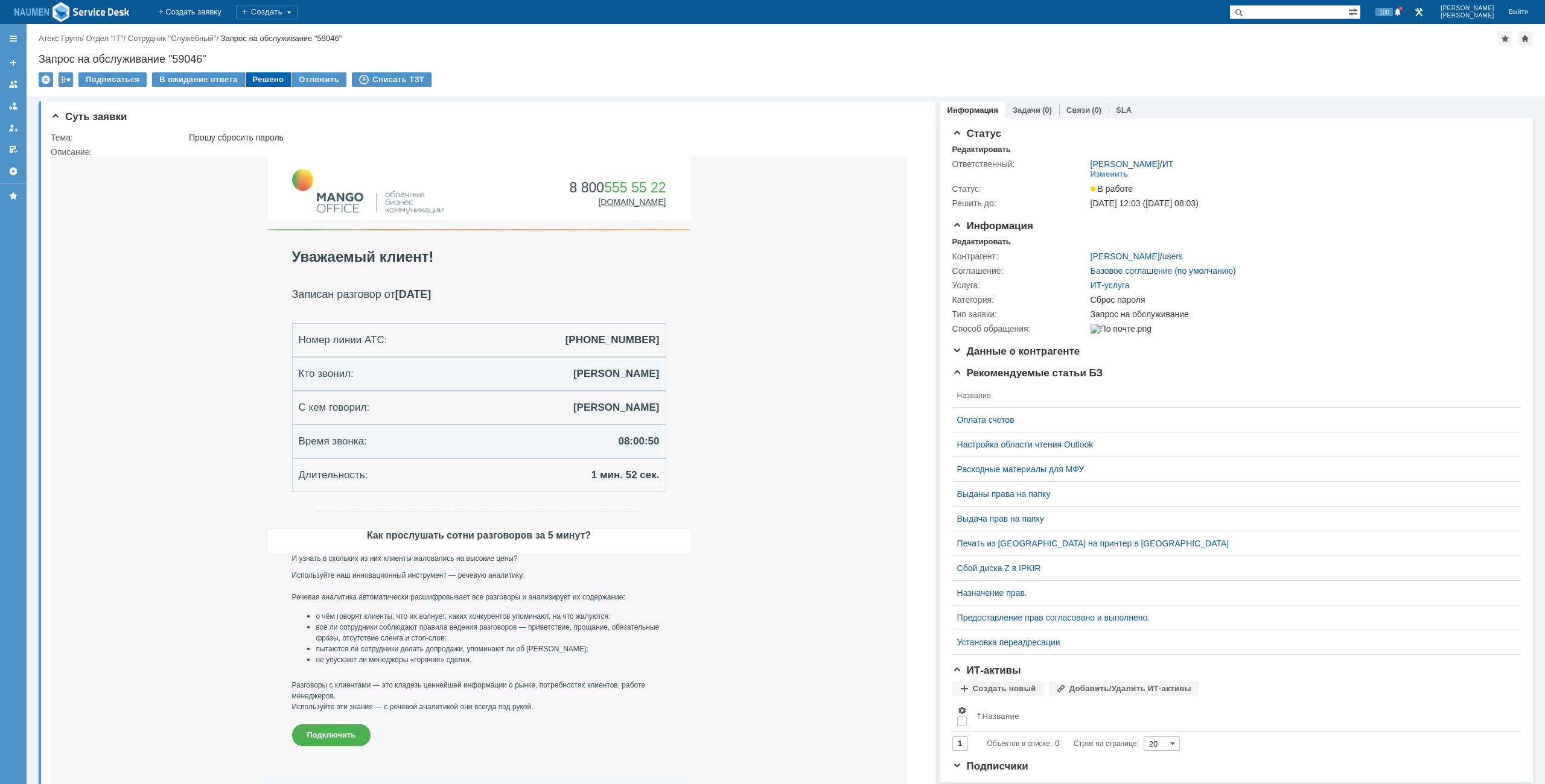
click at [261, 79] on div "Решено" at bounding box center [269, 79] width 46 height 14
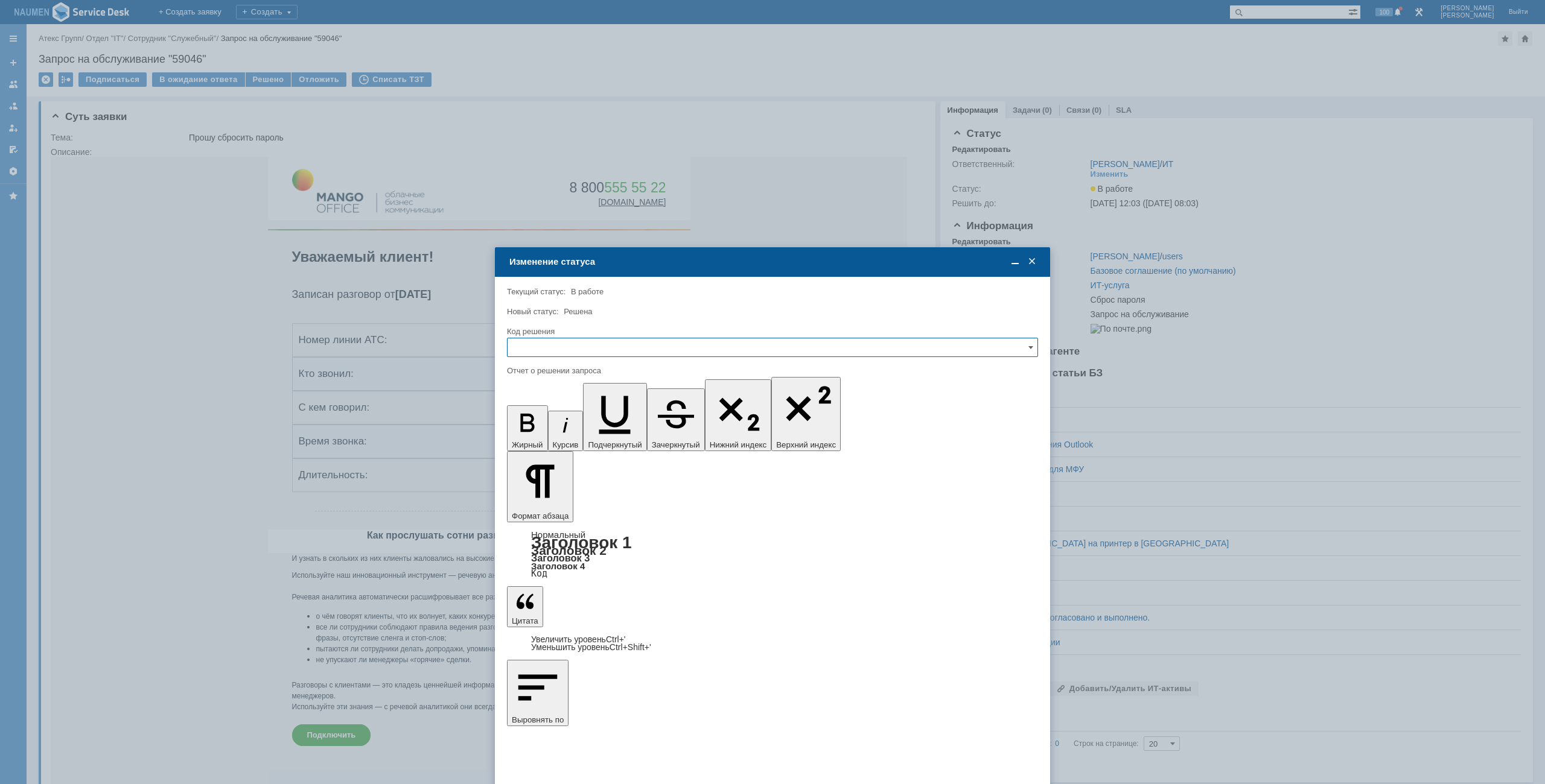
click at [655, 337] on input "text" at bounding box center [772, 347] width 531 height 19
click at [557, 421] on div "Решено" at bounding box center [772, 429] width 530 height 20
type input "Решено"
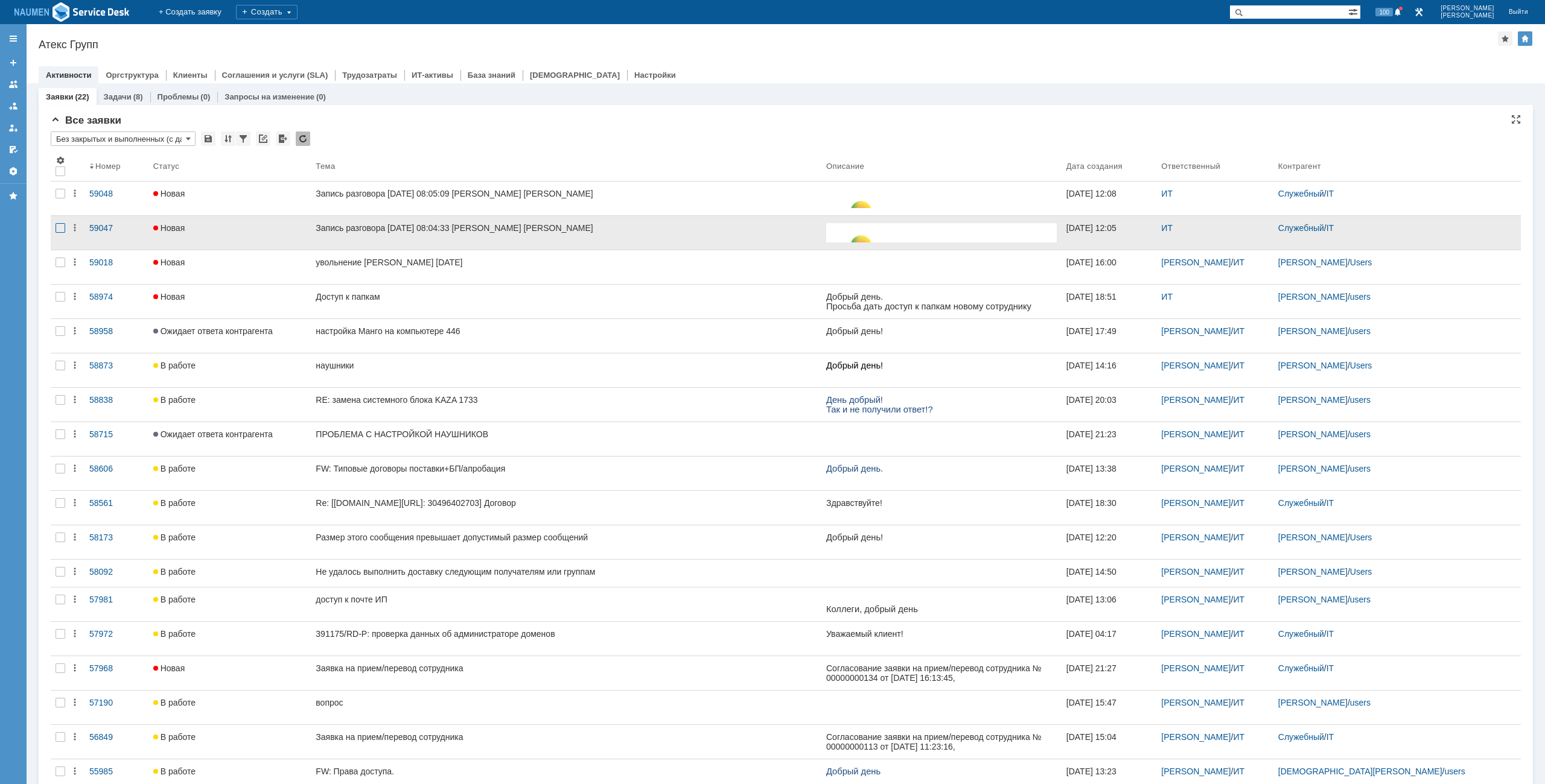
click at [58, 223] on div at bounding box center [60, 228] width 10 height 10
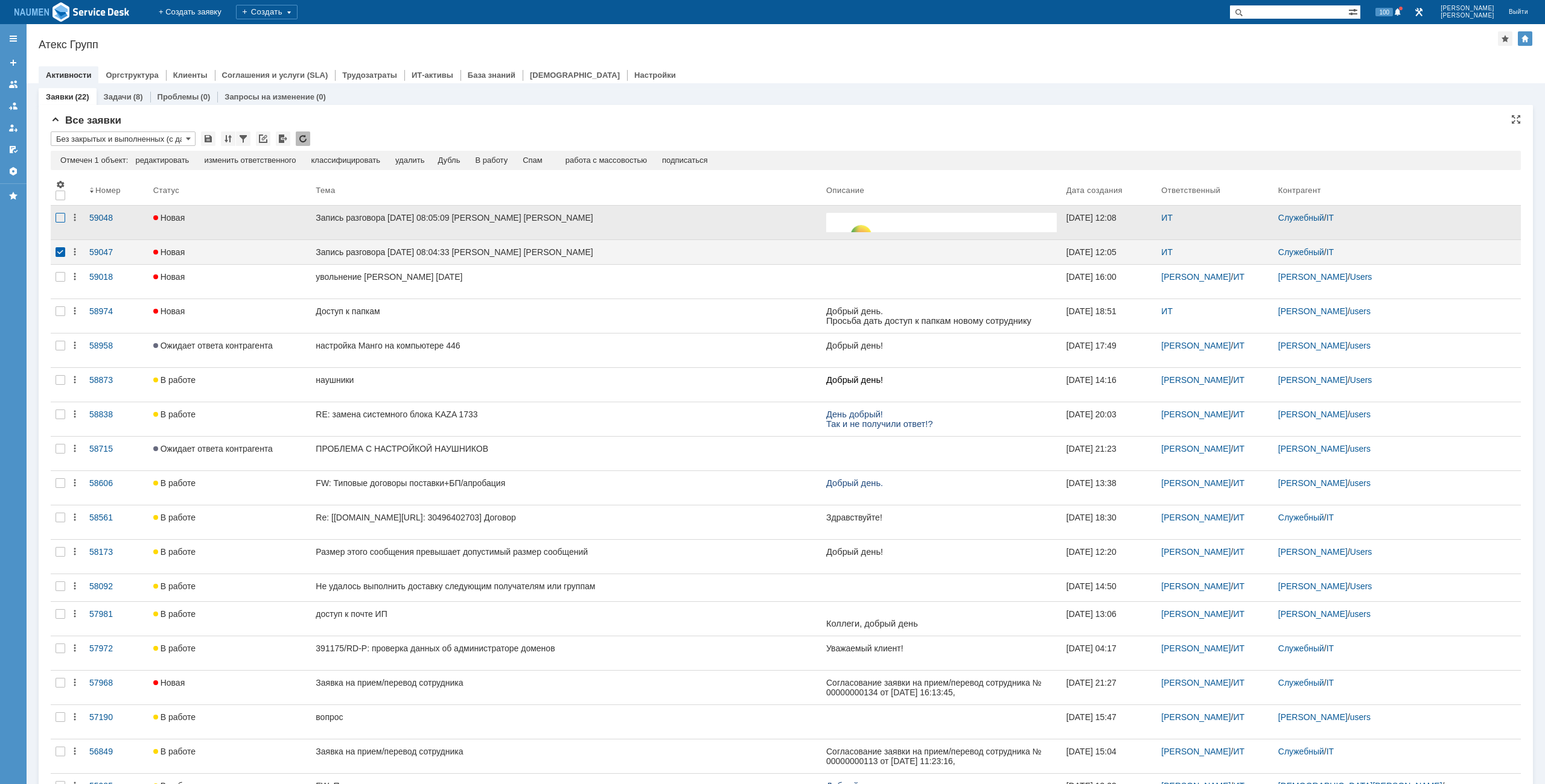
click at [64, 218] on div at bounding box center [60, 217] width 10 height 10
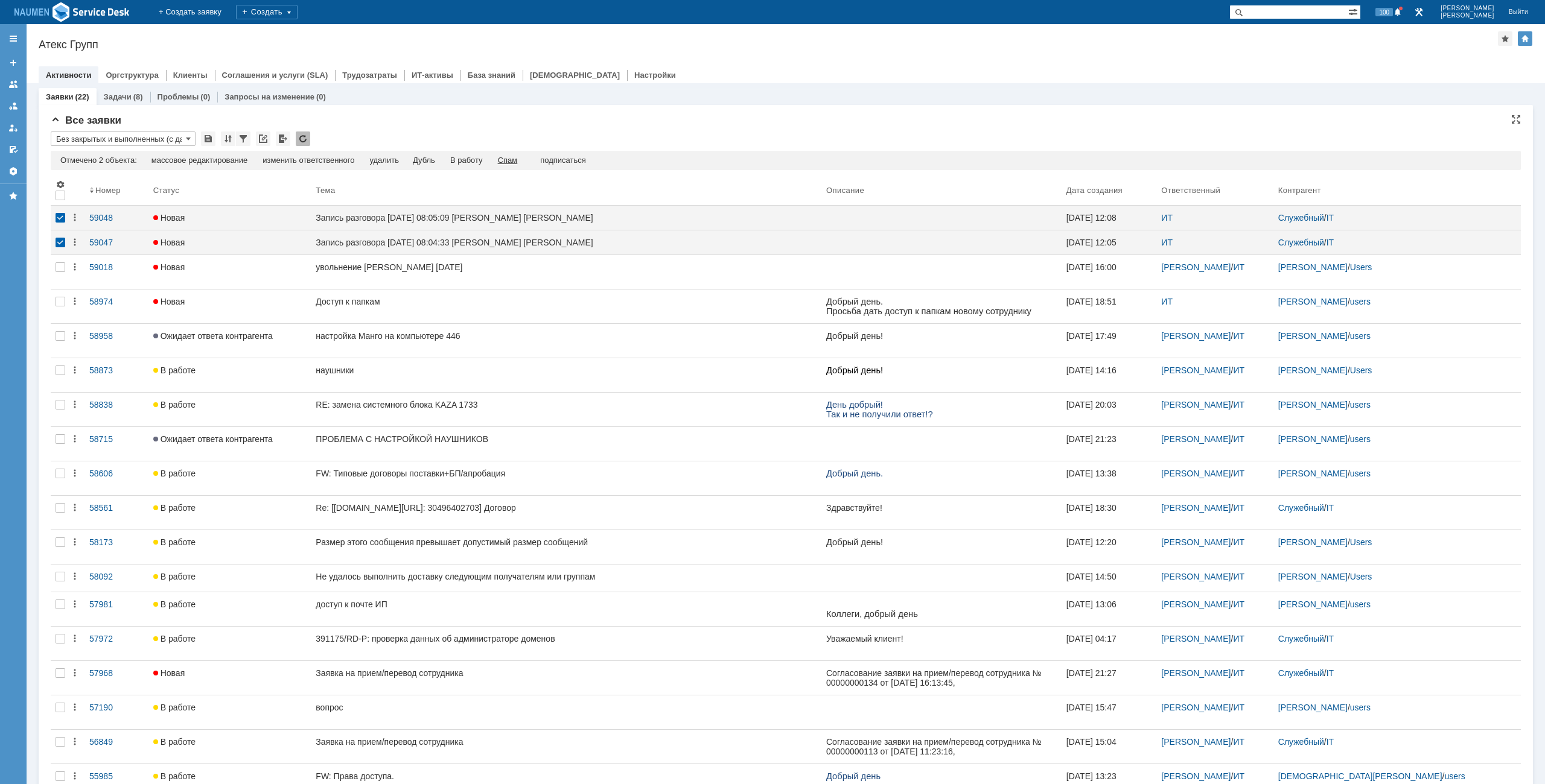
click at [505, 159] on div "Спам" at bounding box center [507, 160] width 20 height 10
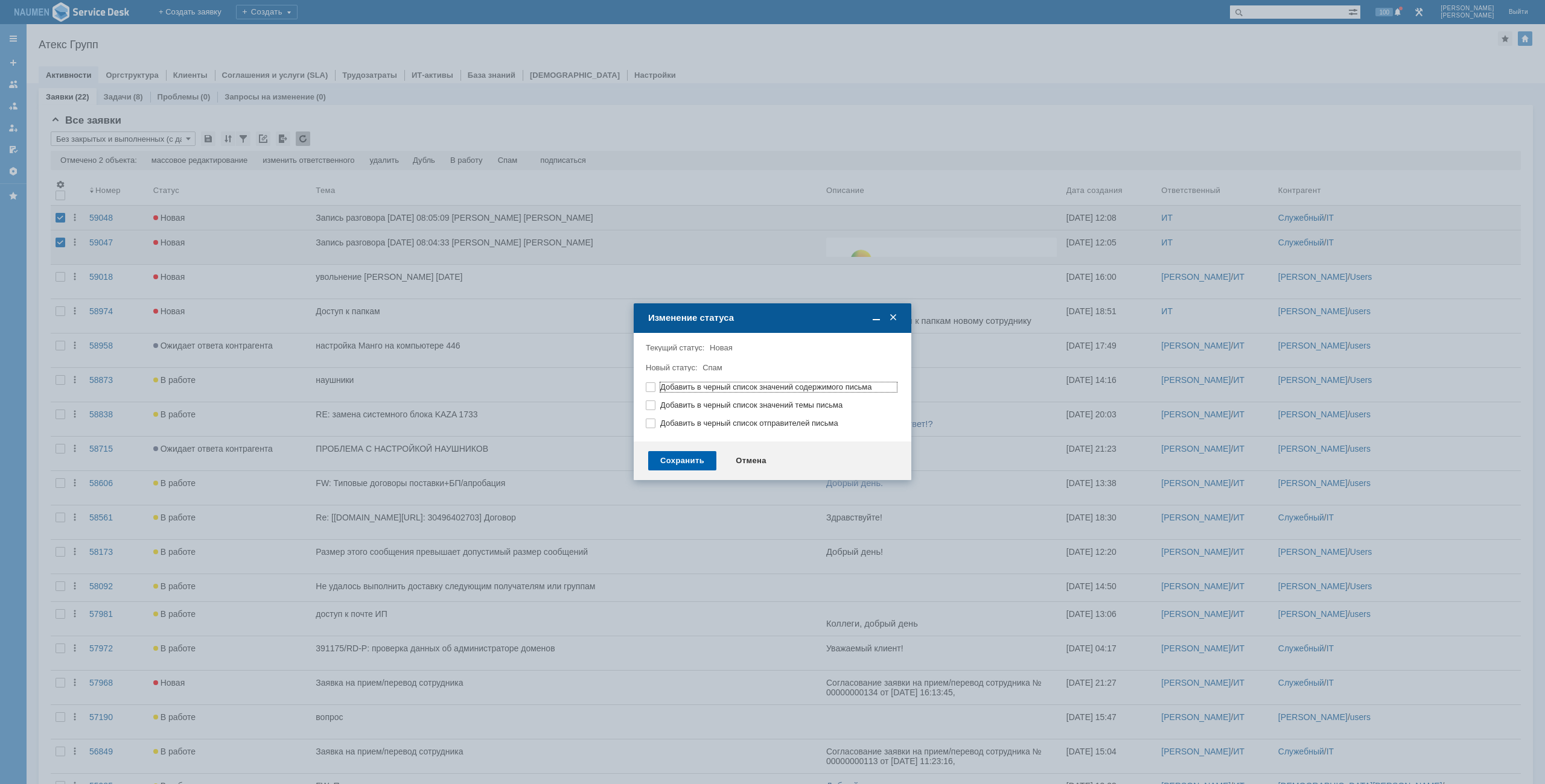
click at [673, 452] on div "Сохранить" at bounding box center [682, 461] width 68 height 19
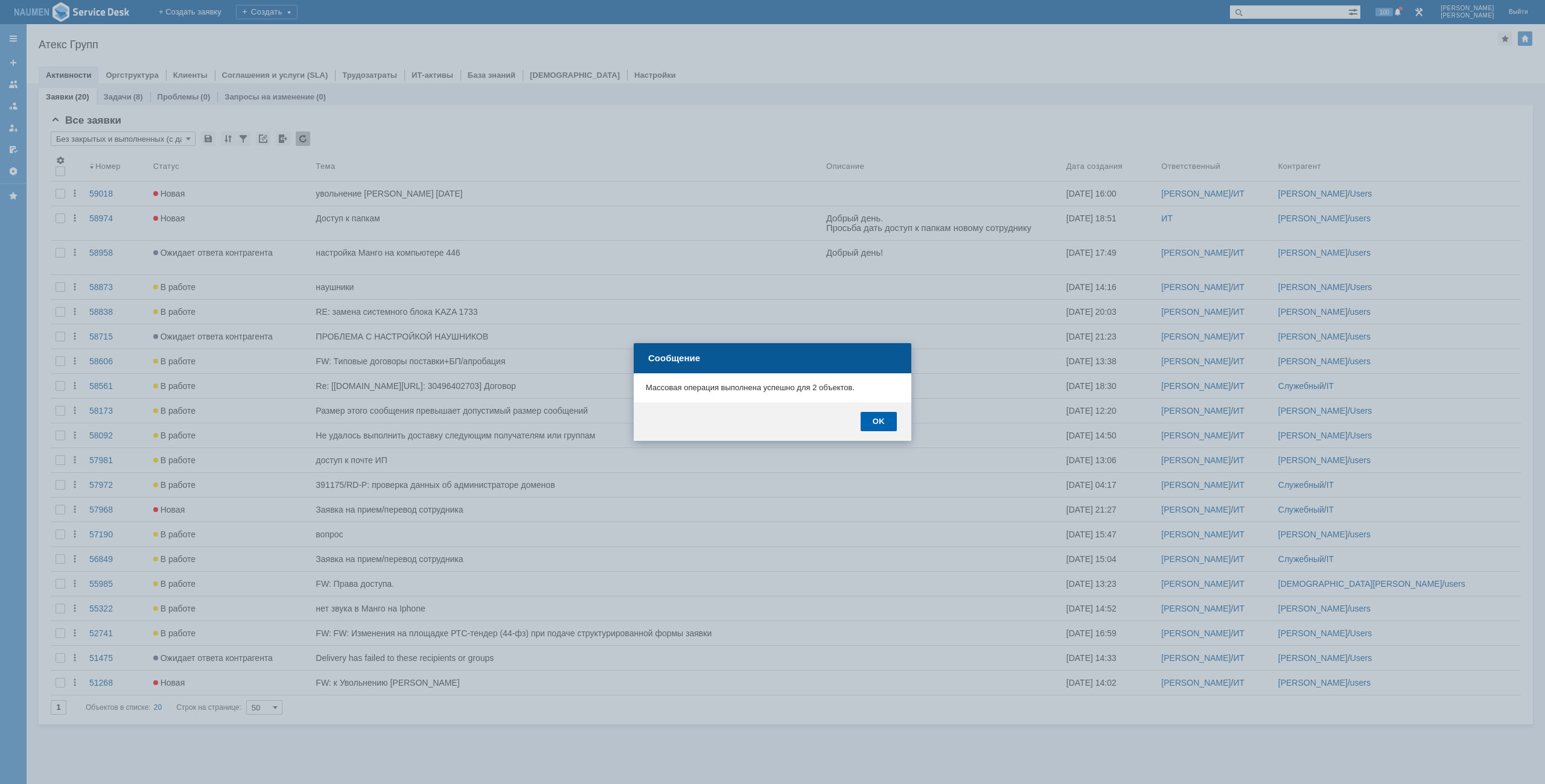
click at [890, 421] on div "OK" at bounding box center [878, 422] width 36 height 19
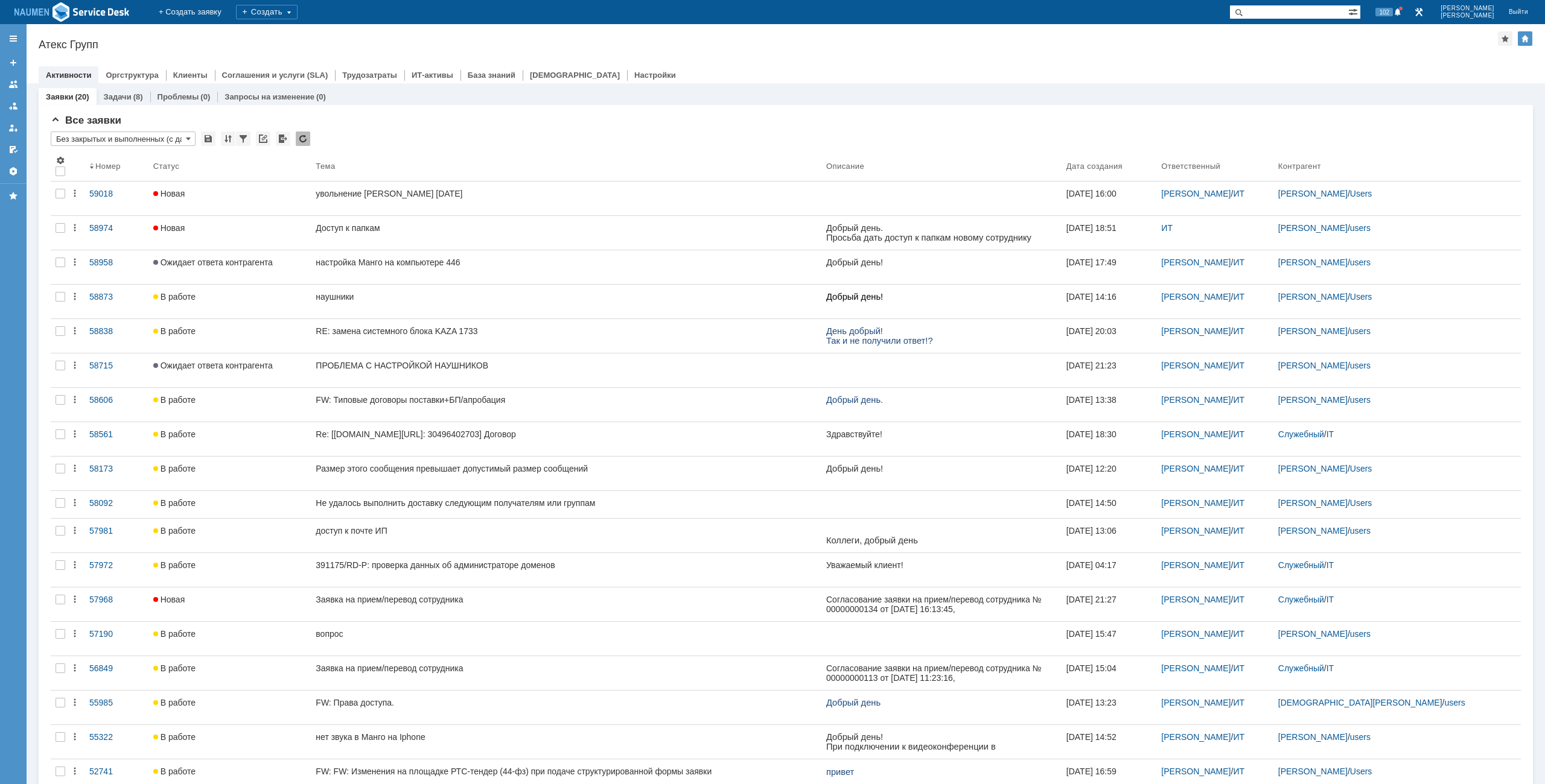
click at [358, 22] on div "На домашнюю + Создать заявку Создать 102 [PERSON_NAME]" at bounding box center [772, 11] width 1545 height 24
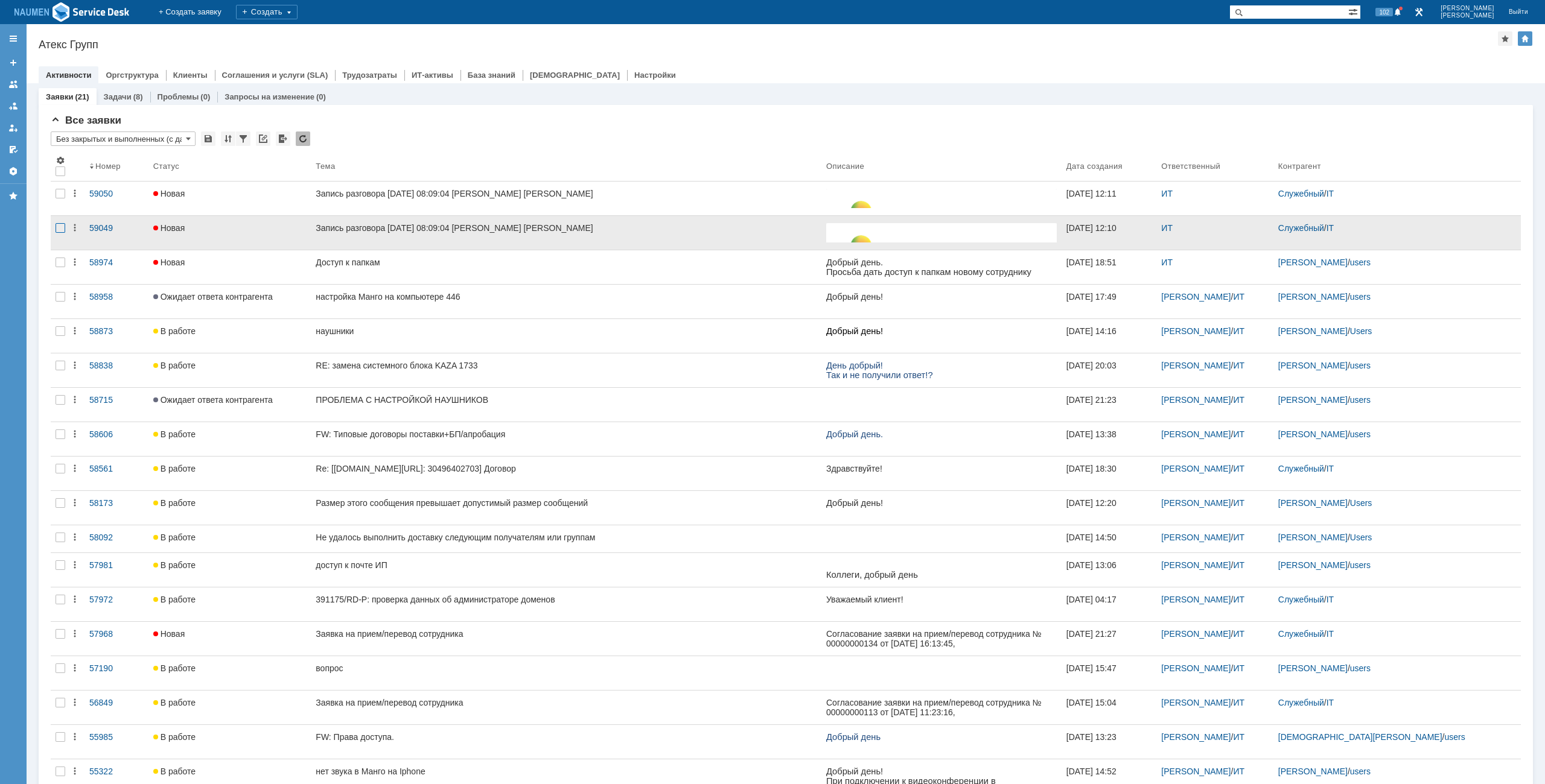
click at [57, 216] on div at bounding box center [60, 233] width 19 height 34
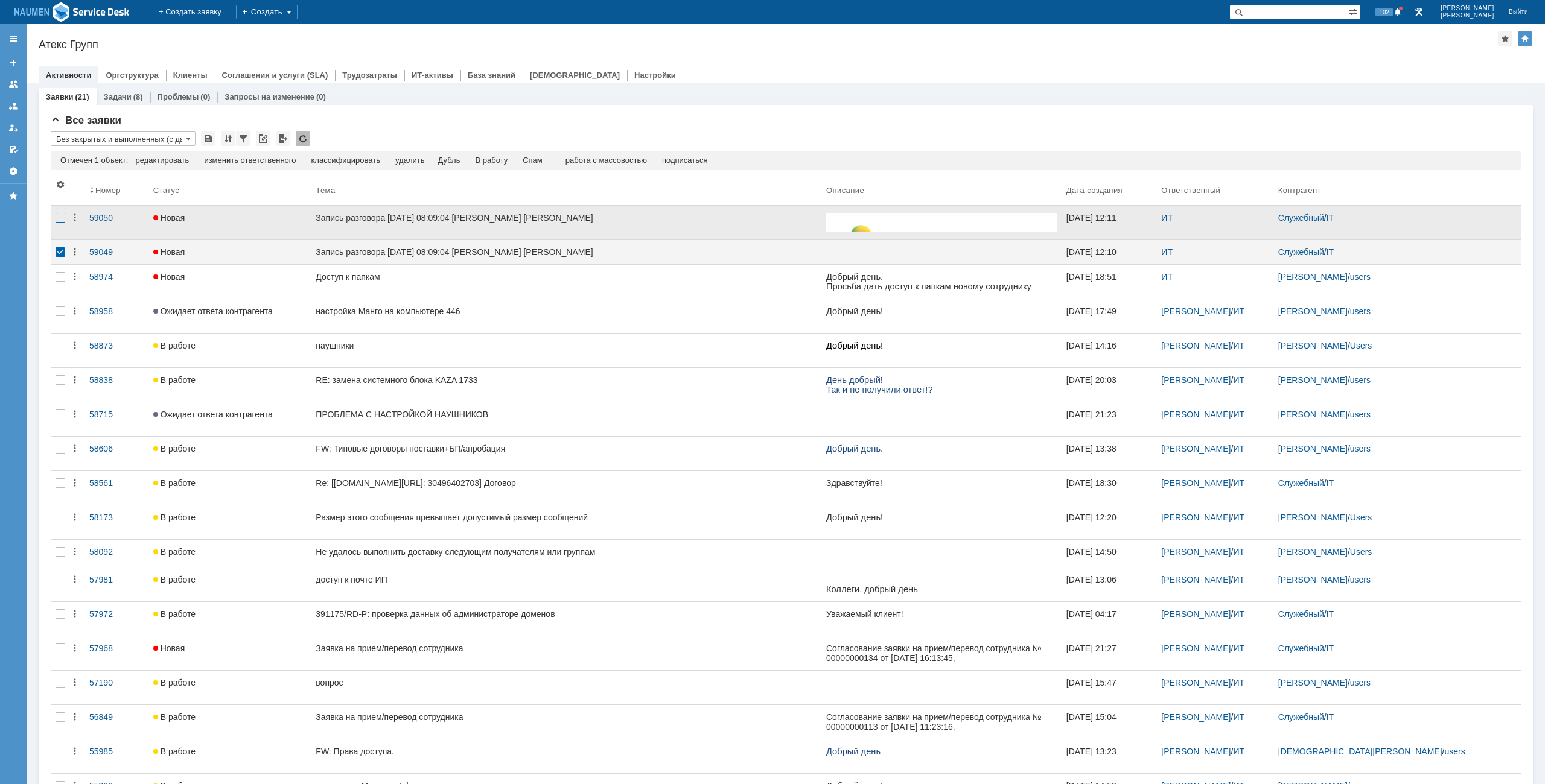
click at [60, 218] on div at bounding box center [60, 217] width 10 height 10
click at [504, 156] on div "Спам" at bounding box center [507, 160] width 20 height 10
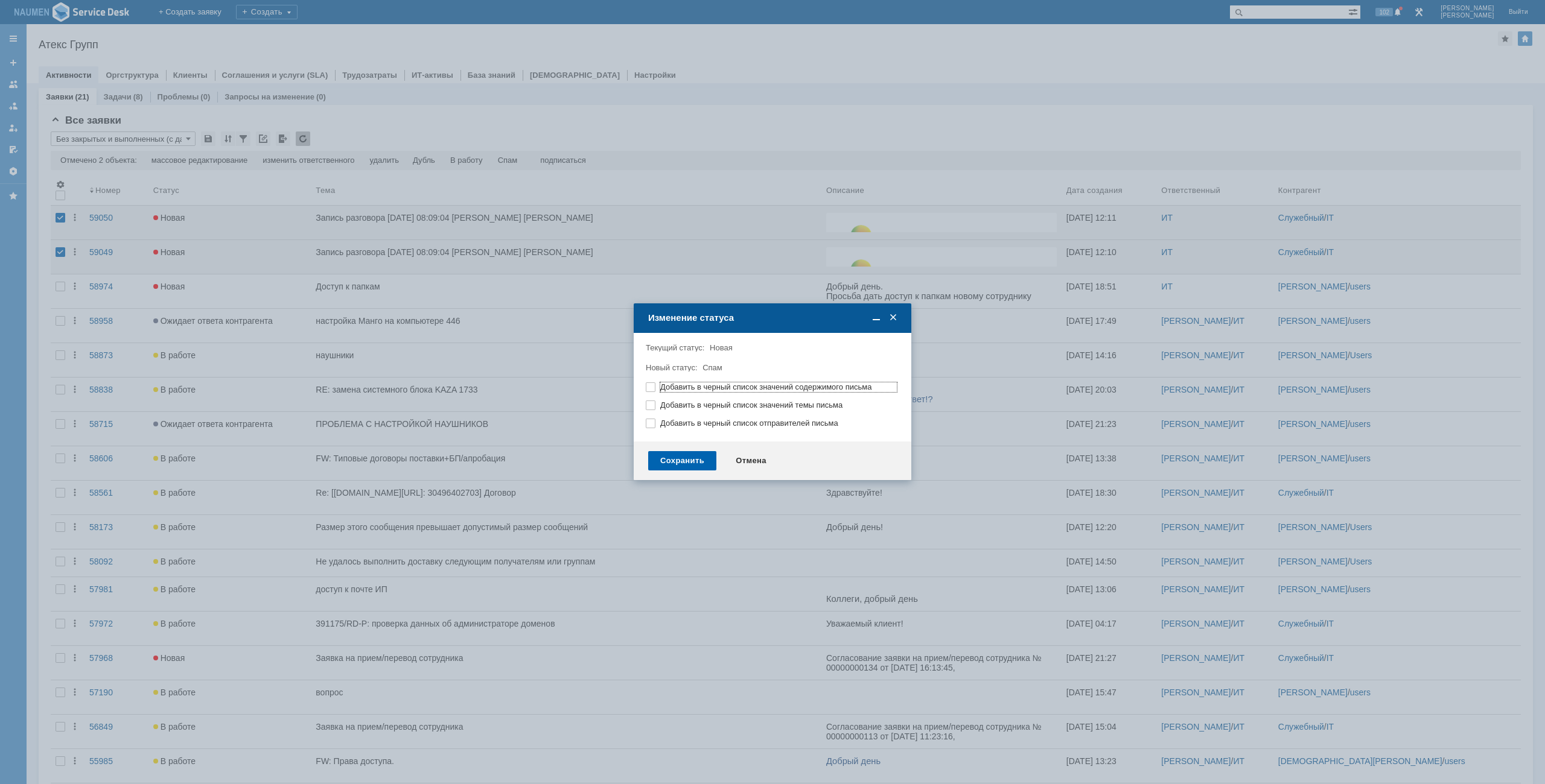
click at [678, 464] on div "Сохранить" at bounding box center [682, 461] width 68 height 19
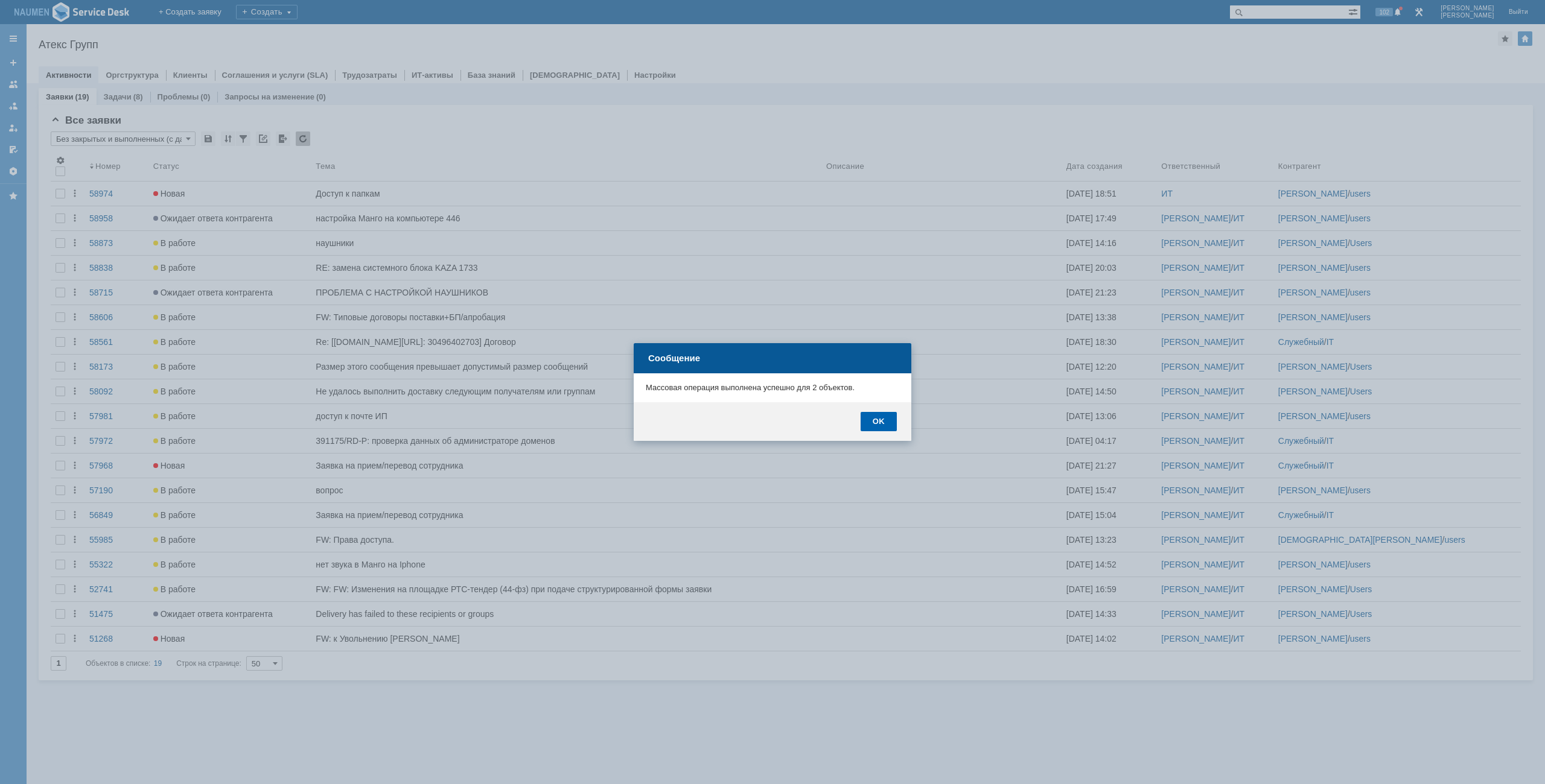
click at [886, 416] on div "OK" at bounding box center [878, 422] width 36 height 19
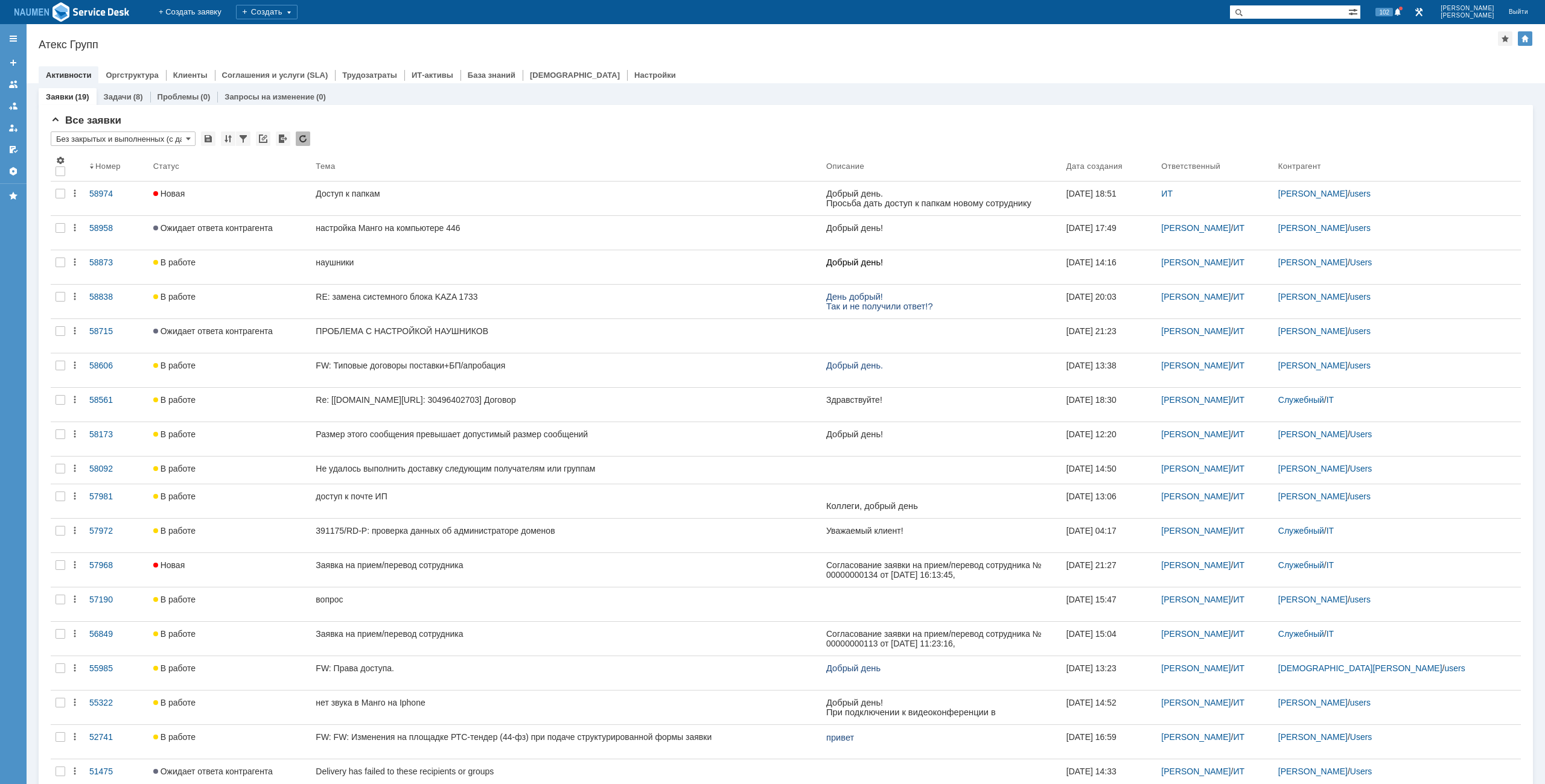
click at [362, 57] on div "Назад | Атекс Групп Атекс Групп root$101 Активности Оргструктура Клиенты Соглаш…" at bounding box center [785, 53] width 1518 height 59
click at [419, 29] on div "Назад | Атекс Групп Атекс Групп root$101 Активности Оргструктура Клиенты Соглаш…" at bounding box center [785, 53] width 1518 height 59
drag, startPoint x: 1135, startPoint y: 42, endPoint x: 1132, endPoint y: 50, distance: 8.5
click at [1132, 46] on div "Атекс Групп" at bounding box center [769, 45] width 1459 height 12
click at [369, 49] on div "Атекс Групп" at bounding box center [769, 45] width 1459 height 12
